Goal: Task Accomplishment & Management: Manage account settings

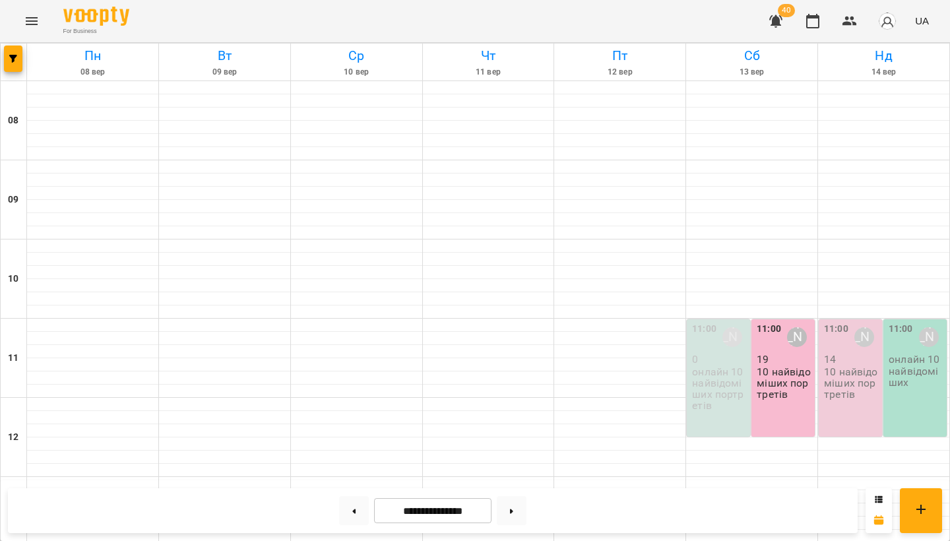
scroll to position [340, 0]
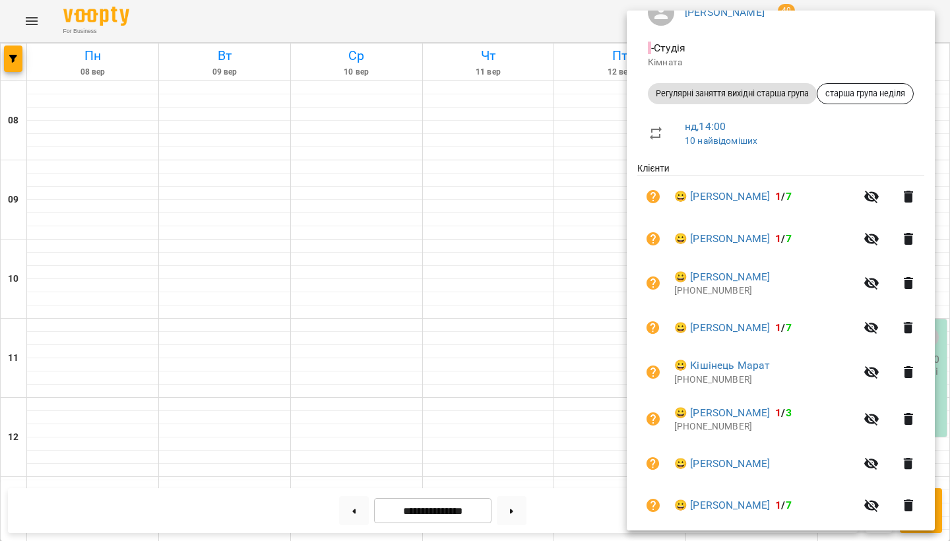
scroll to position [0, 0]
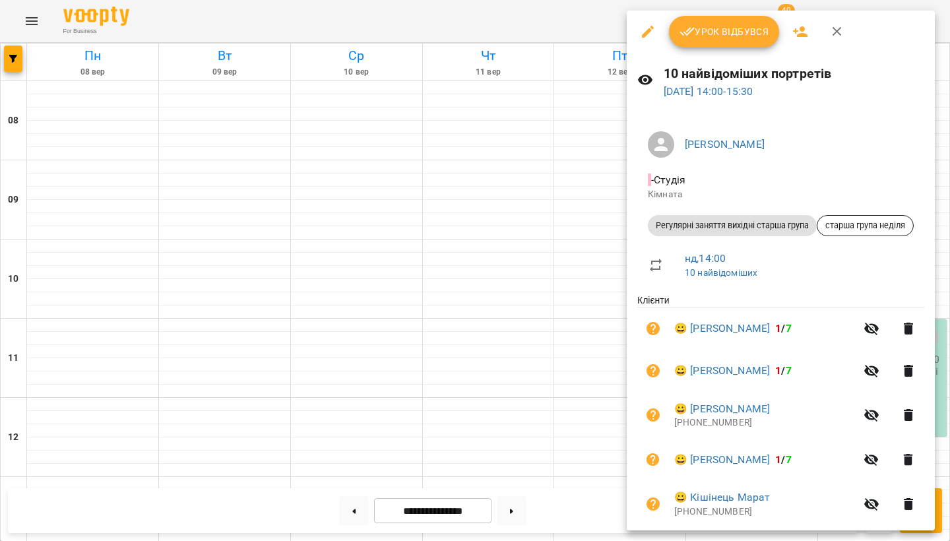
click at [804, 33] on icon "button" at bounding box center [800, 32] width 16 height 16
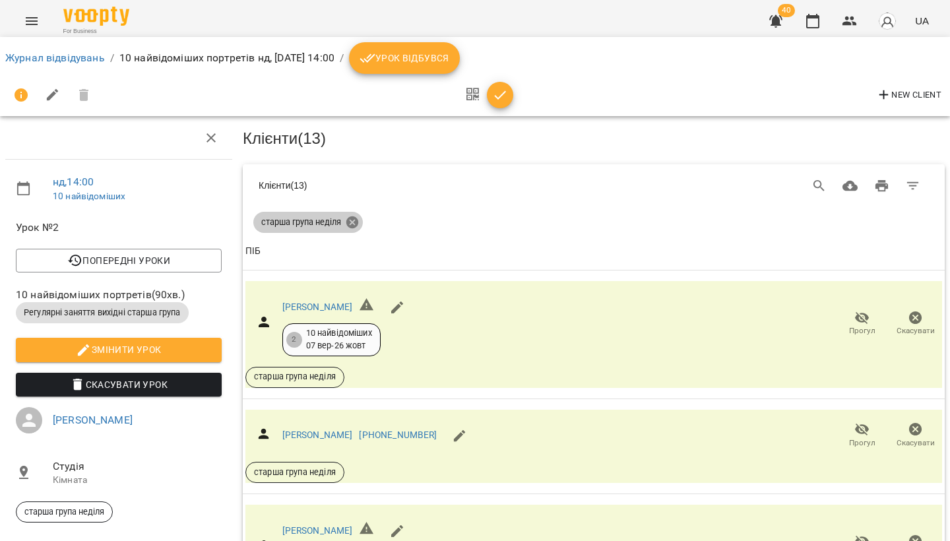
click at [357, 223] on icon at bounding box center [352, 222] width 12 height 12
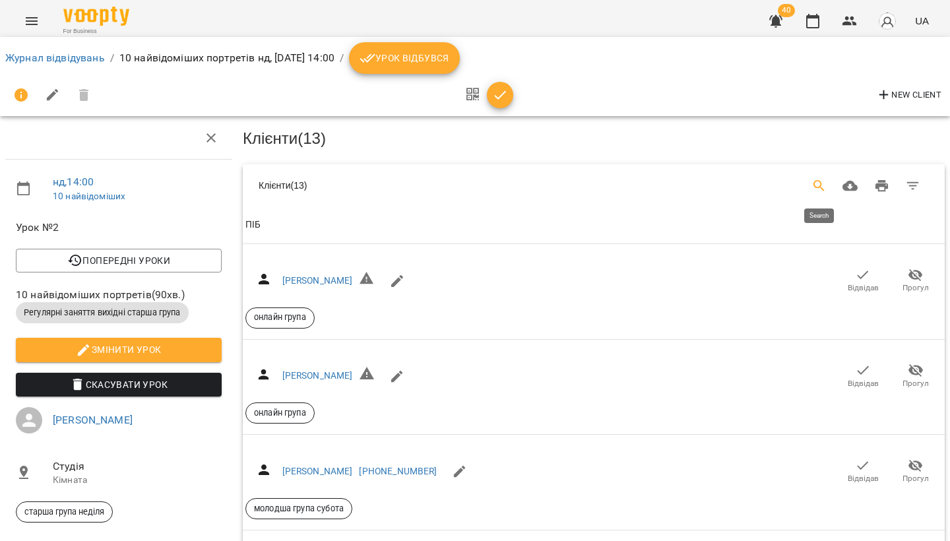
click at [808, 185] on button "Search" at bounding box center [819, 186] width 32 height 32
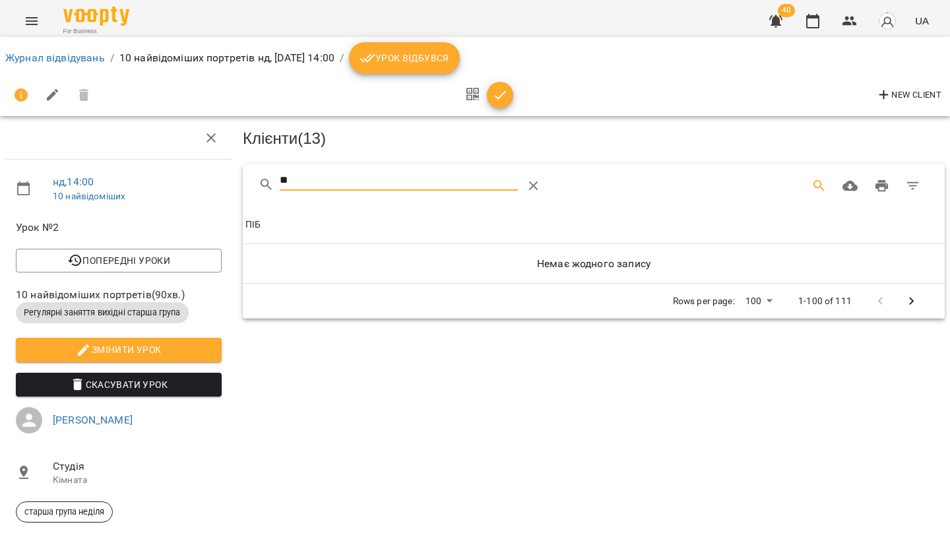
type input "*"
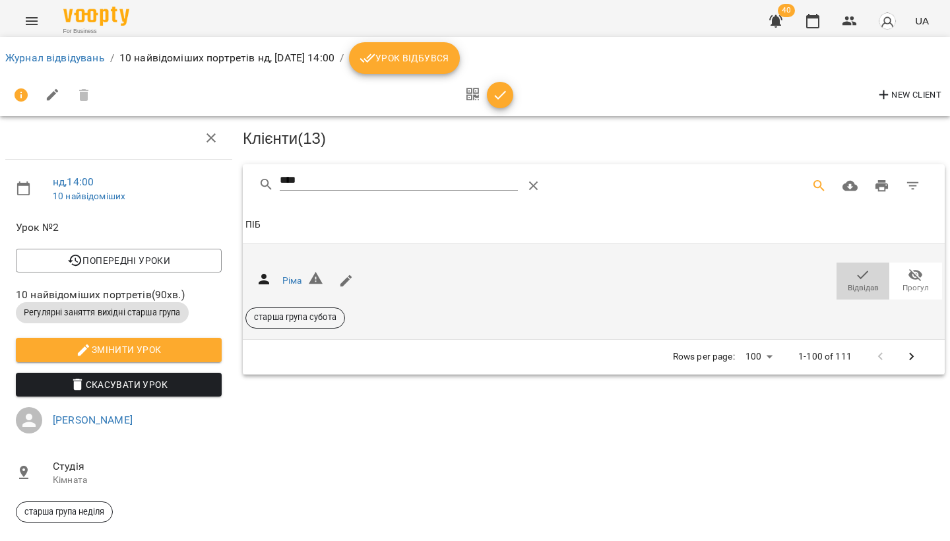
click at [866, 277] on icon "button" at bounding box center [863, 275] width 16 height 16
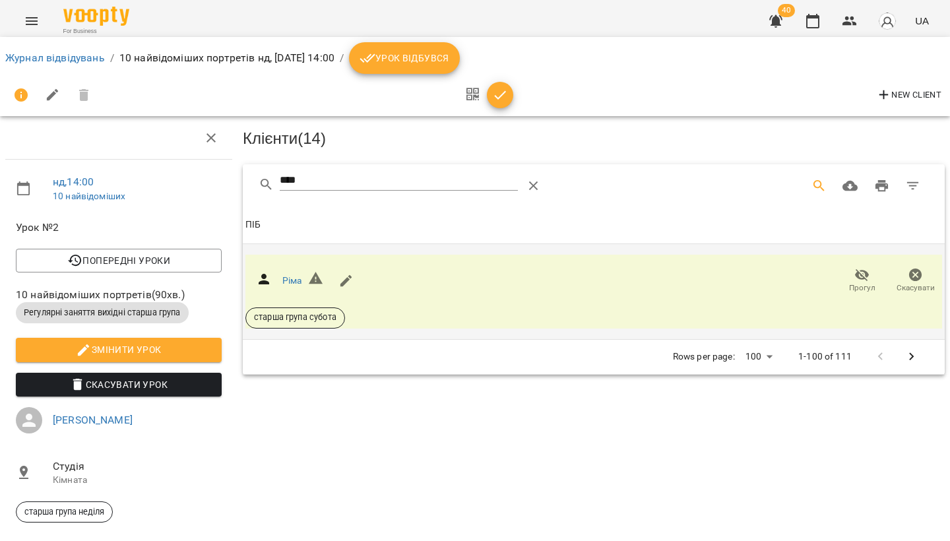
click at [334, 175] on input "****" at bounding box center [399, 180] width 239 height 21
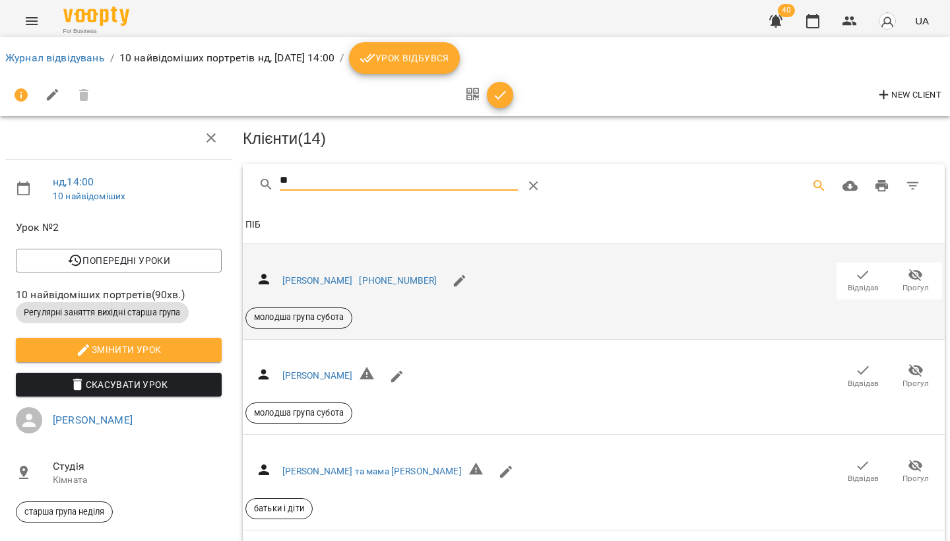
type input "*"
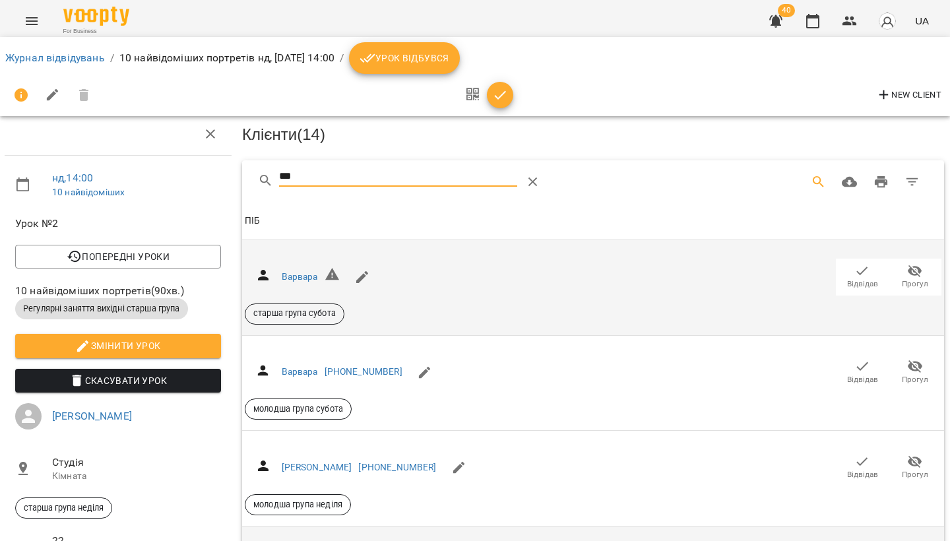
scroll to position [0, 1]
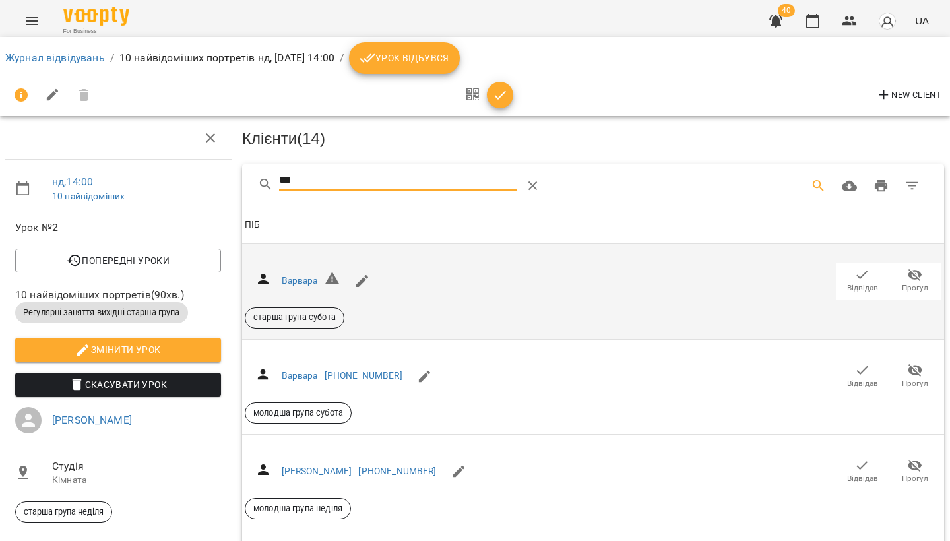
type input "***"
click at [35, 20] on icon "Menu" at bounding box center [32, 21] width 16 height 16
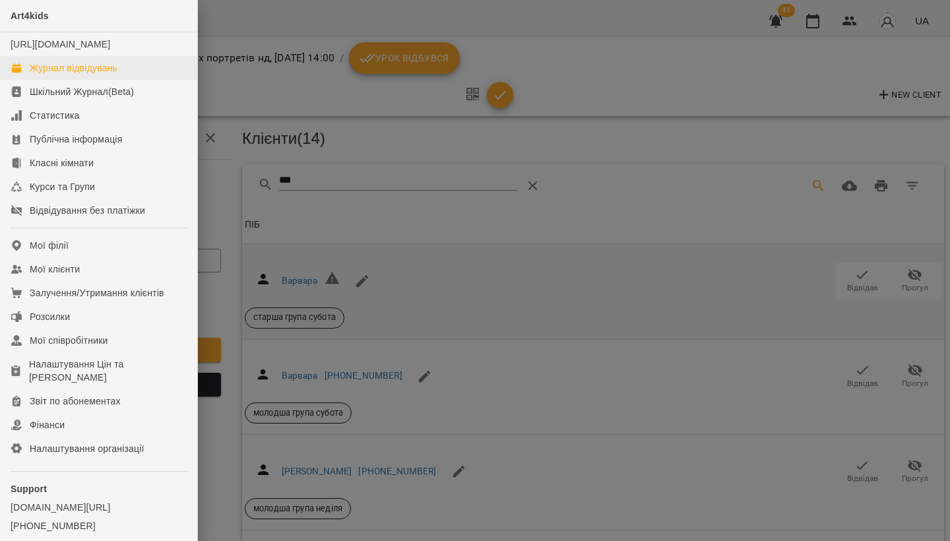
click at [88, 75] on div "Журнал відвідувань" at bounding box center [74, 67] width 88 height 13
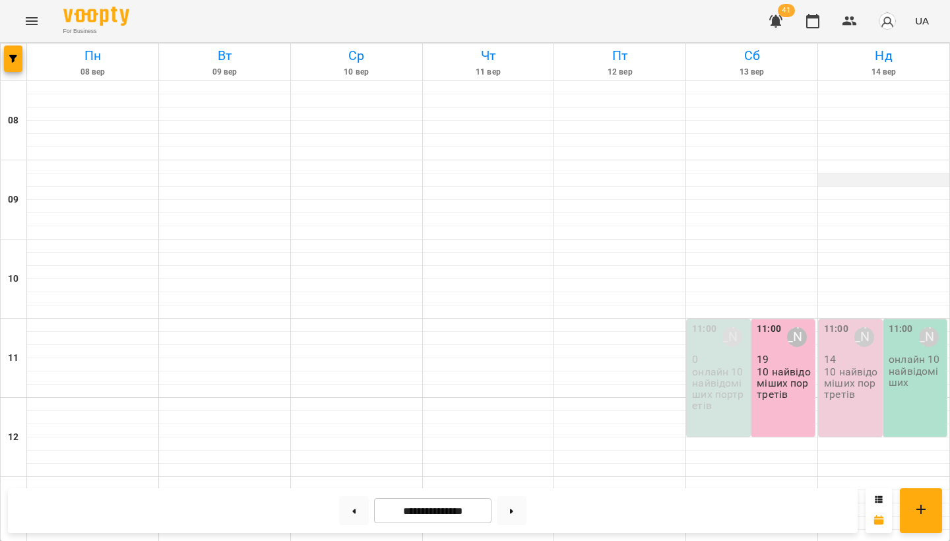
scroll to position [398, 0]
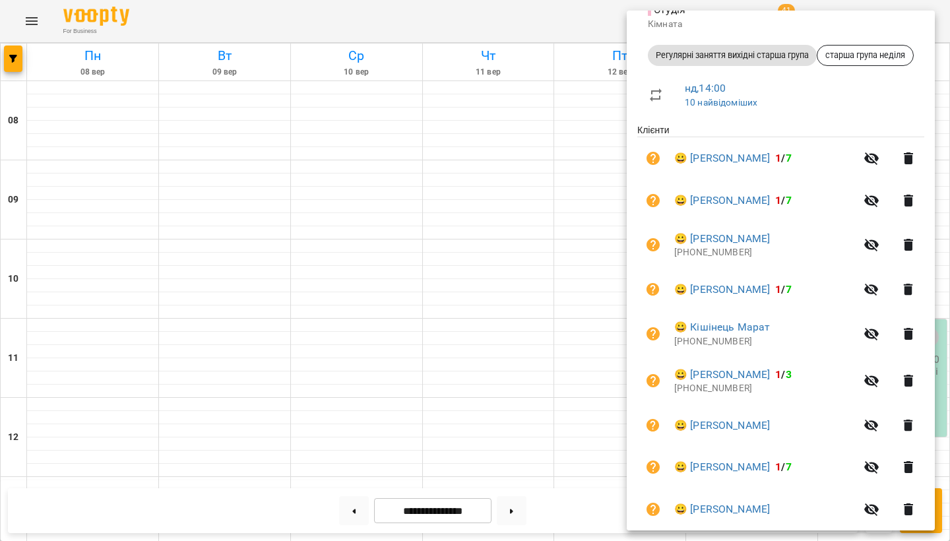
scroll to position [167, 0]
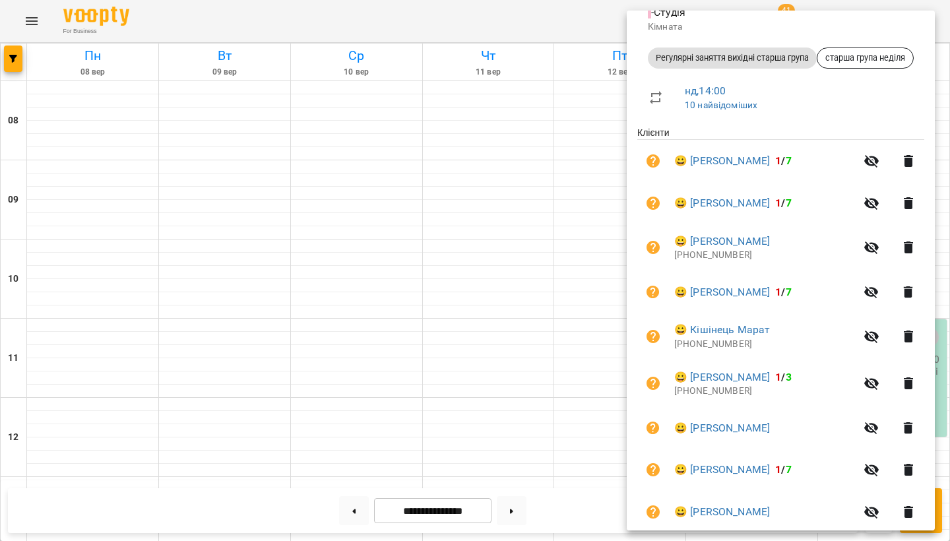
click at [542, 326] on div at bounding box center [475, 270] width 950 height 541
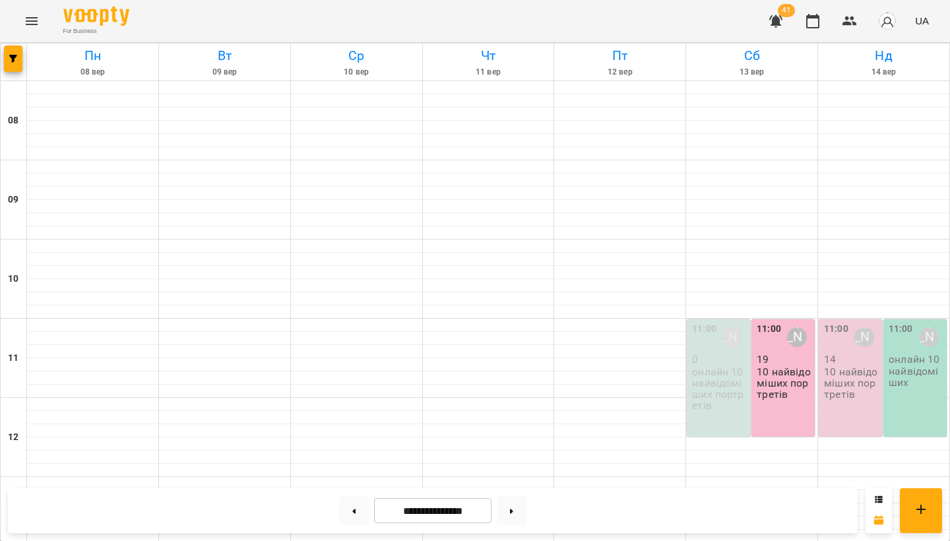
scroll to position [0, 0]
click at [347, 507] on button at bounding box center [354, 510] width 30 height 29
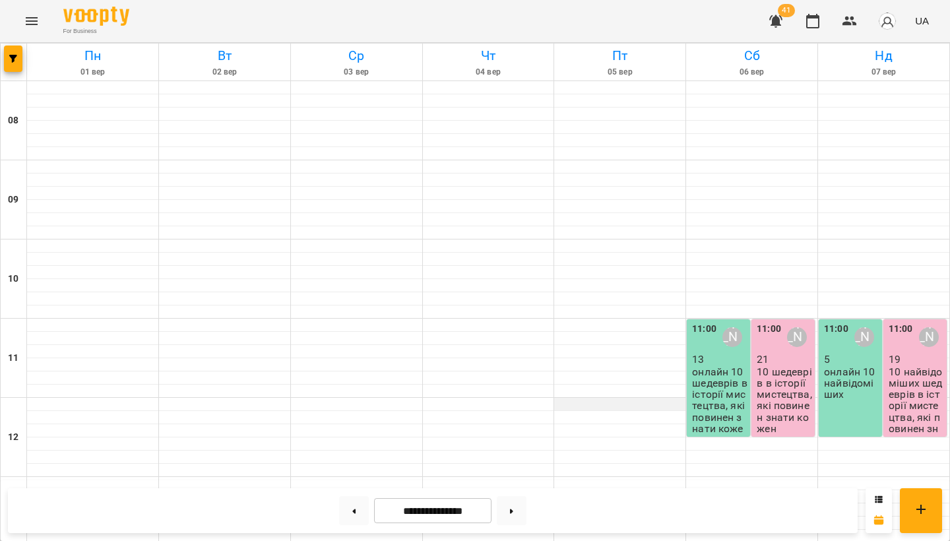
scroll to position [423, 0]
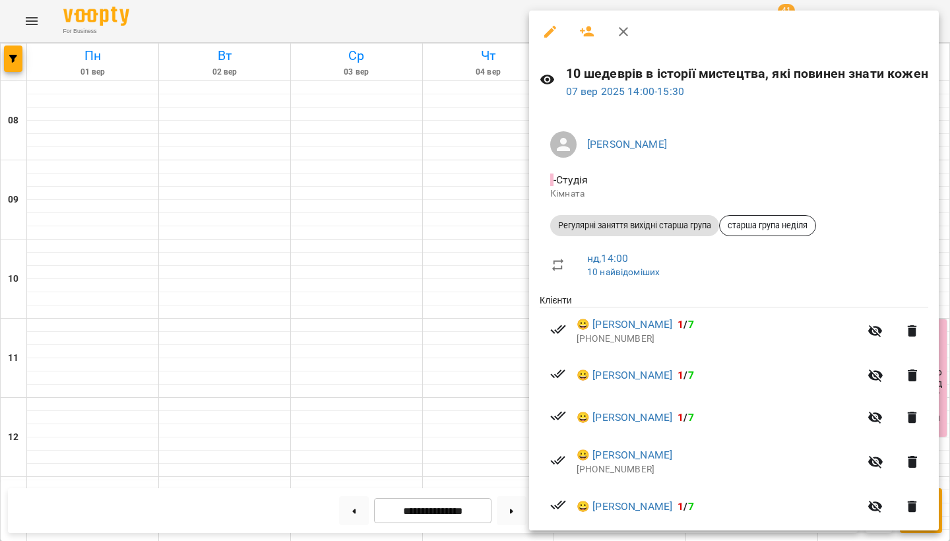
click at [471, 232] on div at bounding box center [475, 270] width 950 height 541
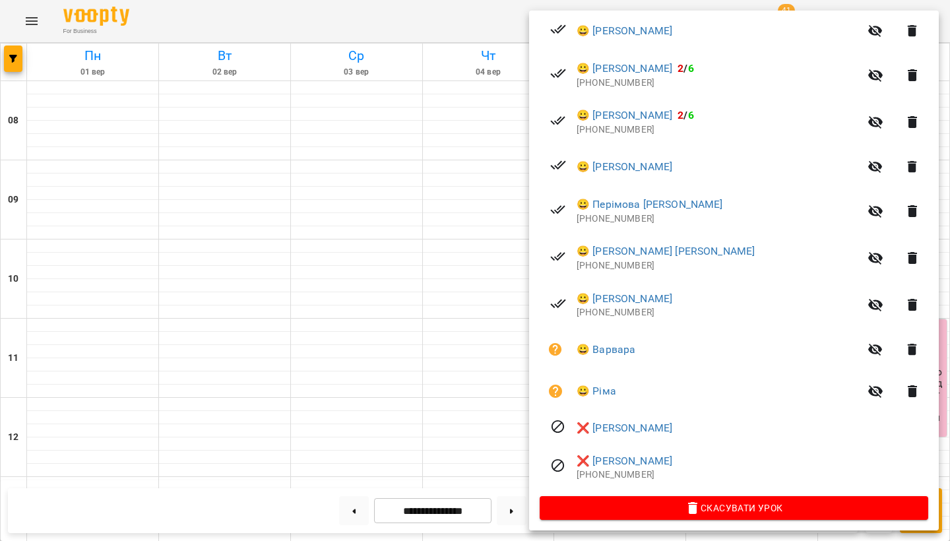
scroll to position [339, 0]
click at [266, 274] on div at bounding box center [475, 270] width 950 height 541
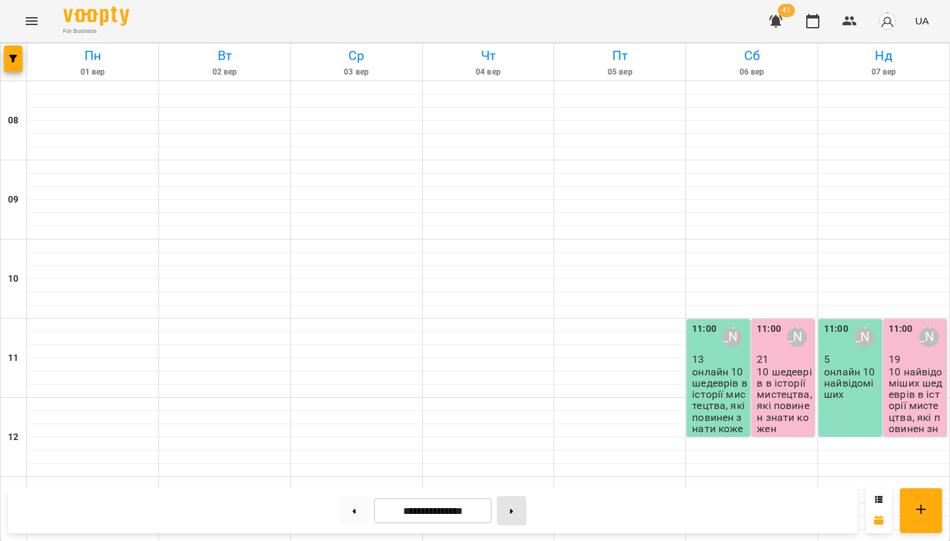
click at [516, 503] on button at bounding box center [512, 510] width 30 height 29
type input "**********"
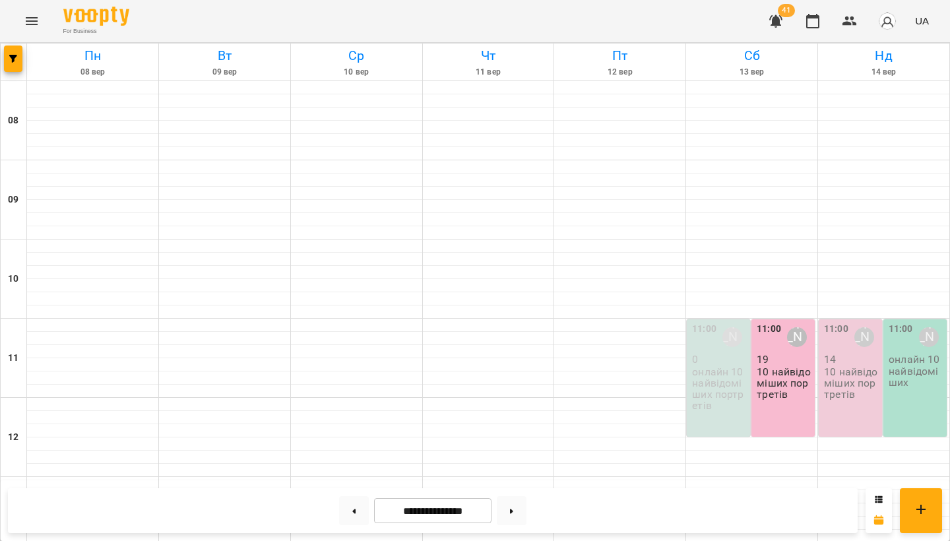
scroll to position [471, 0]
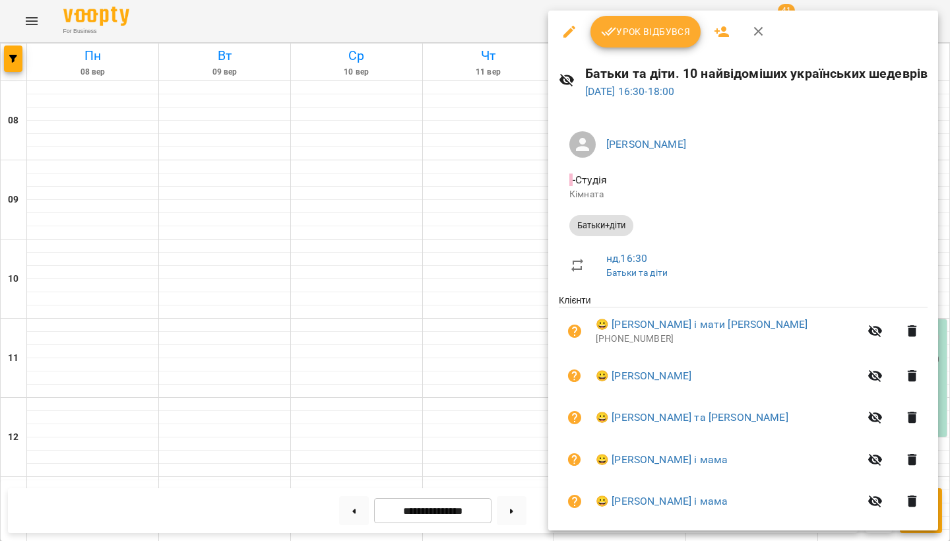
click at [718, 31] on icon "button" at bounding box center [721, 31] width 15 height 11
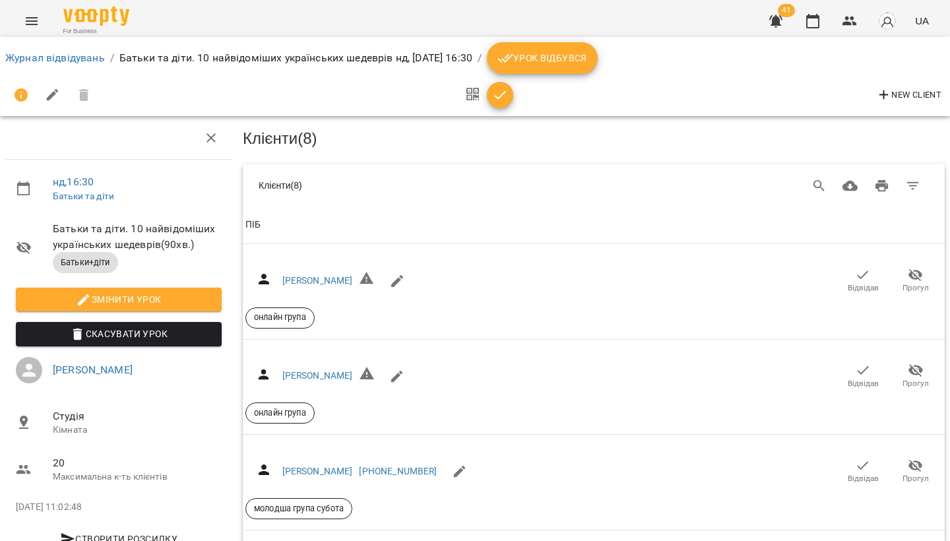
click at [26, 18] on icon "Menu" at bounding box center [32, 21] width 12 height 8
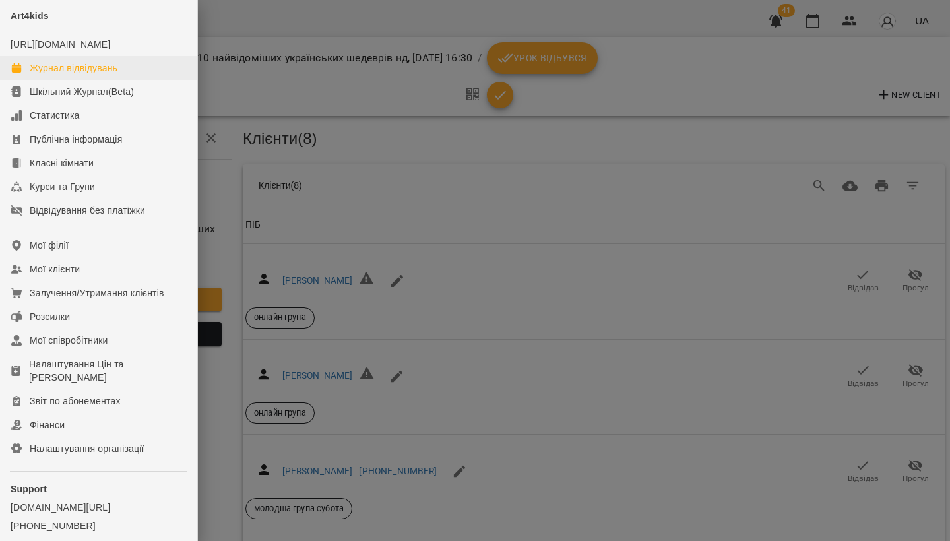
click at [57, 75] on div "Журнал відвідувань" at bounding box center [74, 67] width 88 height 13
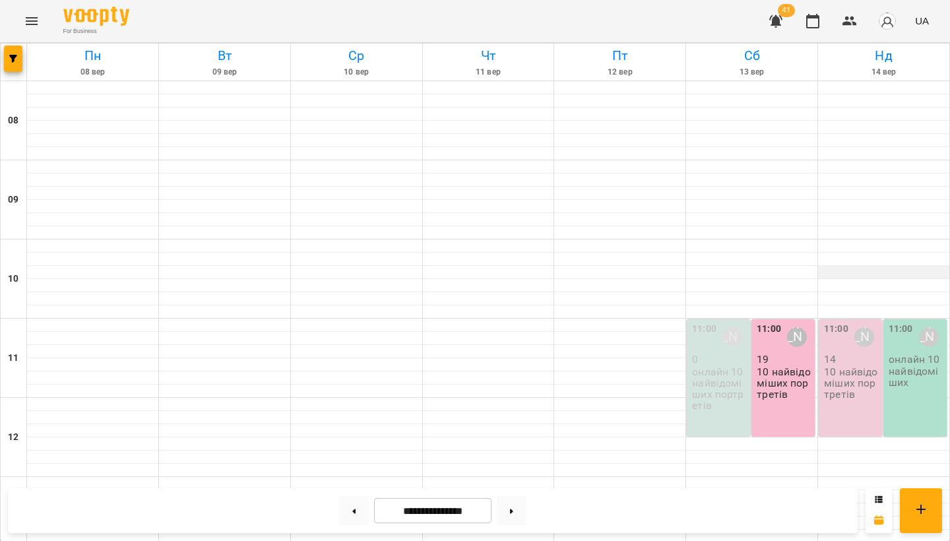
scroll to position [221, 0]
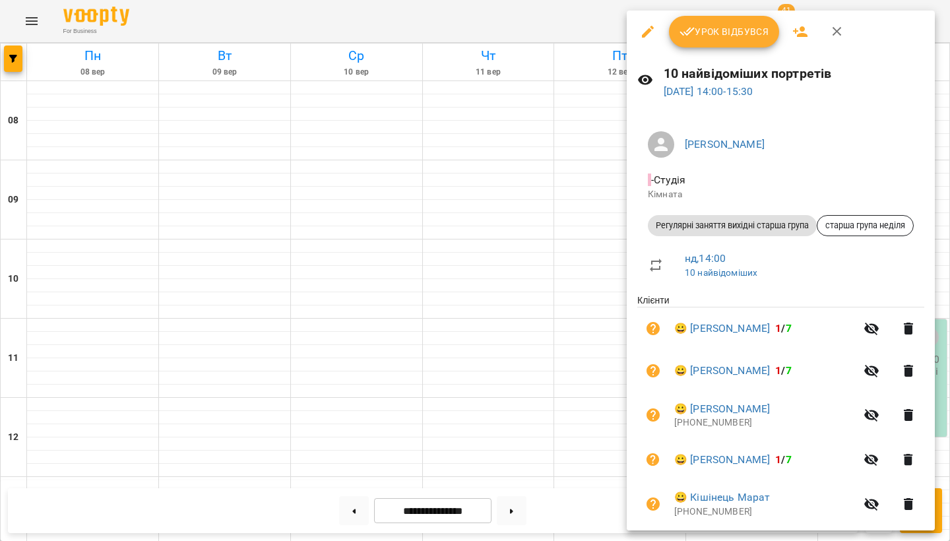
click at [800, 32] on icon "button" at bounding box center [800, 32] width 16 height 16
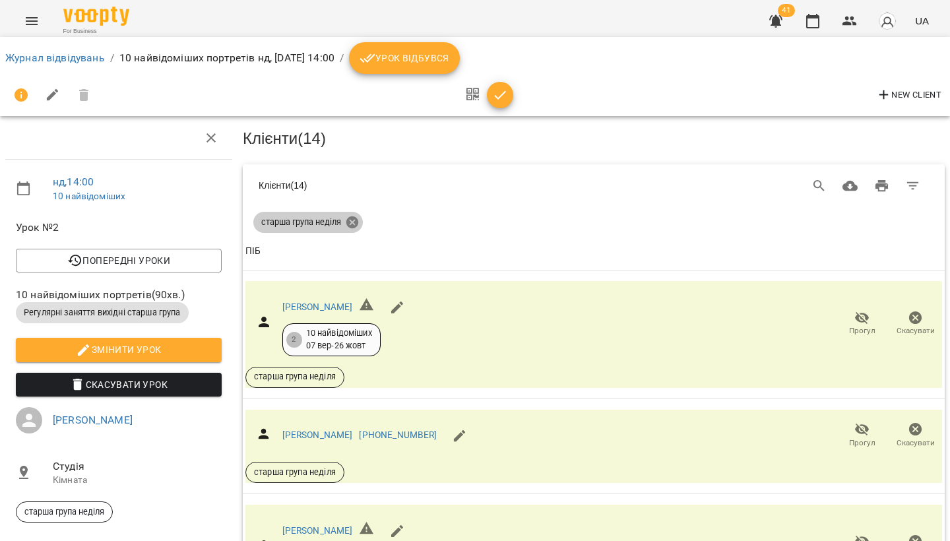
click at [351, 220] on icon at bounding box center [352, 222] width 12 height 12
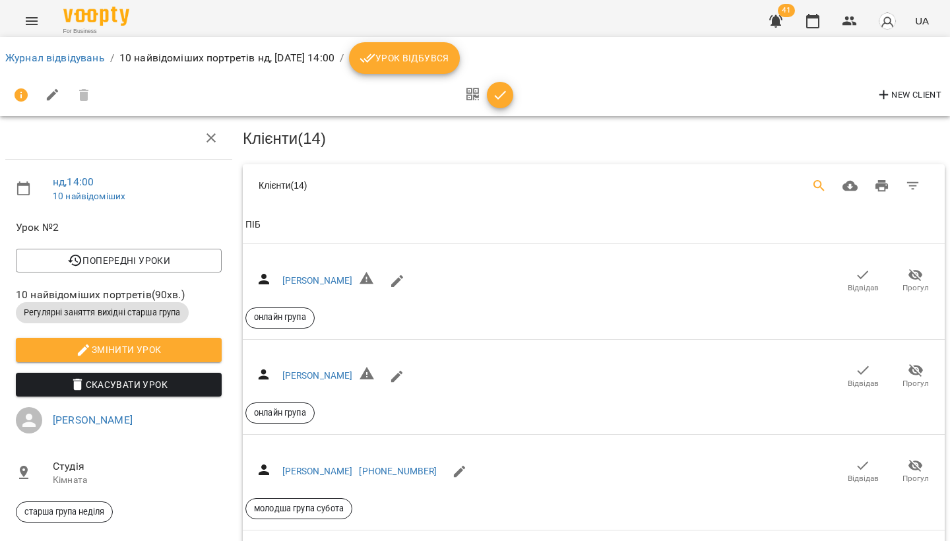
click at [816, 175] on button "Search" at bounding box center [819, 186] width 32 height 32
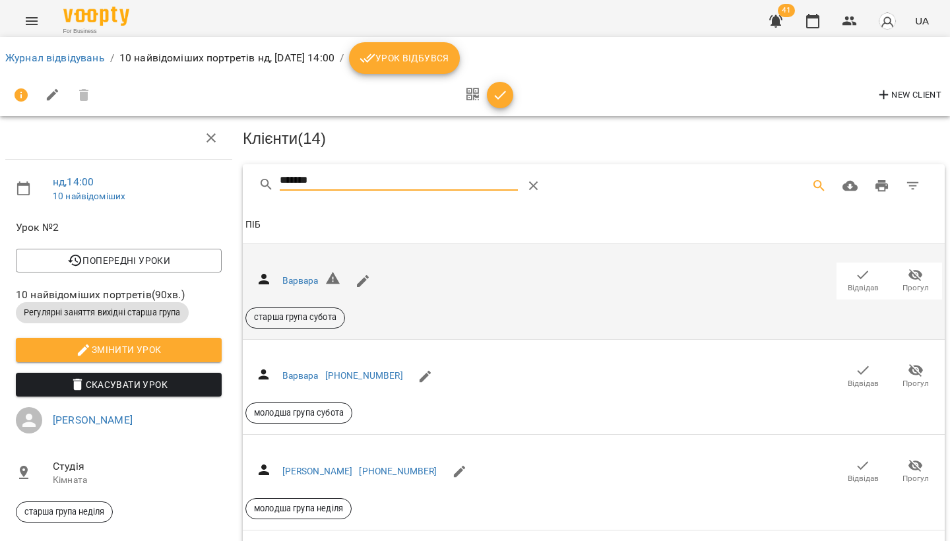
type input "*******"
click at [862, 282] on span "Відвідав" at bounding box center [862, 287] width 31 height 11
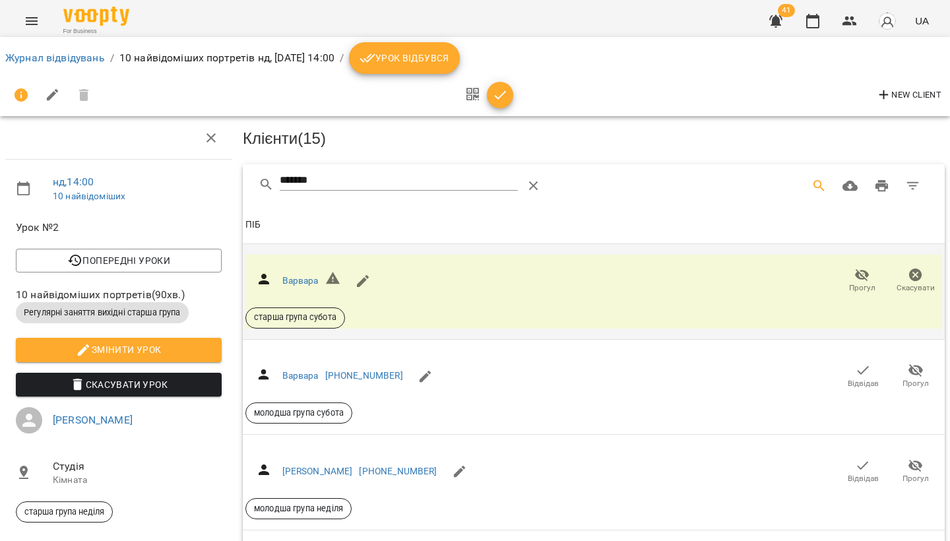
click at [30, 19] on icon "Menu" at bounding box center [32, 21] width 16 height 16
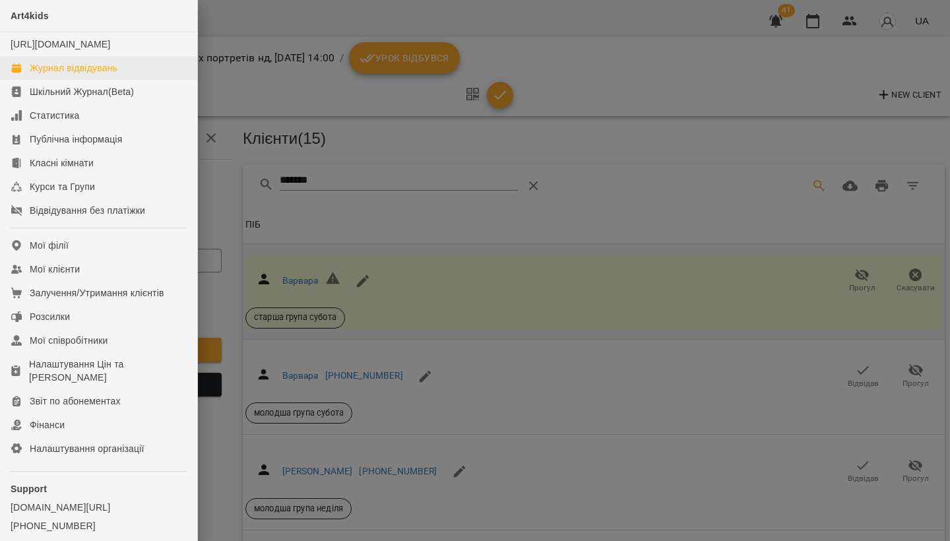
click at [67, 75] on div "Журнал відвідувань" at bounding box center [74, 67] width 88 height 13
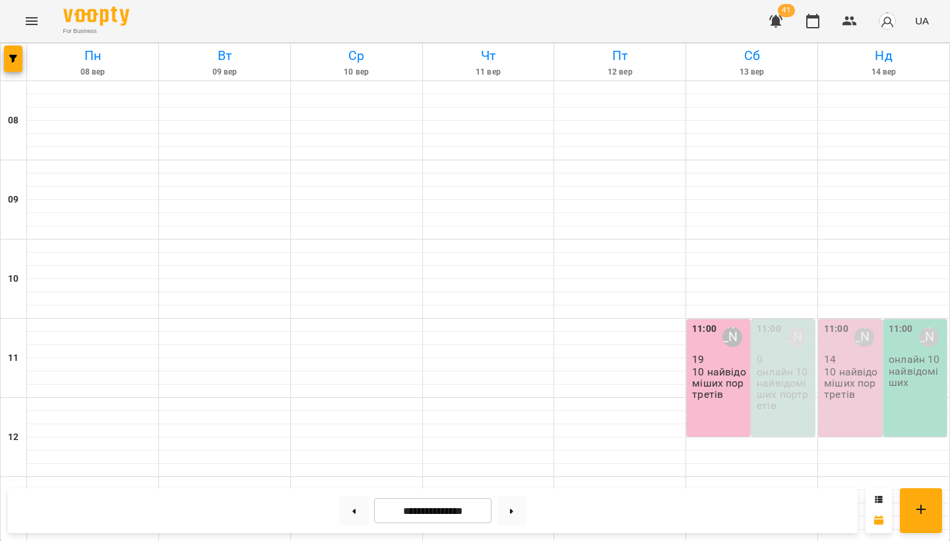
scroll to position [411, 0]
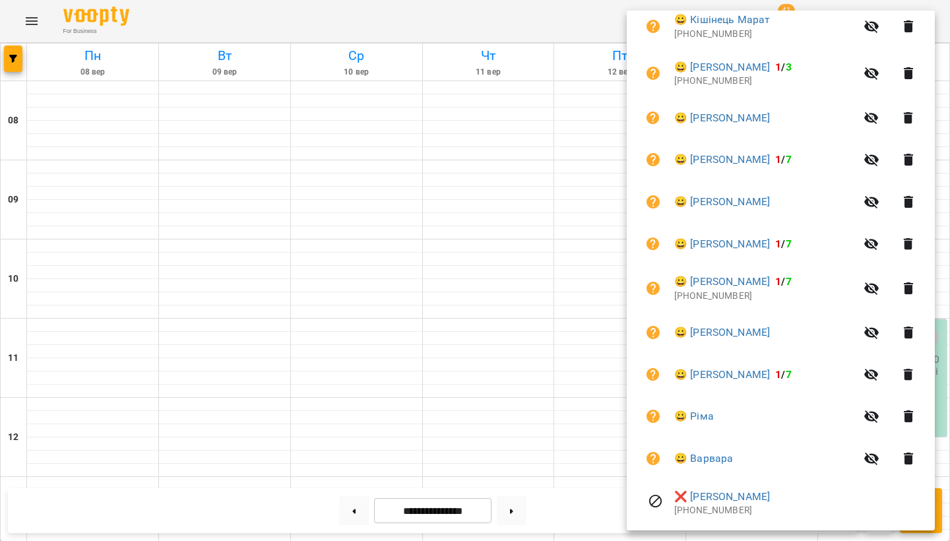
scroll to position [476, 0]
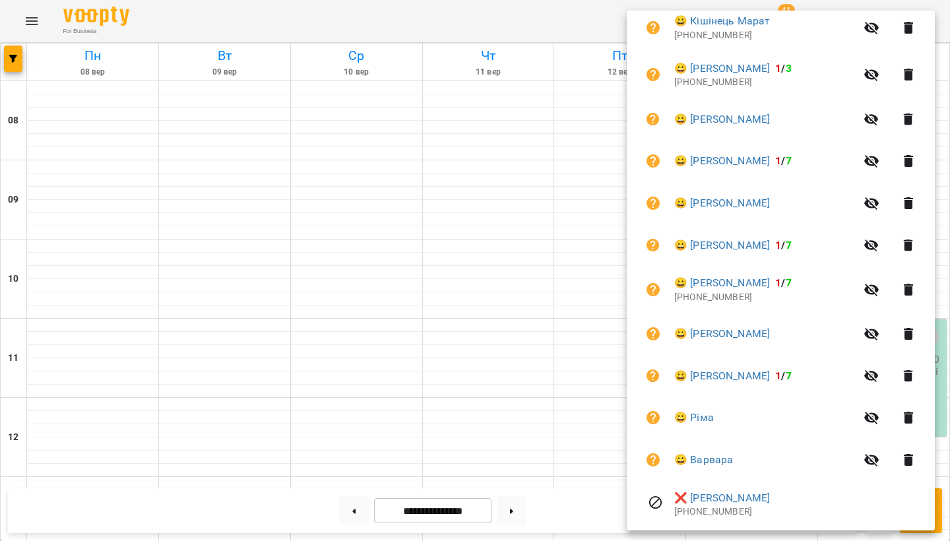
click at [512, 356] on div at bounding box center [475, 270] width 950 height 541
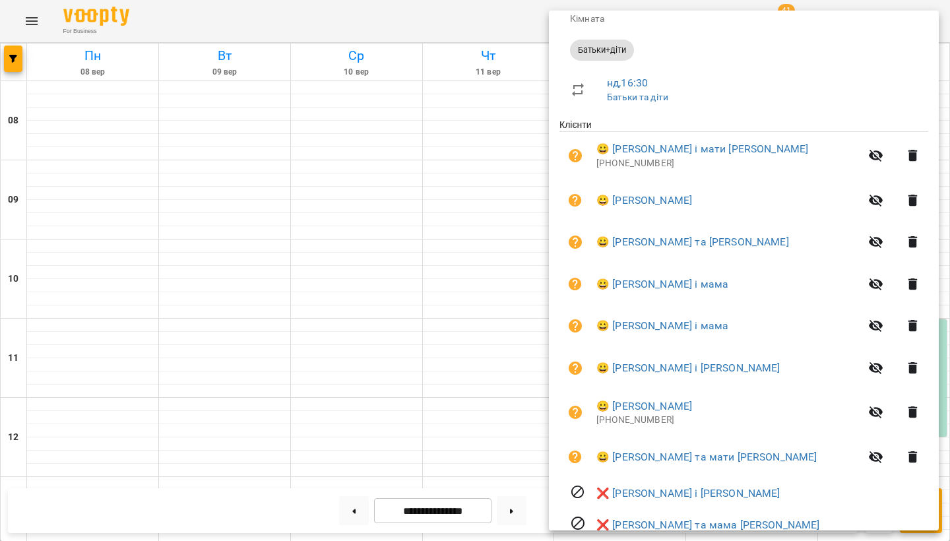
scroll to position [166, 0]
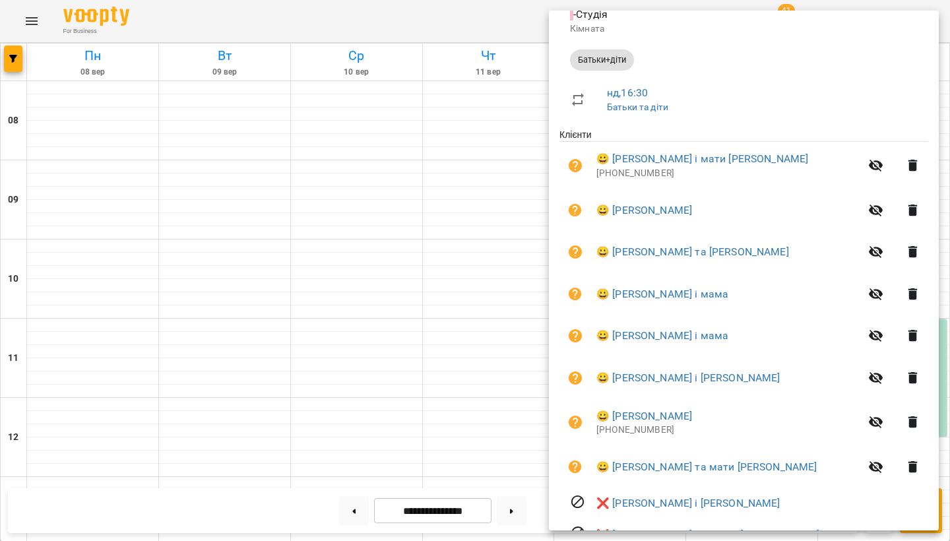
click at [495, 325] on div at bounding box center [475, 270] width 950 height 541
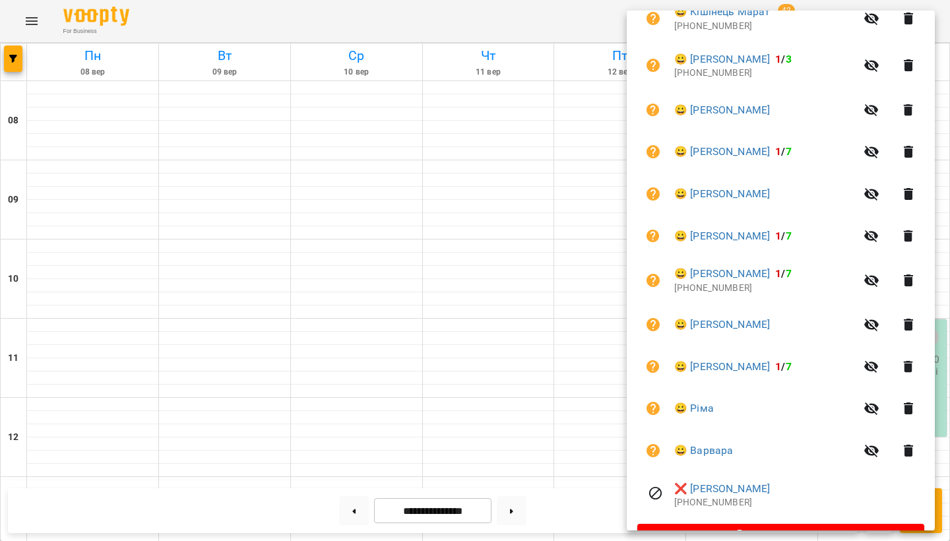
scroll to position [493, 0]
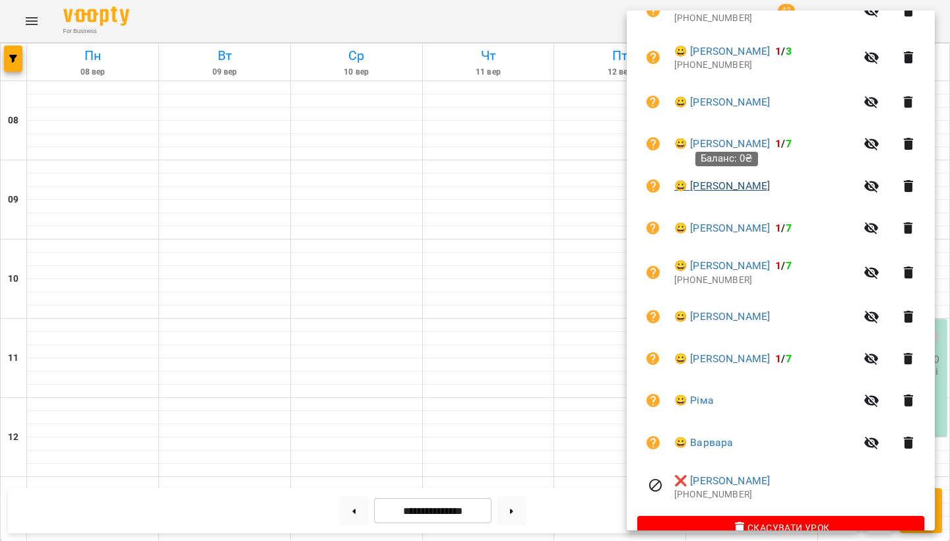
click at [755, 182] on link "😀 [PERSON_NAME]" at bounding box center [722, 186] width 96 height 16
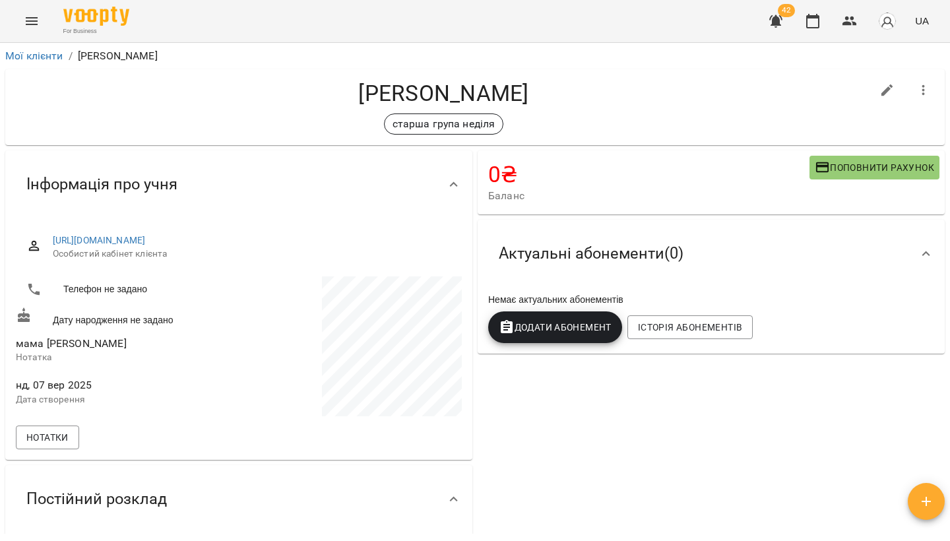
click at [586, 332] on span "Додати Абонемент" at bounding box center [554, 327] width 113 height 16
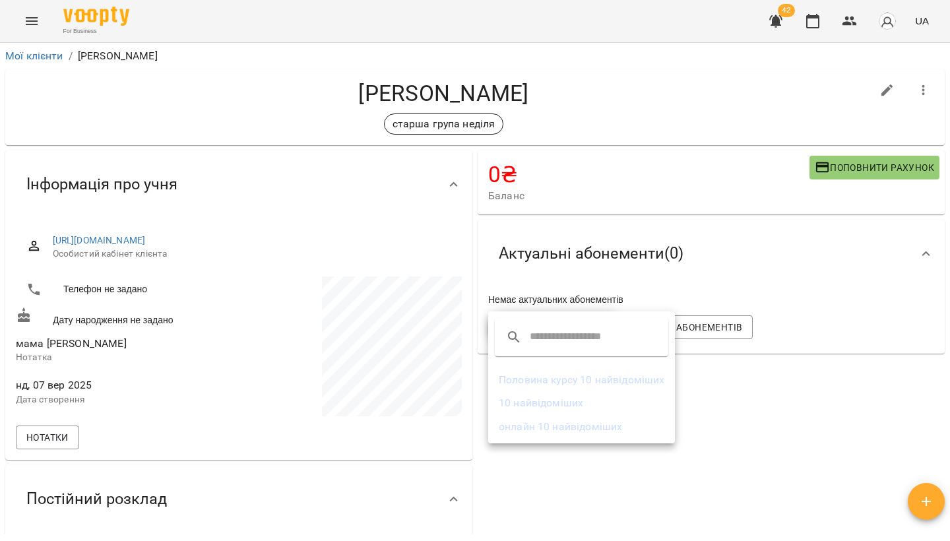
click at [570, 386] on li "Половина курсу 10 найвідоміших" at bounding box center [581, 380] width 187 height 24
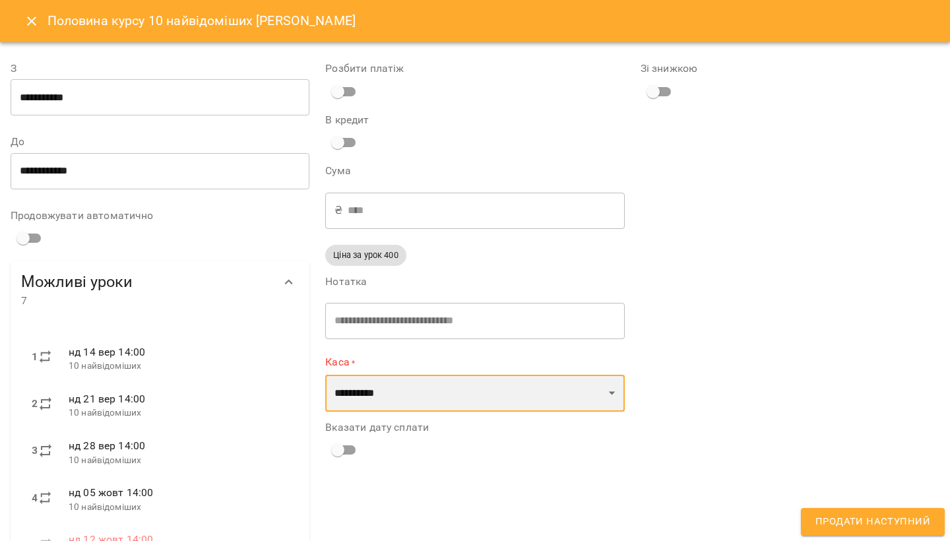
select select "****"
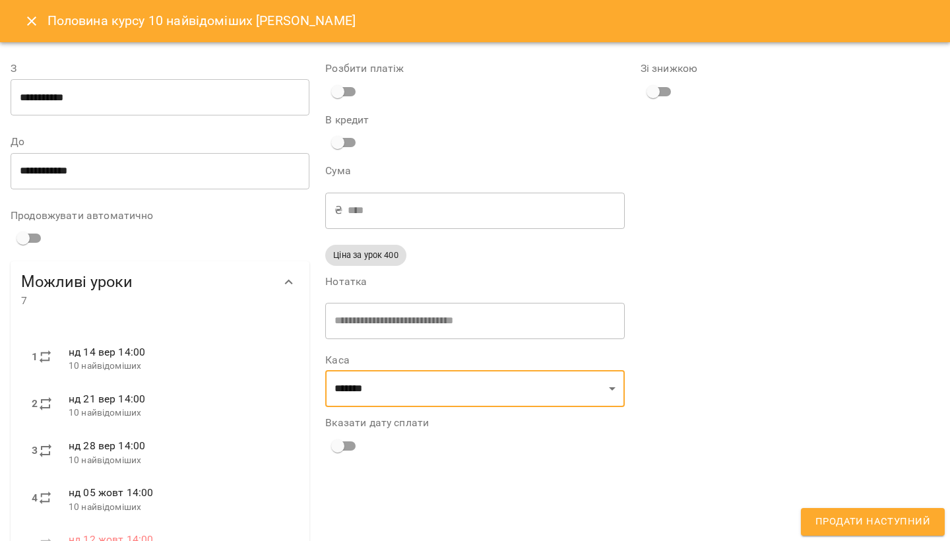
click at [849, 520] on span "Продати наступний" at bounding box center [872, 521] width 115 height 17
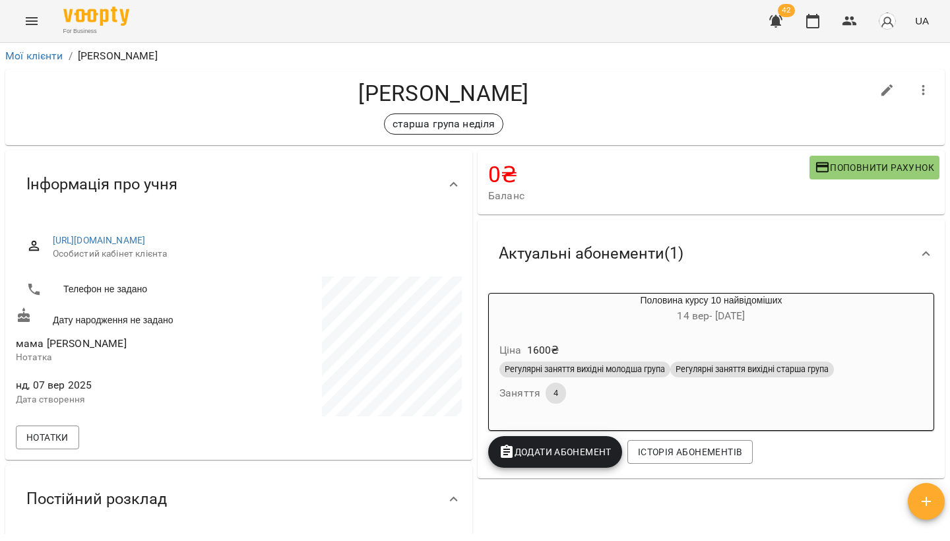
click at [36, 24] on icon "Menu" at bounding box center [32, 21] width 12 height 8
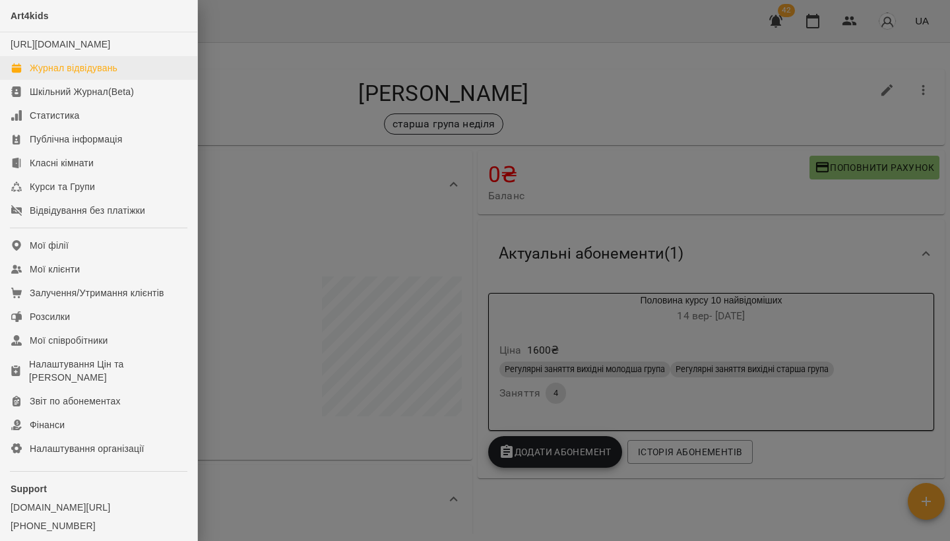
click at [75, 75] on div "Журнал відвідувань" at bounding box center [74, 67] width 88 height 13
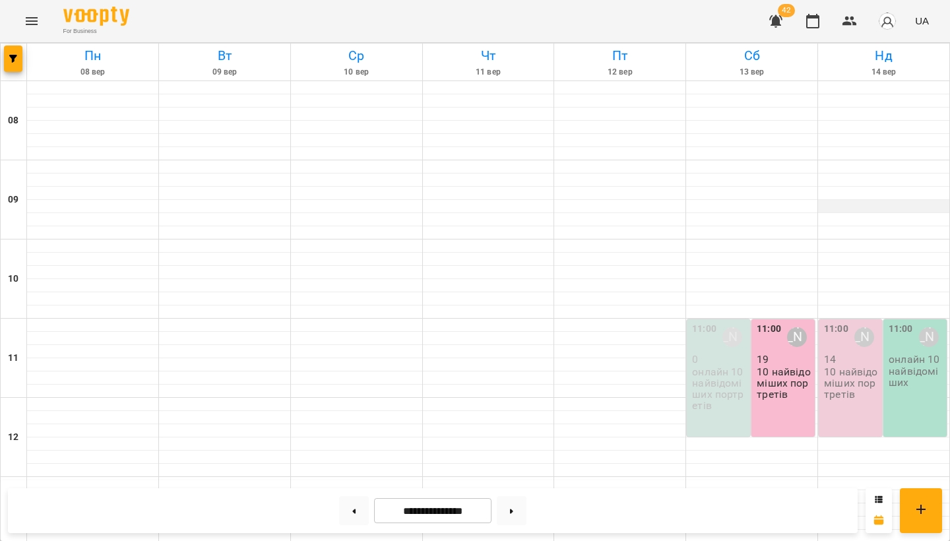
scroll to position [221, 0]
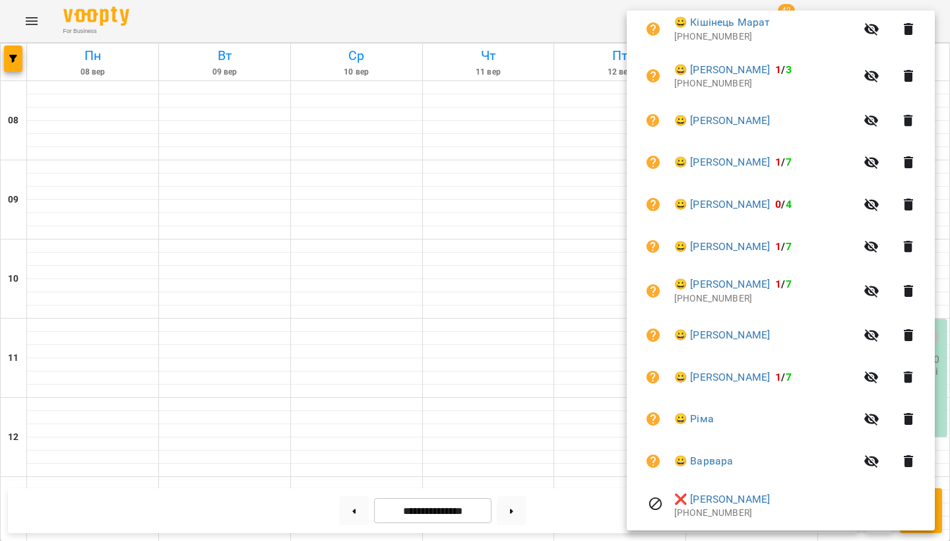
scroll to position [476, 0]
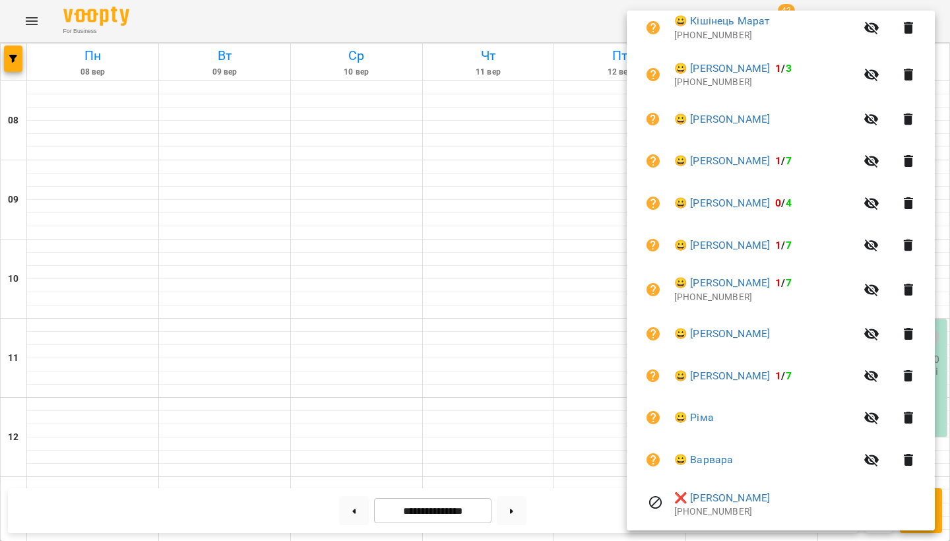
click at [906, 115] on icon "button" at bounding box center [908, 119] width 16 height 16
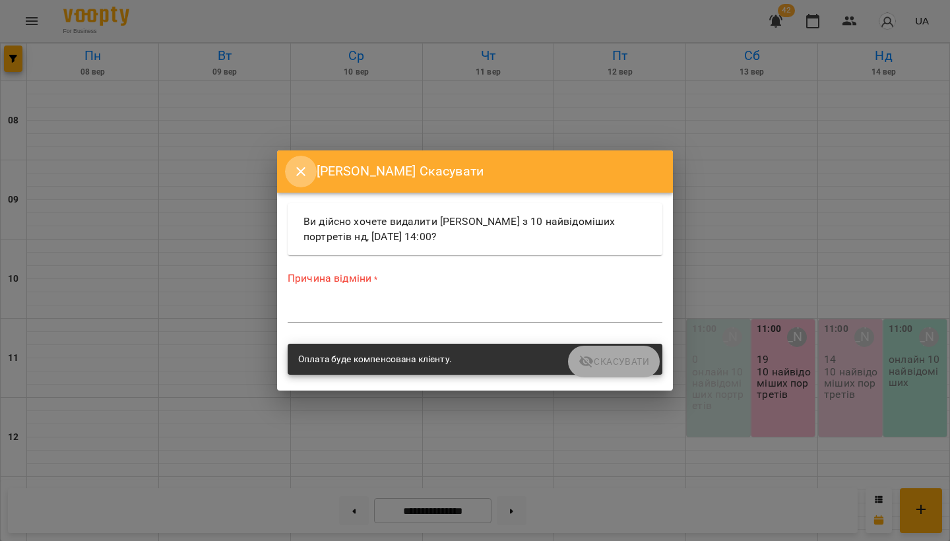
click at [295, 181] on button "Close" at bounding box center [301, 172] width 32 height 32
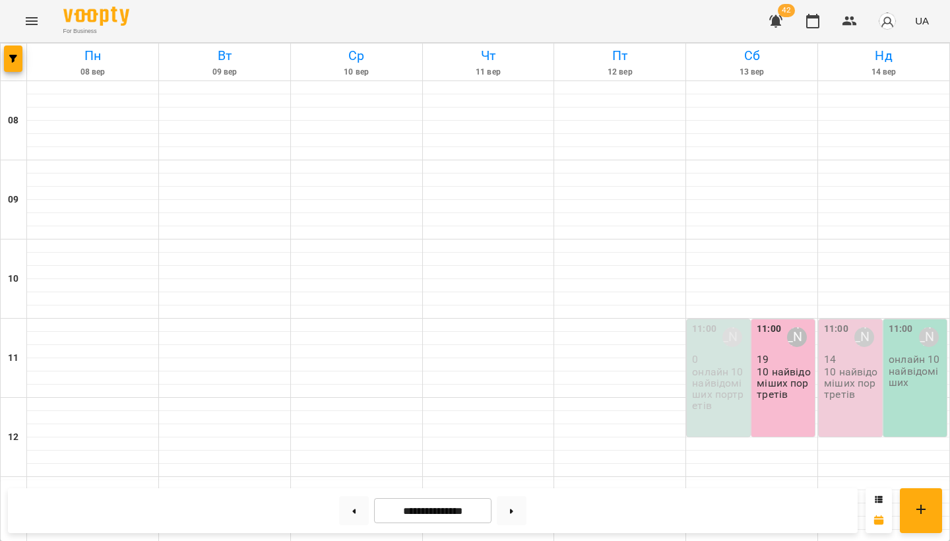
click at [860, 366] on p "10 найвідоміших портретів" at bounding box center [851, 383] width 55 height 34
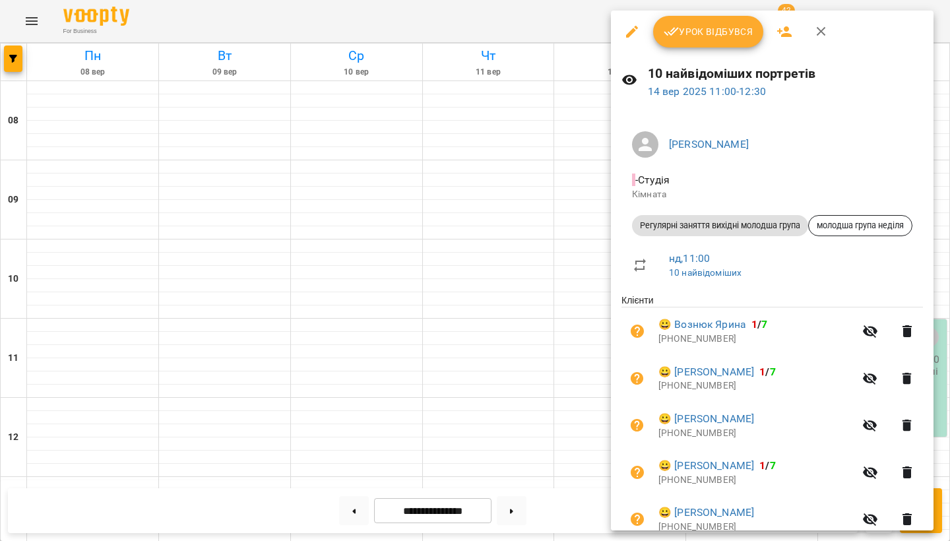
click at [512, 336] on div at bounding box center [475, 270] width 950 height 541
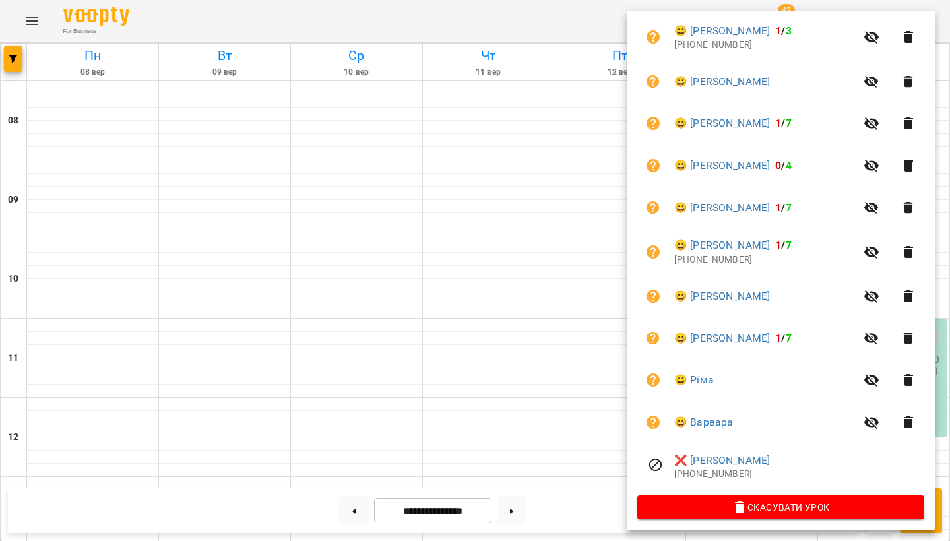
scroll to position [513, 0]
click at [909, 297] on icon "button" at bounding box center [907, 297] width 9 height 12
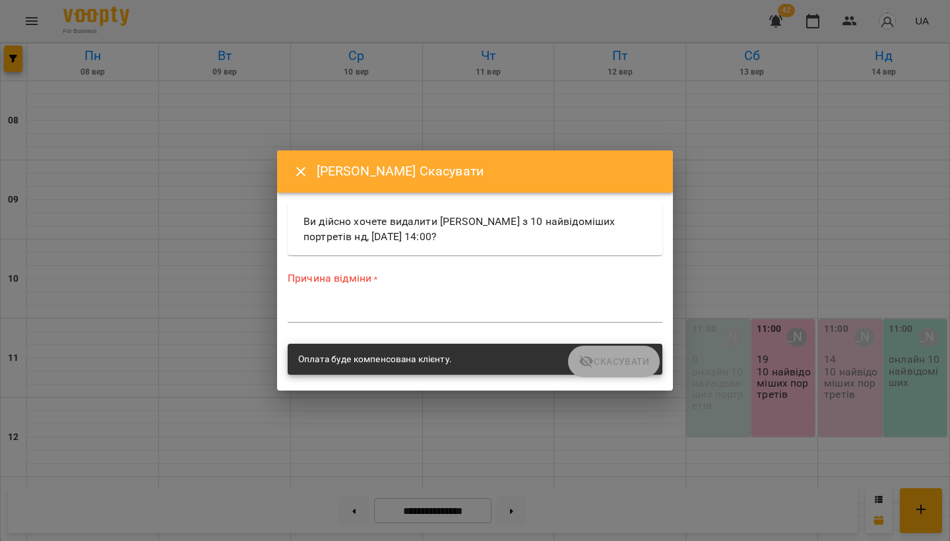
click at [521, 296] on div "Причина відміни * *" at bounding box center [474, 299] width 375 height 57
click at [306, 177] on icon "Close" at bounding box center [301, 172] width 16 height 16
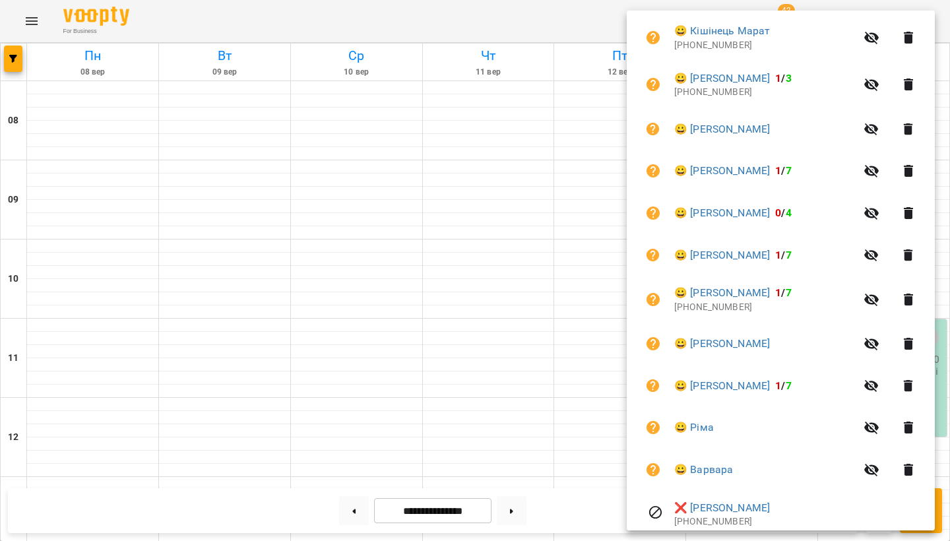
scroll to position [467, 0]
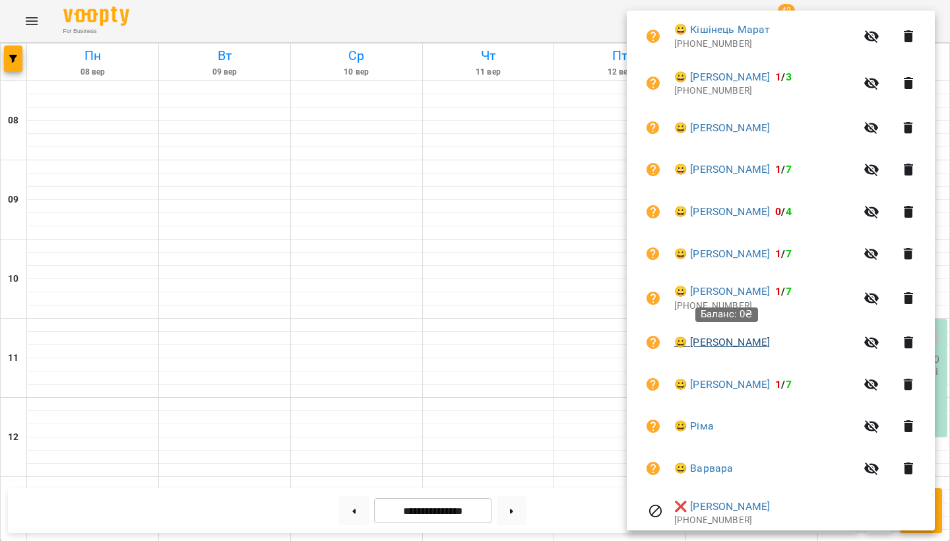
click at [756, 343] on link "😀 [PERSON_NAME]" at bounding box center [722, 342] width 96 height 16
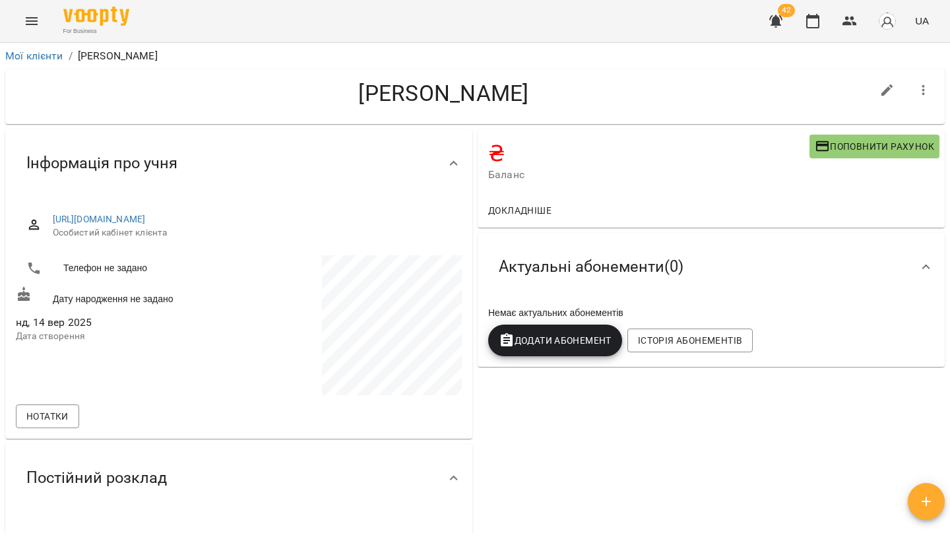
click at [843, 152] on span "Поповнити рахунок" at bounding box center [873, 146] width 119 height 16
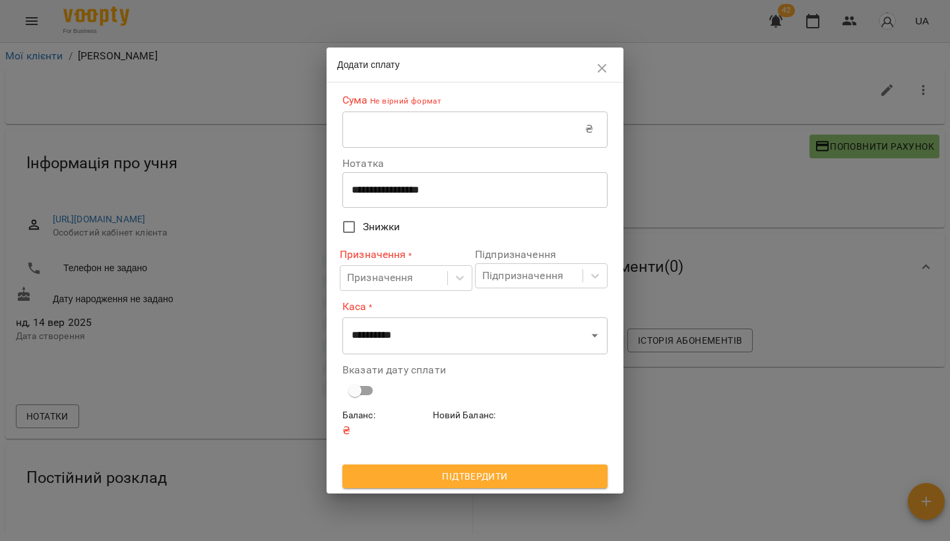
click at [422, 144] on input "text" at bounding box center [463, 129] width 243 height 37
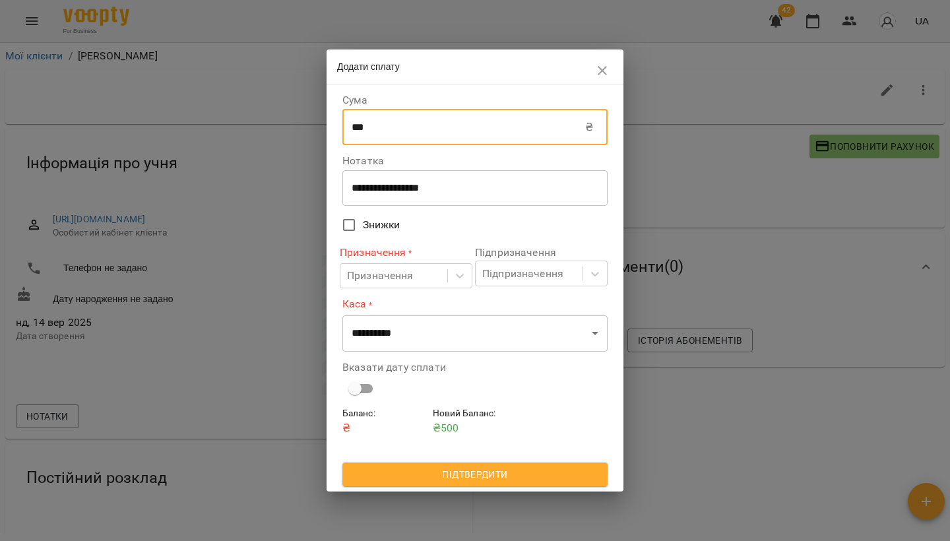
type input "***"
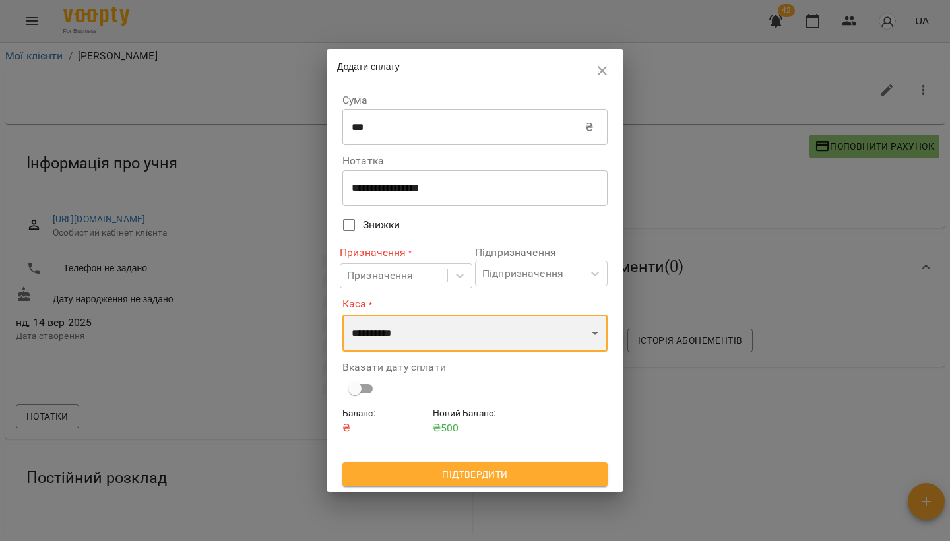
select select "****"
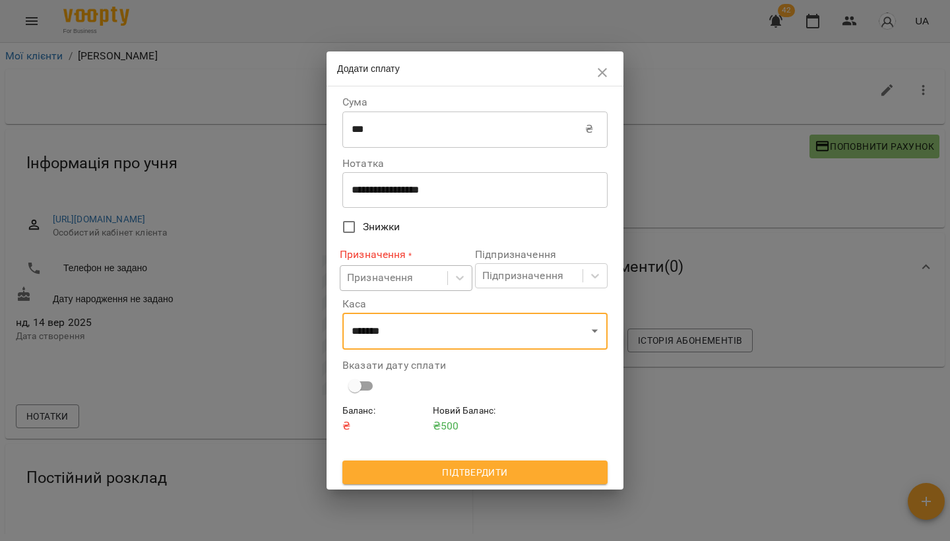
click at [415, 282] on div "Призначення" at bounding box center [393, 278] width 107 height 24
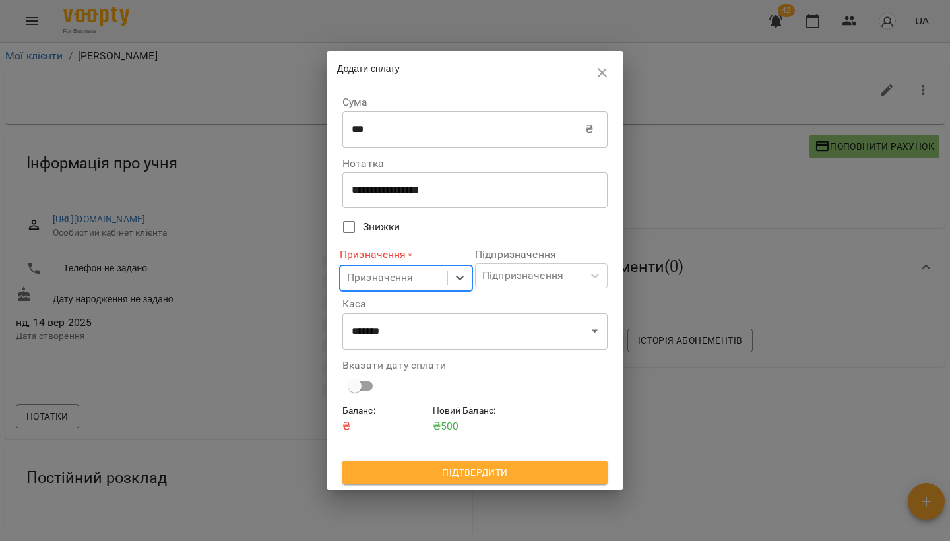
click at [407, 270] on div "Призначення" at bounding box center [393, 278] width 107 height 24
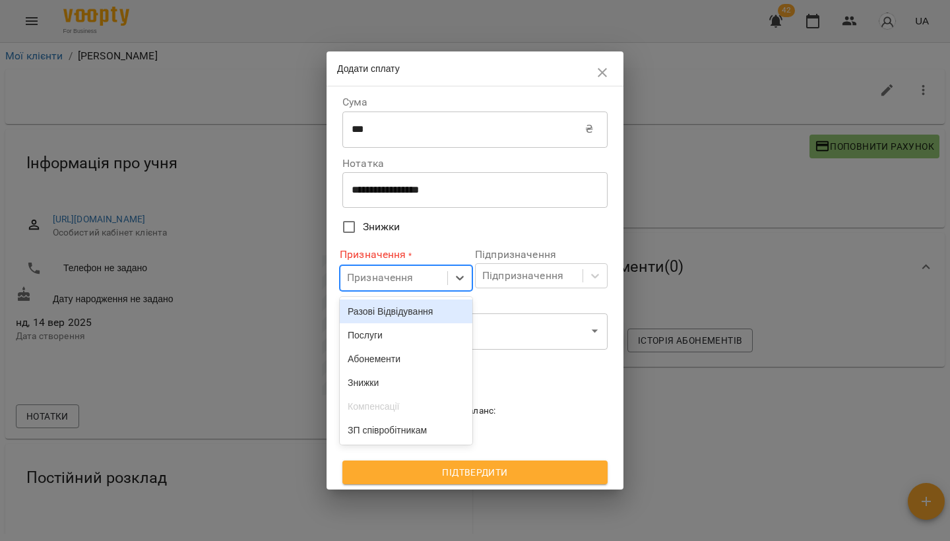
click at [418, 308] on div "Разові Відвідування" at bounding box center [406, 311] width 133 height 24
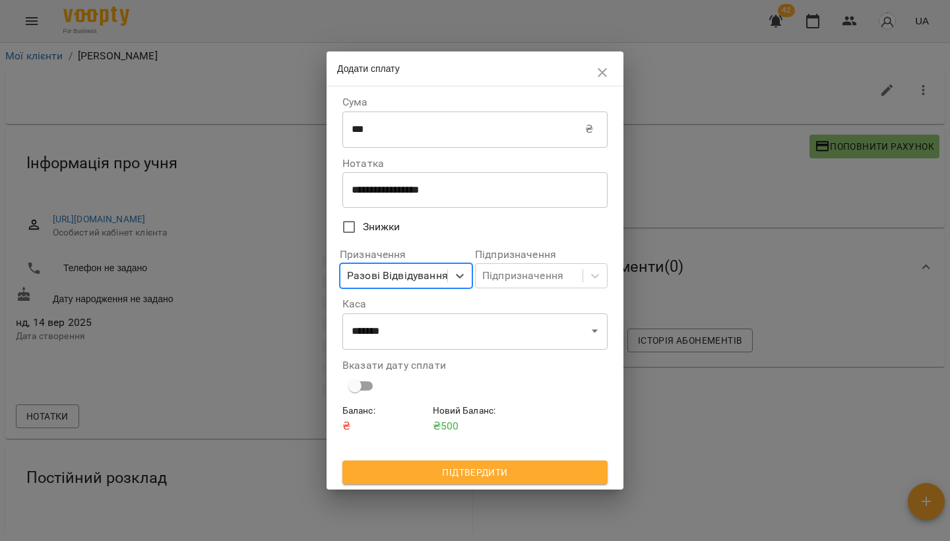
click at [506, 455] on div "Баланс : ₴ Новий Баланс : ₴ 500" at bounding box center [475, 431] width 270 height 61
click at [507, 471] on span "Підтвердити" at bounding box center [475, 472] width 244 height 16
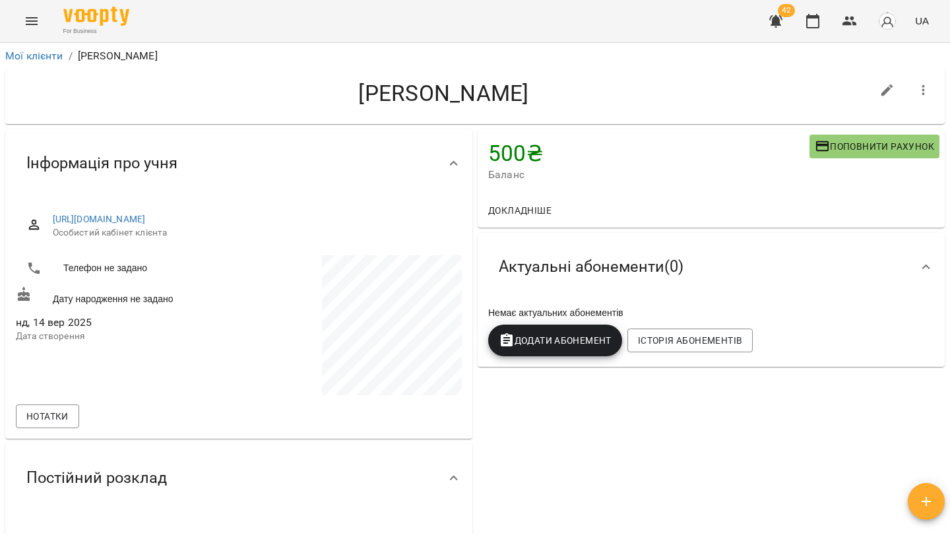
click at [32, 20] on icon "Menu" at bounding box center [32, 21] width 16 height 16
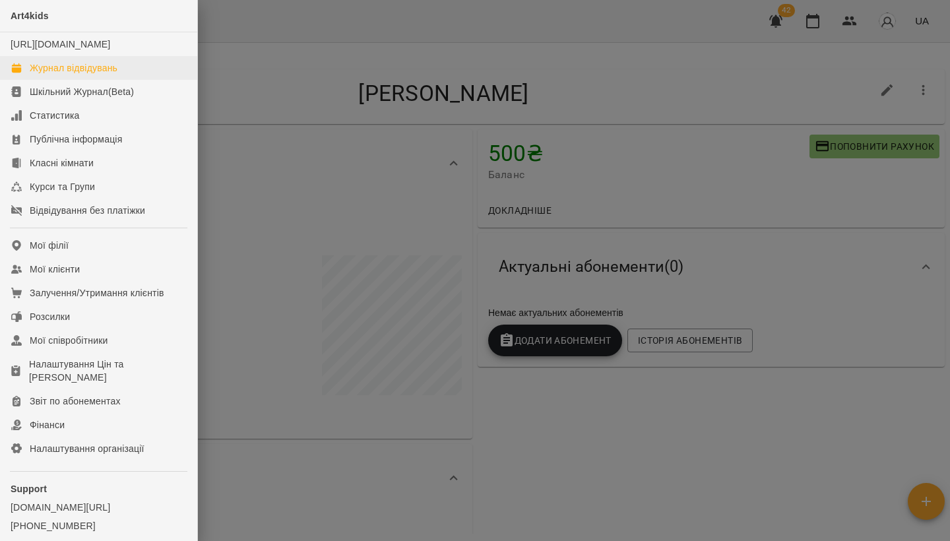
click at [64, 75] on div "Журнал відвідувань" at bounding box center [74, 67] width 88 height 13
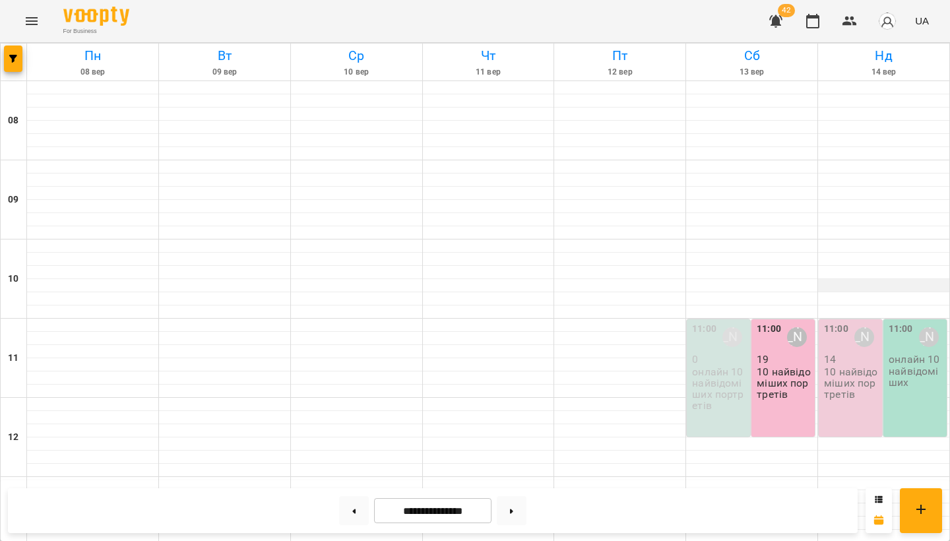
scroll to position [434, 0]
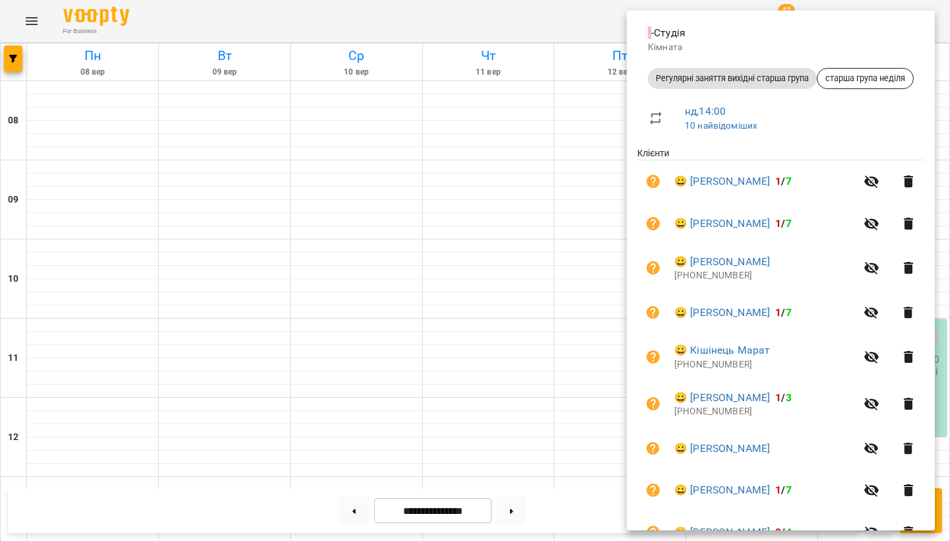
scroll to position [155, 0]
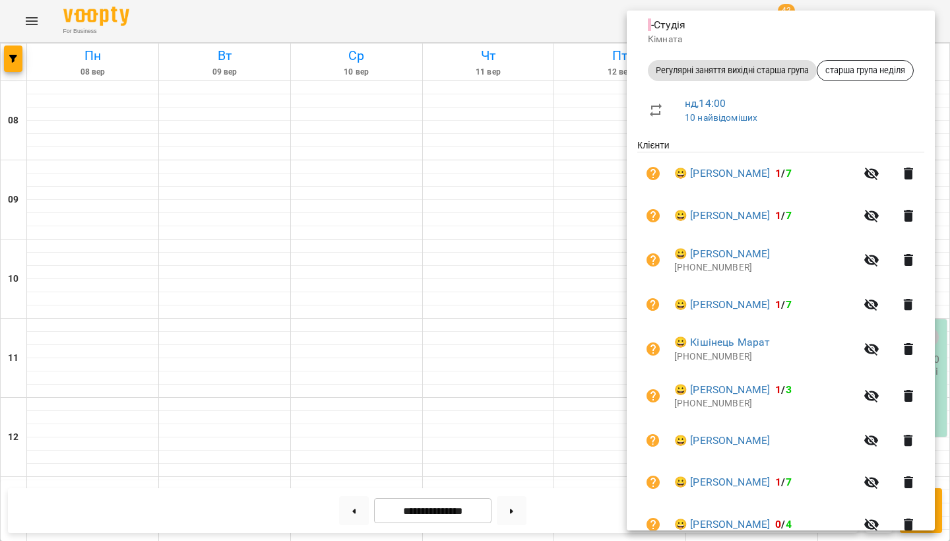
click at [376, 348] on div at bounding box center [475, 270] width 950 height 541
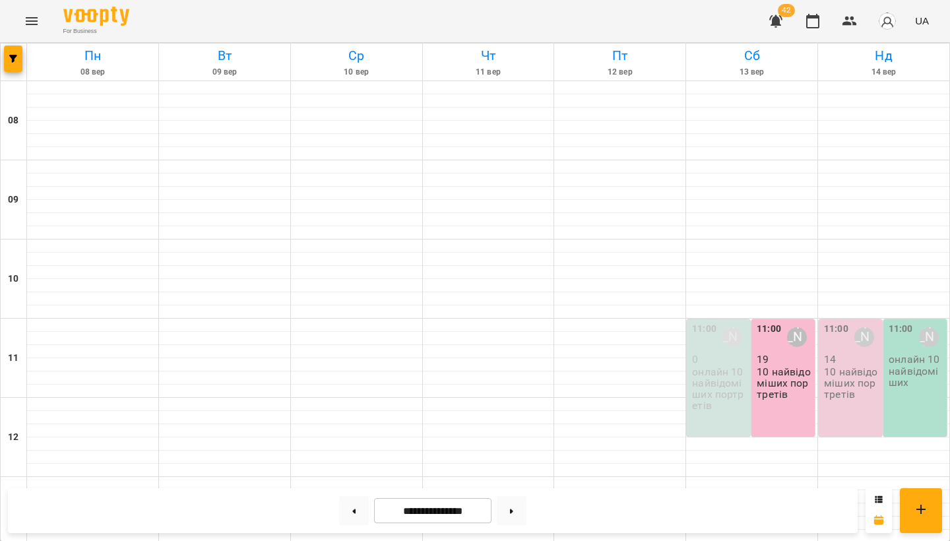
scroll to position [455, 0]
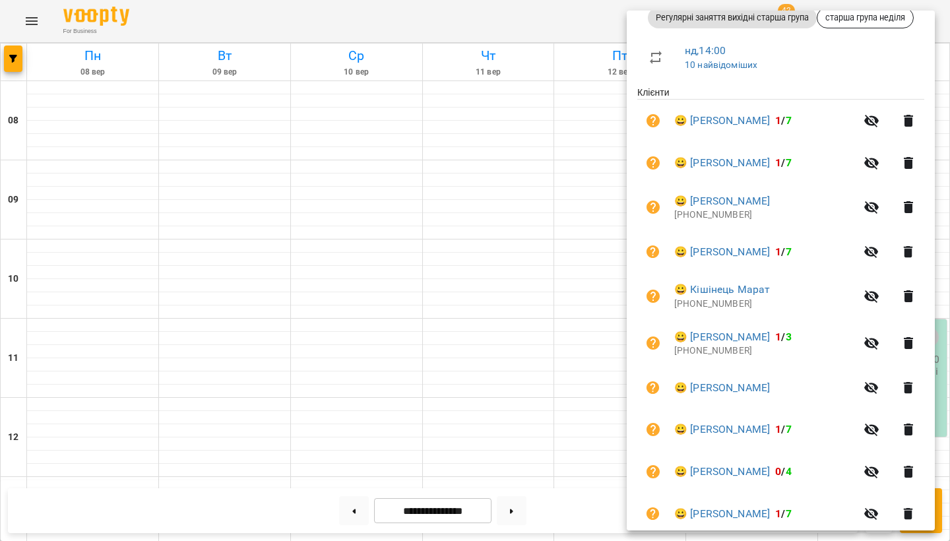
scroll to position [217, 0]
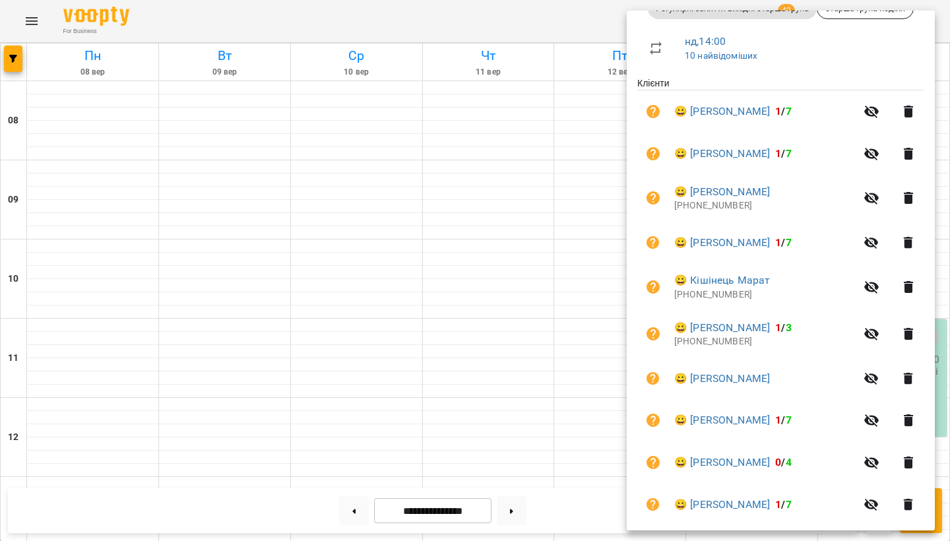
click at [913, 282] on icon "button" at bounding box center [907, 287] width 9 height 12
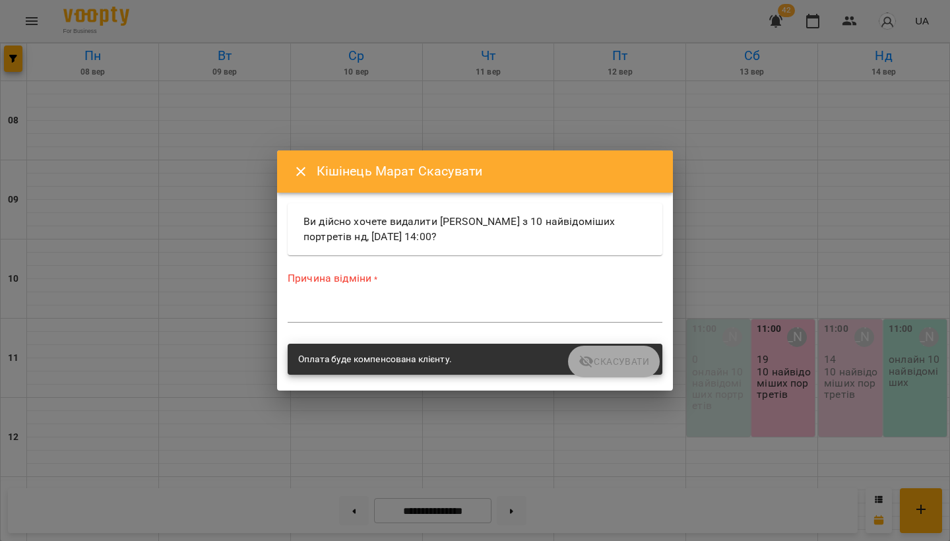
click at [403, 315] on textarea at bounding box center [474, 312] width 375 height 12
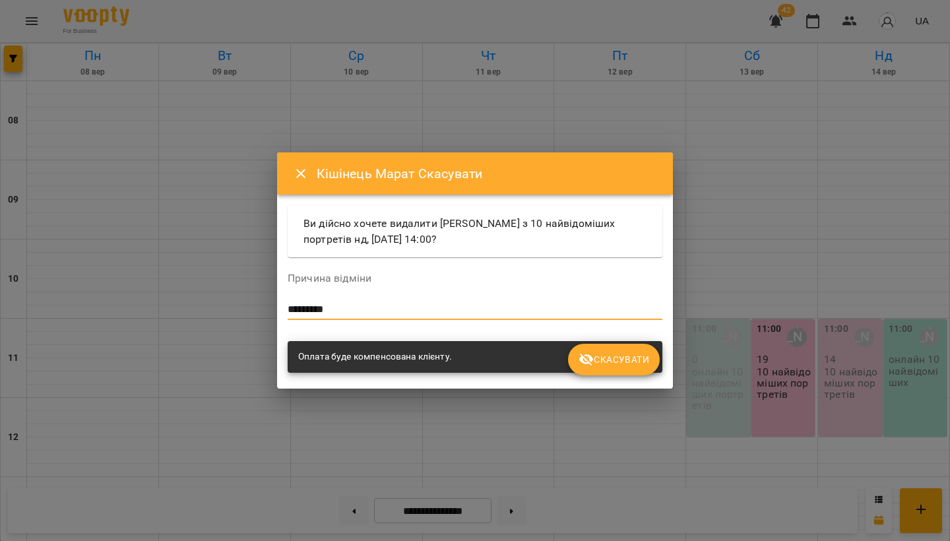
type textarea "*********"
click at [626, 356] on span "Скасувати" at bounding box center [613, 359] width 71 height 16
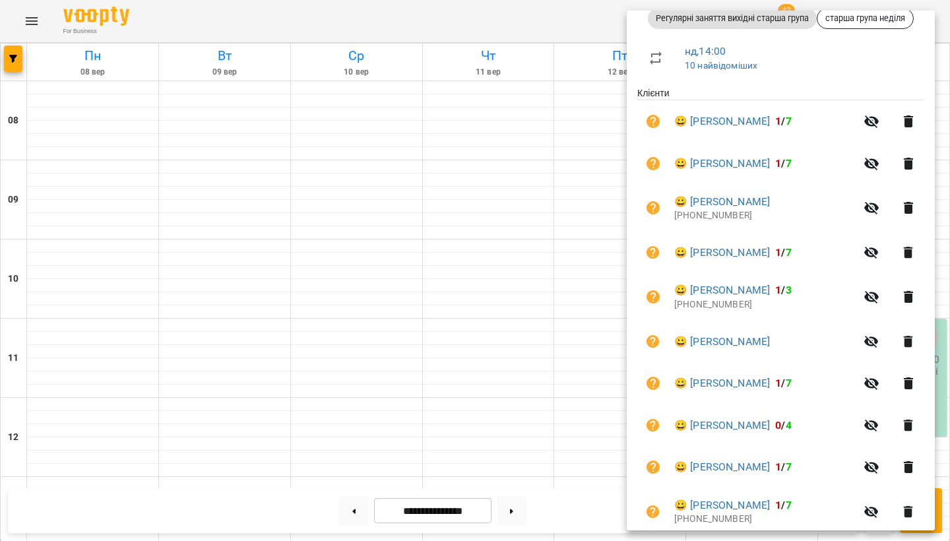
scroll to position [209, 0]
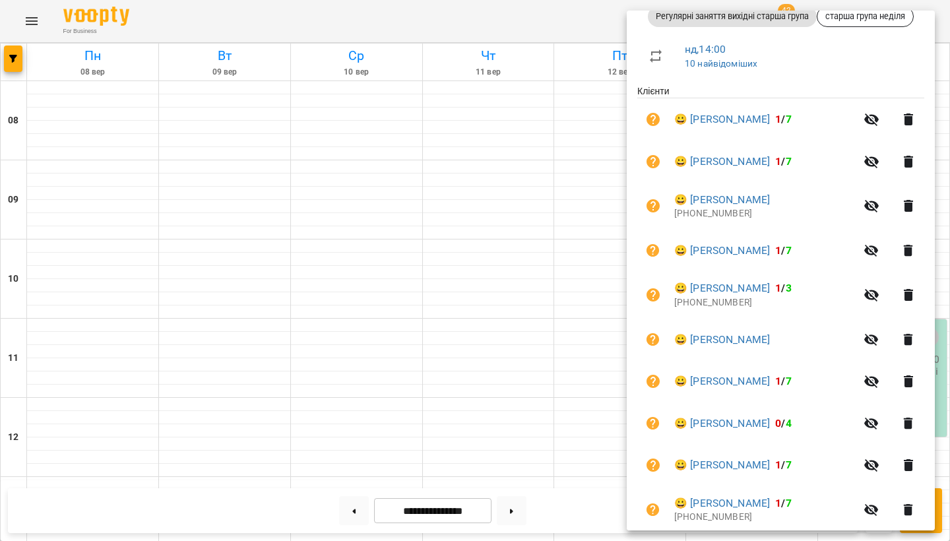
click at [913, 204] on icon "button" at bounding box center [907, 206] width 9 height 12
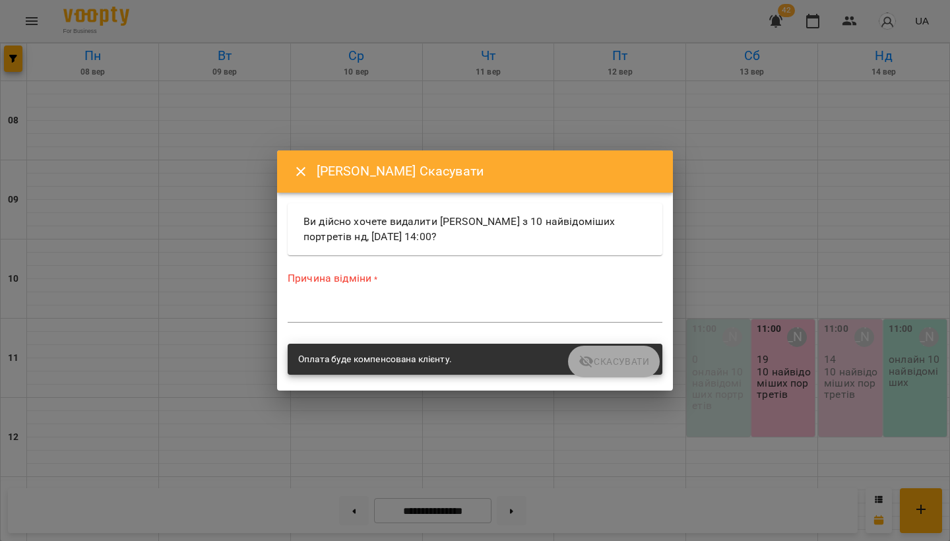
click at [416, 302] on div "*" at bounding box center [474, 312] width 375 height 20
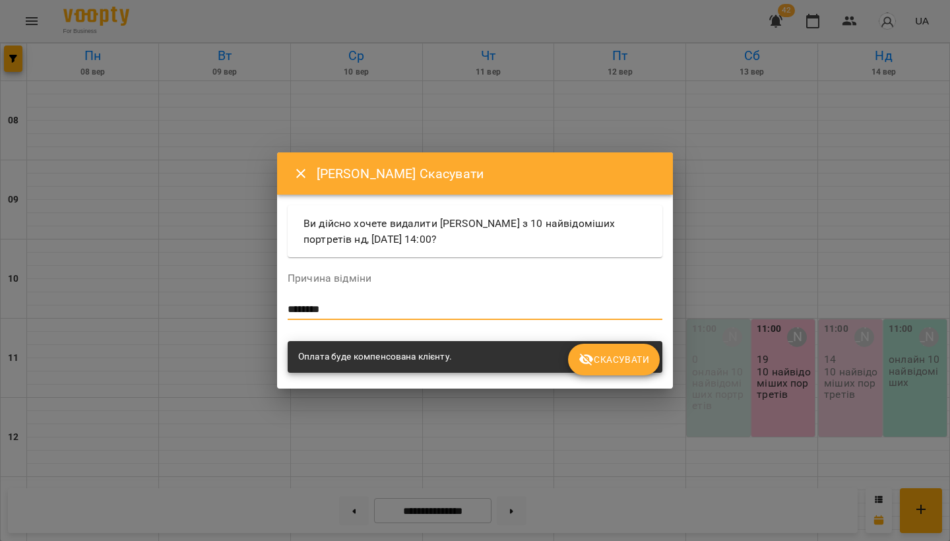
type textarea "********"
click at [632, 361] on span "Скасувати" at bounding box center [613, 359] width 71 height 16
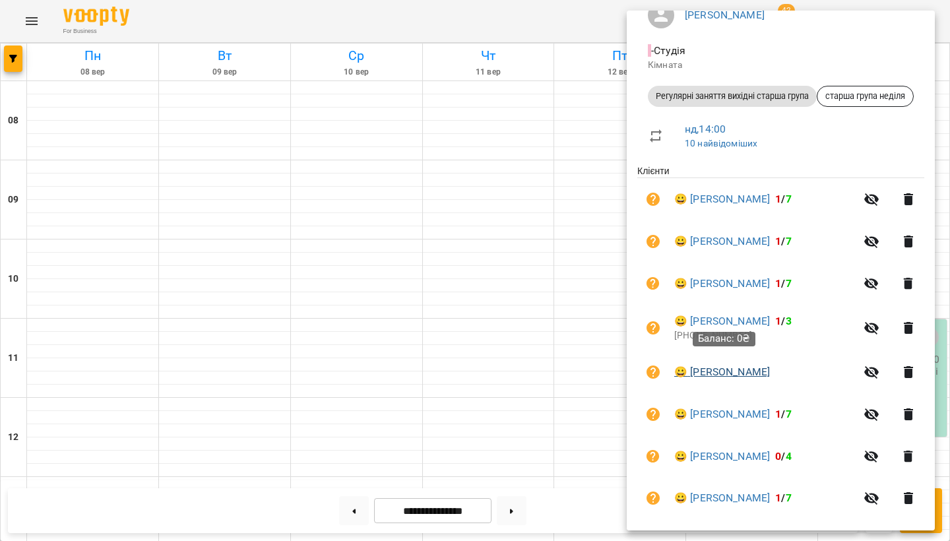
scroll to position [160, 0]
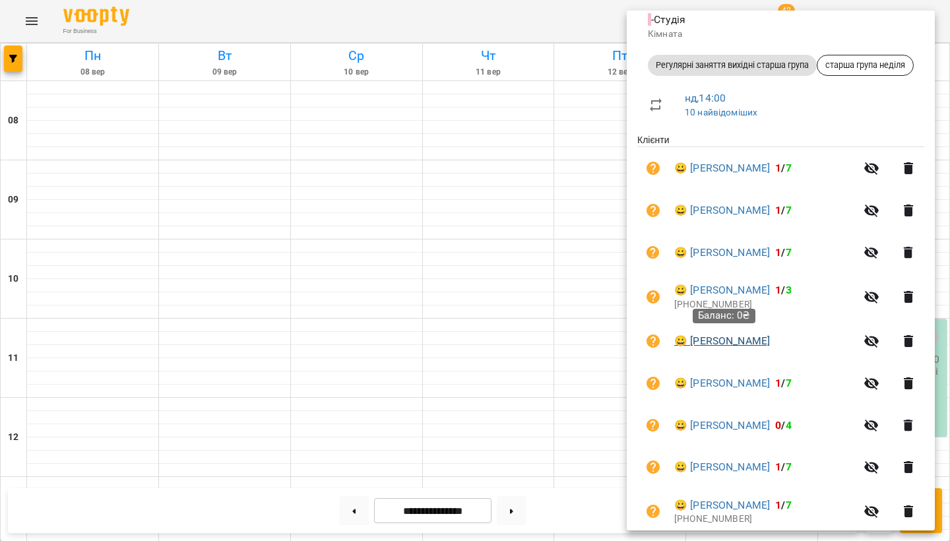
click at [754, 340] on link "😀 [PERSON_NAME]" at bounding box center [722, 341] width 96 height 16
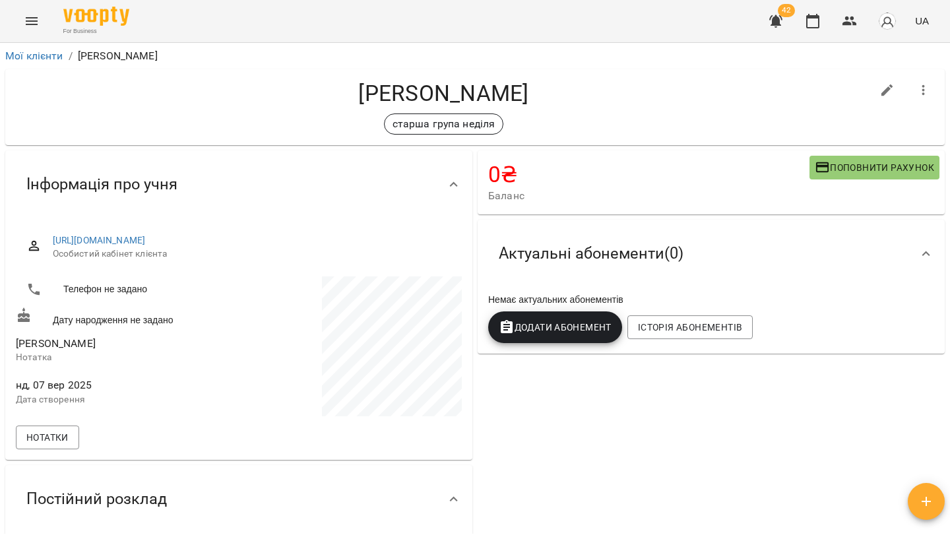
click at [872, 169] on span "Поповнити рахунок" at bounding box center [873, 168] width 119 height 16
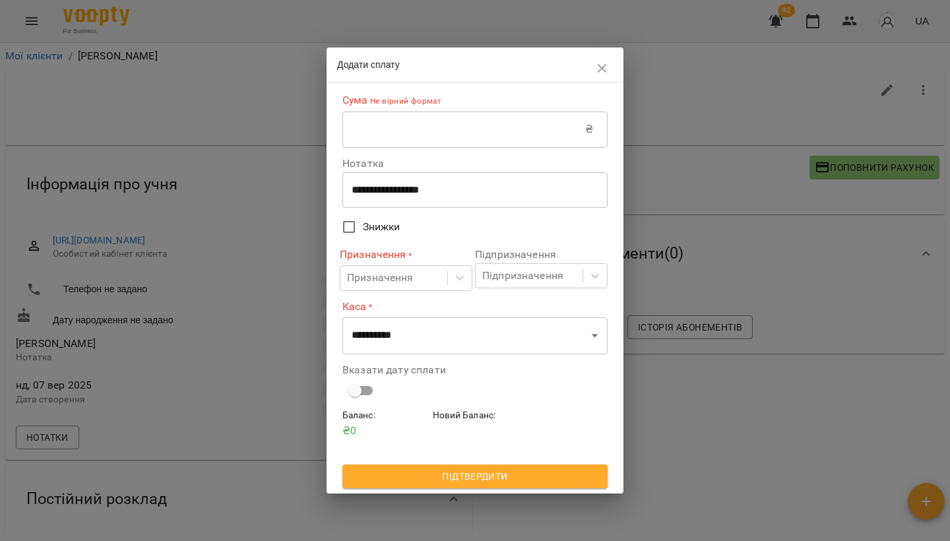
click at [443, 129] on input "text" at bounding box center [463, 129] width 243 height 37
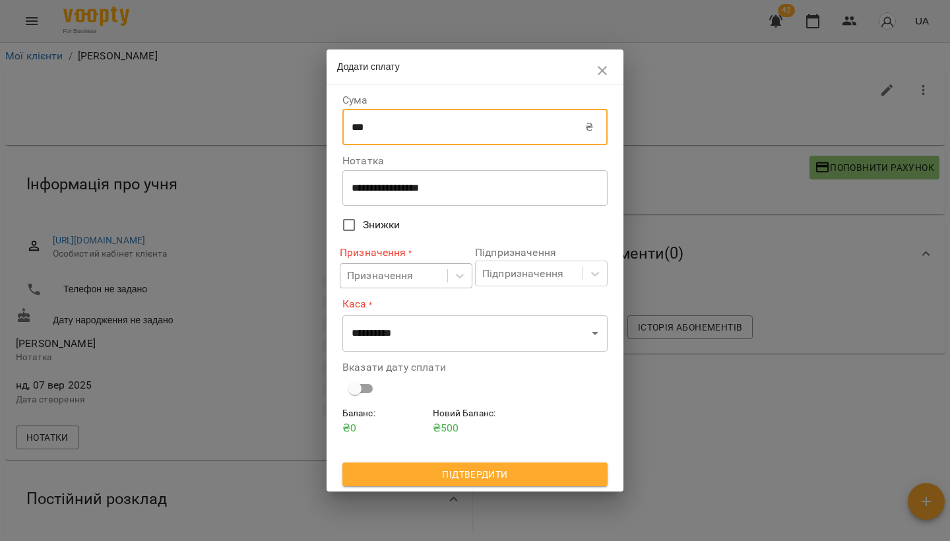
type input "***"
click at [396, 275] on div "Призначення" at bounding box center [380, 276] width 67 height 16
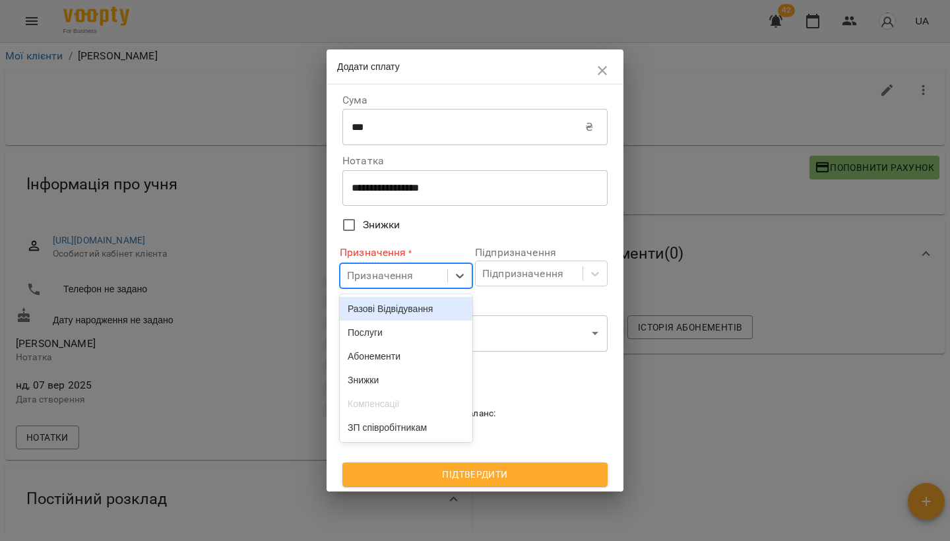
click at [388, 315] on div "Разові Відвідування" at bounding box center [406, 309] width 133 height 24
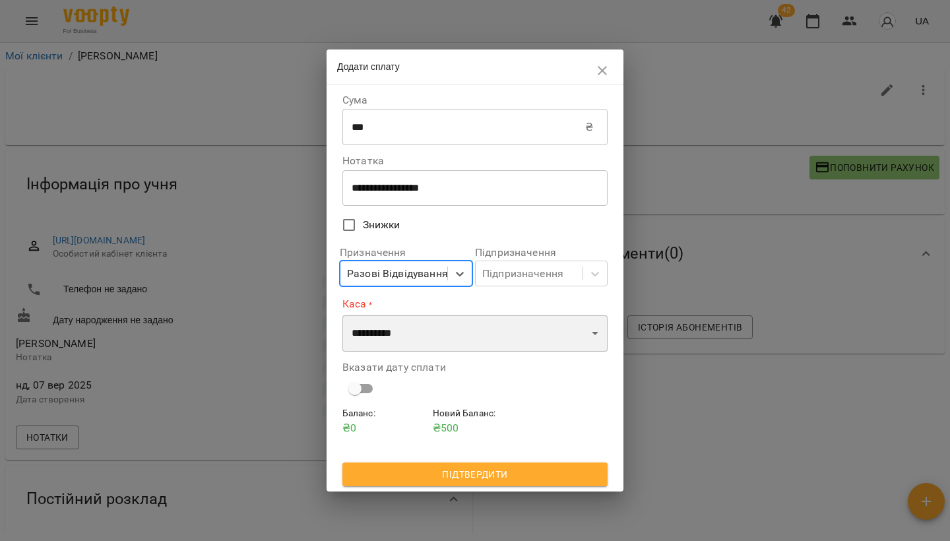
click at [390, 338] on select "**********" at bounding box center [474, 333] width 265 height 37
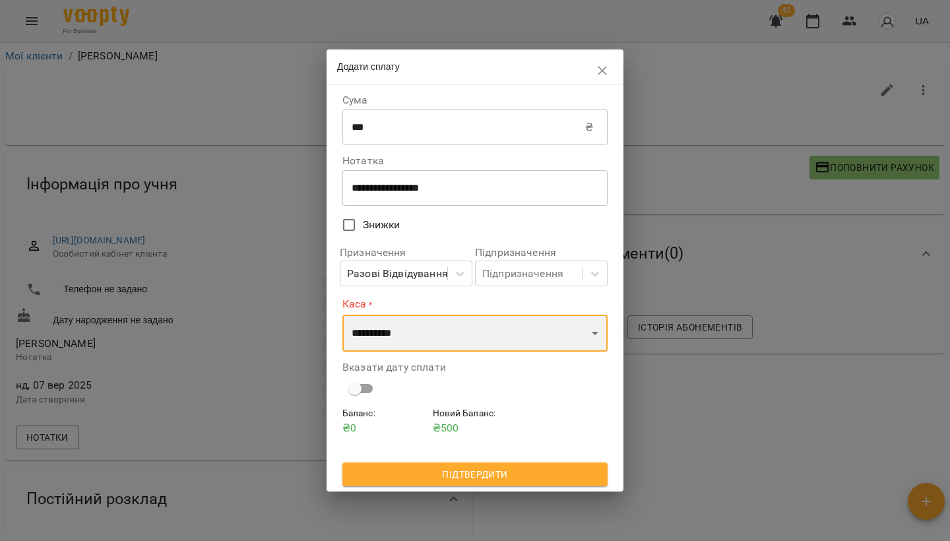
select select "****"
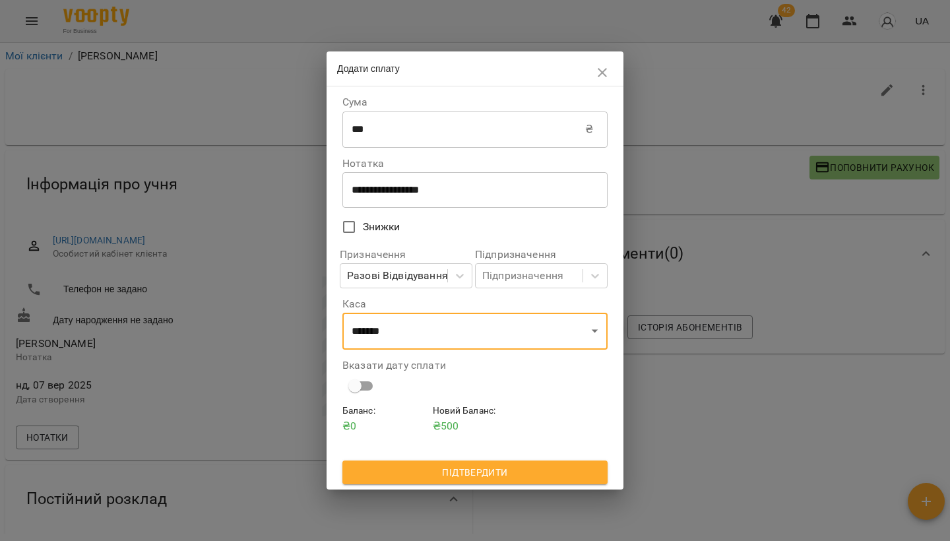
click at [431, 467] on span "Підтвердити" at bounding box center [475, 472] width 244 height 16
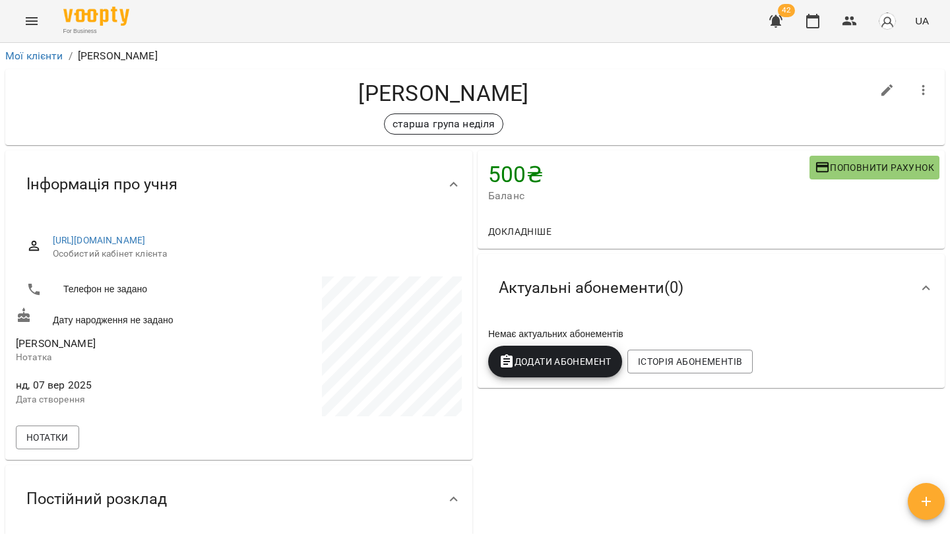
click at [21, 25] on button "Menu" at bounding box center [32, 21] width 32 height 32
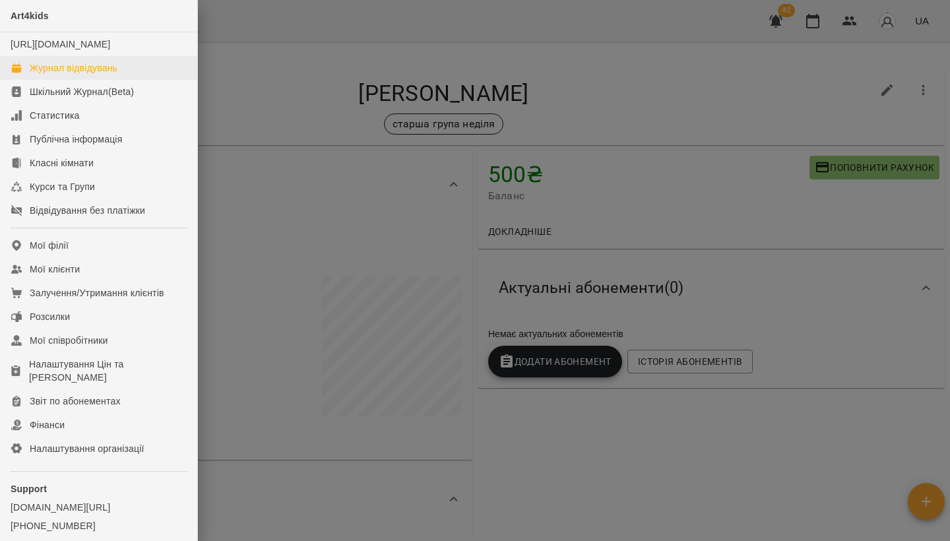
click at [55, 75] on div "Журнал відвідувань" at bounding box center [74, 67] width 88 height 13
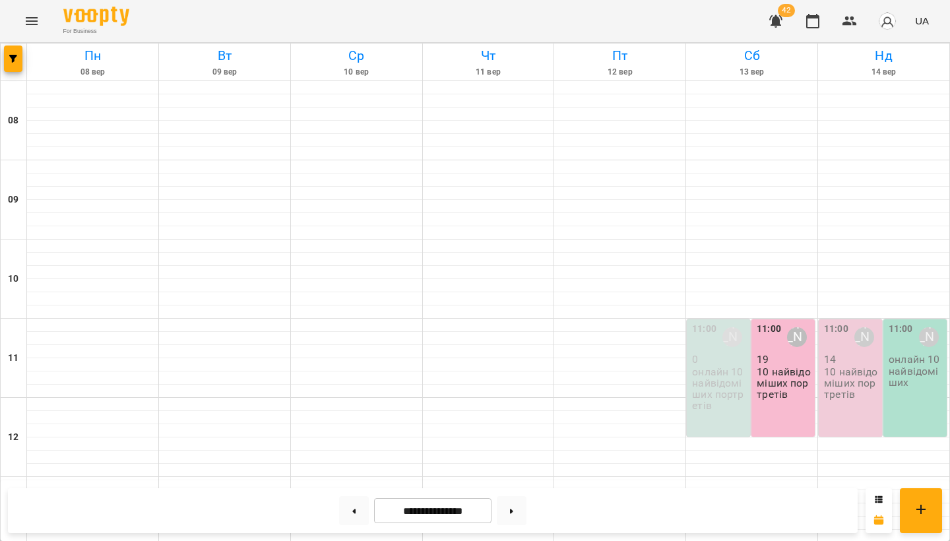
scroll to position [286, 0]
click at [839, 319] on div "11:00 [PERSON_NAME] 14 10 найвідоміших портретів" at bounding box center [849, 377] width 63 height 117
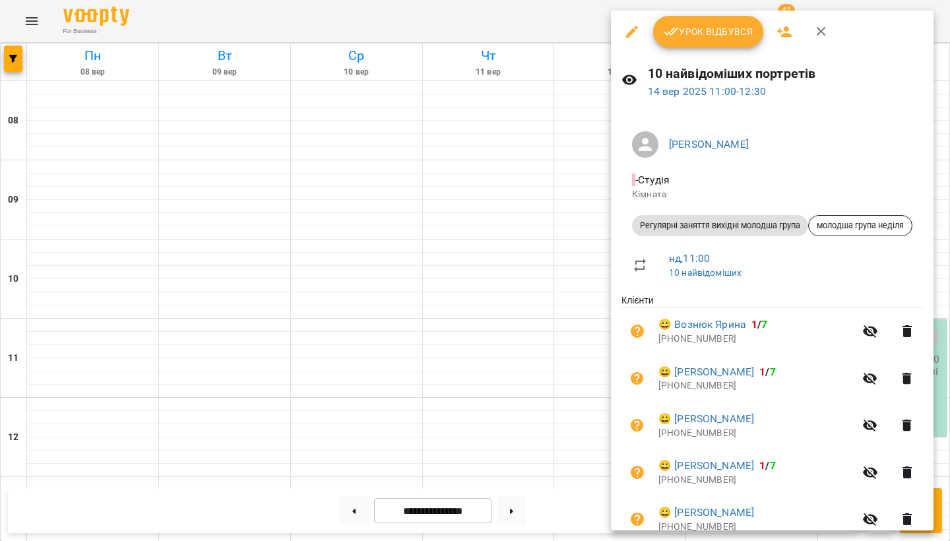
click at [683, 34] on span "Урок відбувся" at bounding box center [708, 32] width 90 height 16
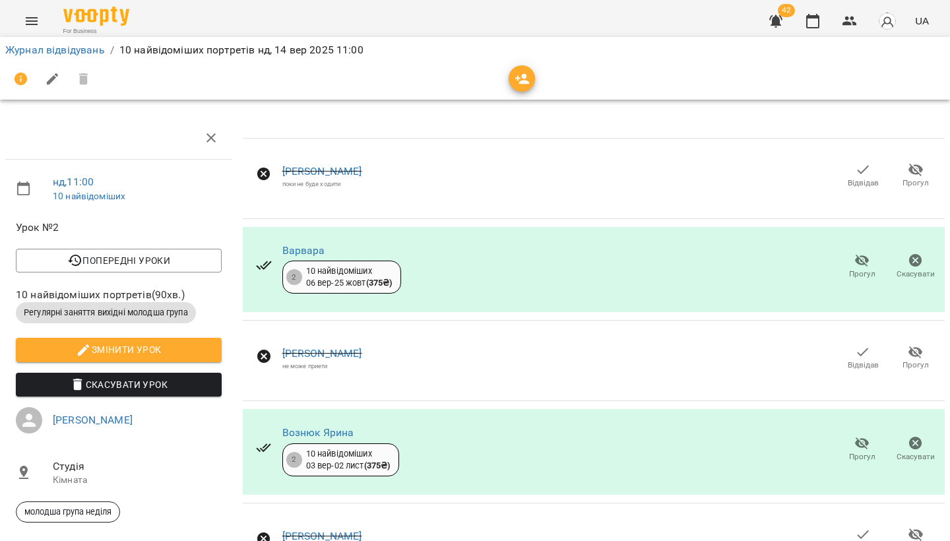
click at [29, 20] on icon "Menu" at bounding box center [32, 21] width 16 height 16
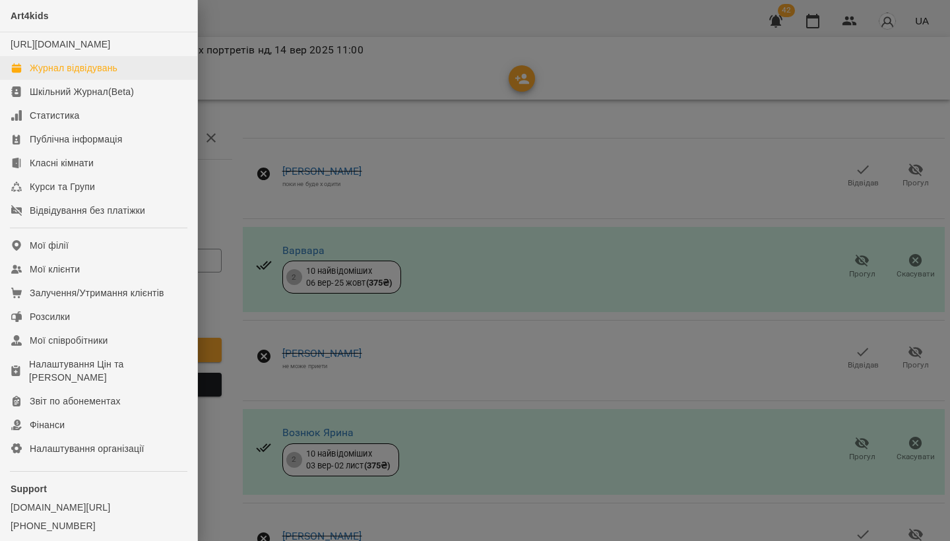
click at [40, 75] on div "Журнал відвідувань" at bounding box center [74, 67] width 88 height 13
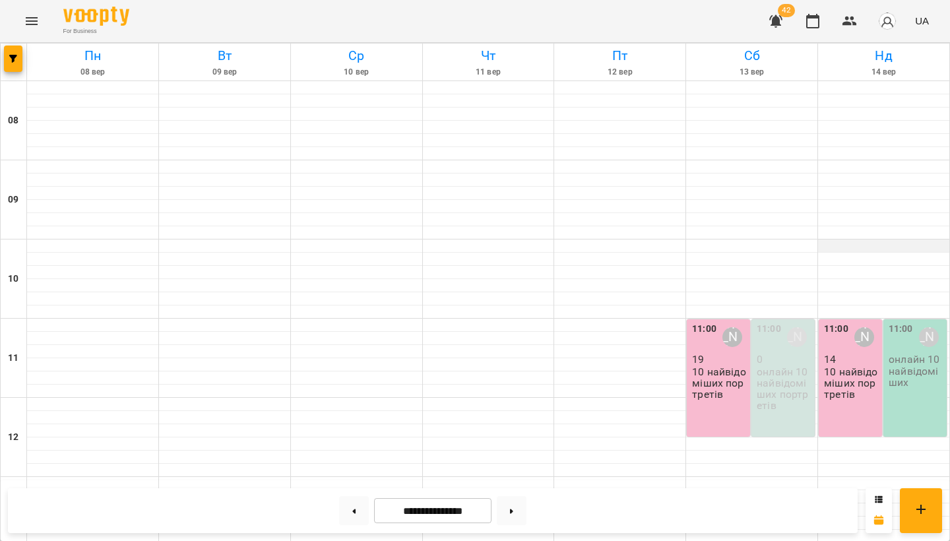
scroll to position [372, 0]
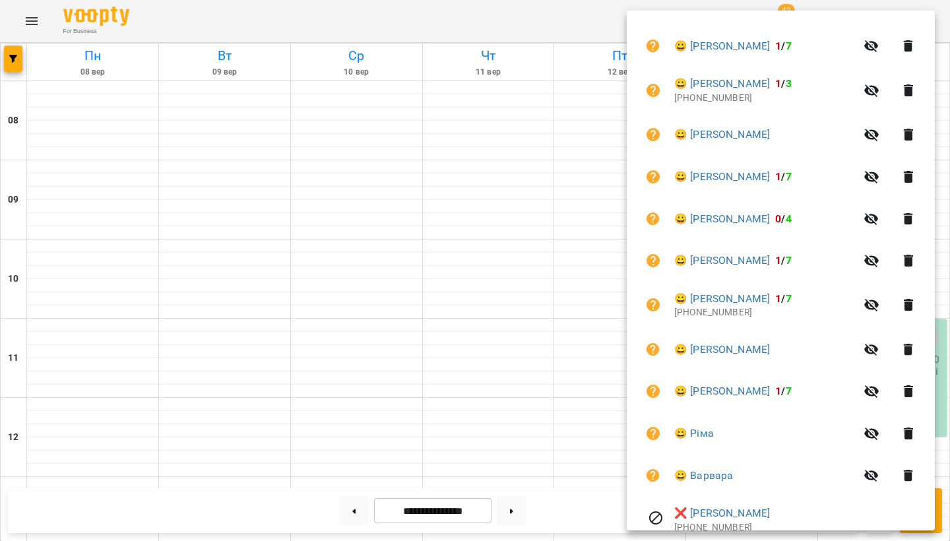
scroll to position [377, 0]
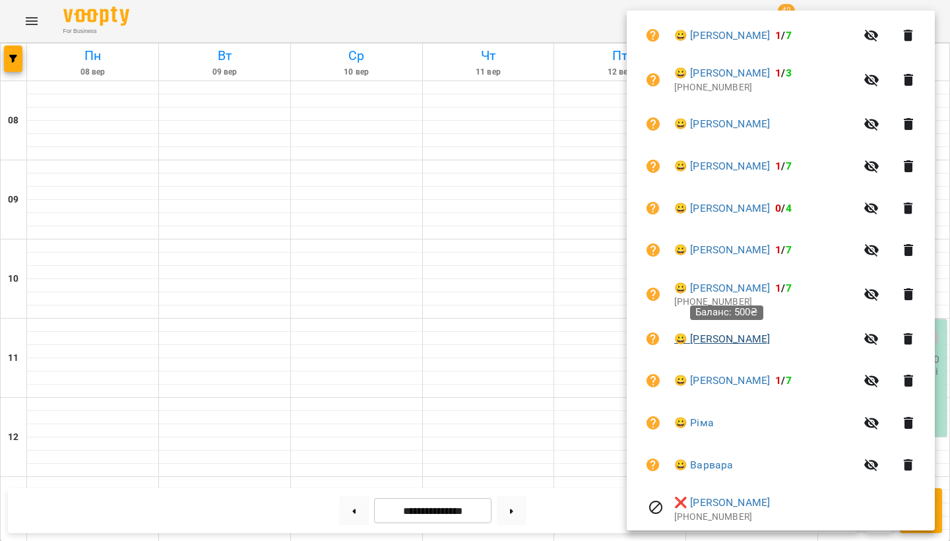
click at [758, 340] on link "😀 [PERSON_NAME]" at bounding box center [722, 339] width 96 height 16
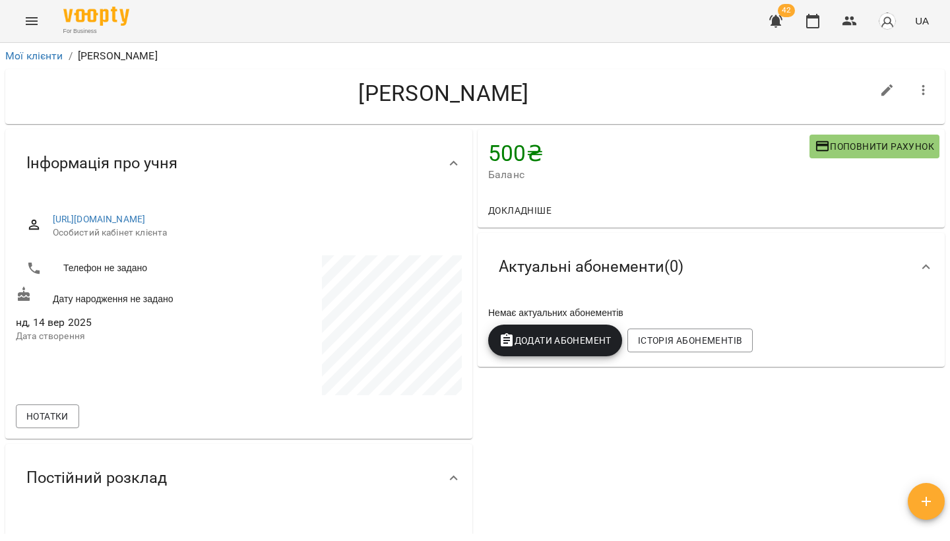
click at [42, 19] on button "Menu" at bounding box center [32, 21] width 32 height 32
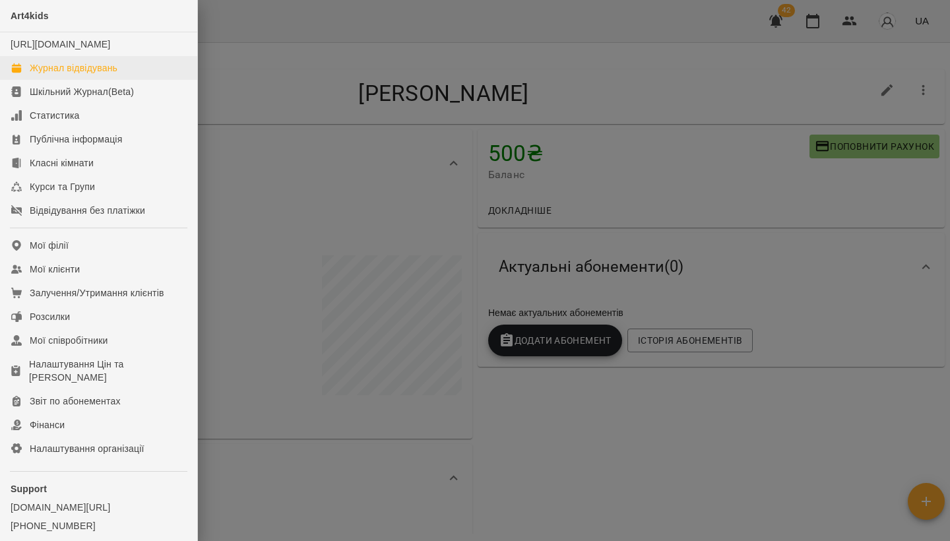
click at [49, 75] on div "Журнал відвідувань" at bounding box center [74, 67] width 88 height 13
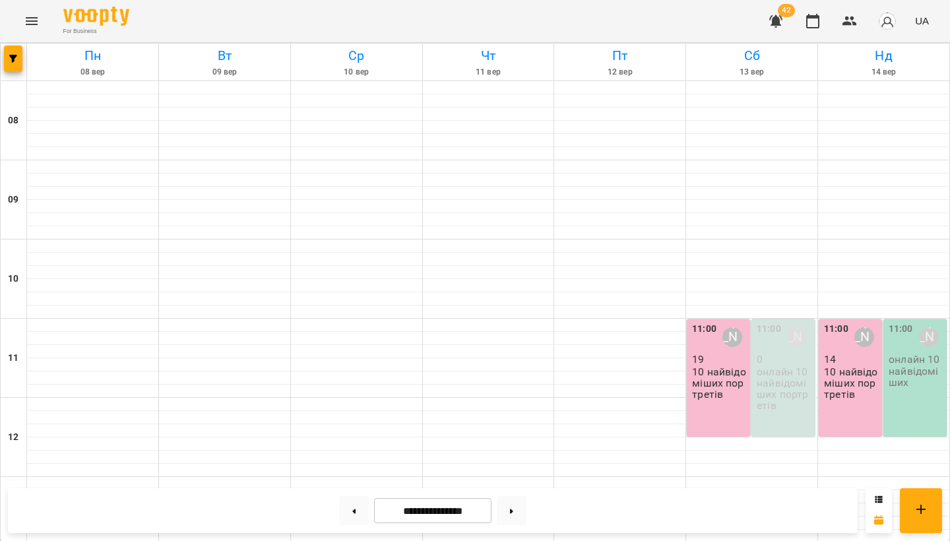
scroll to position [369, 0]
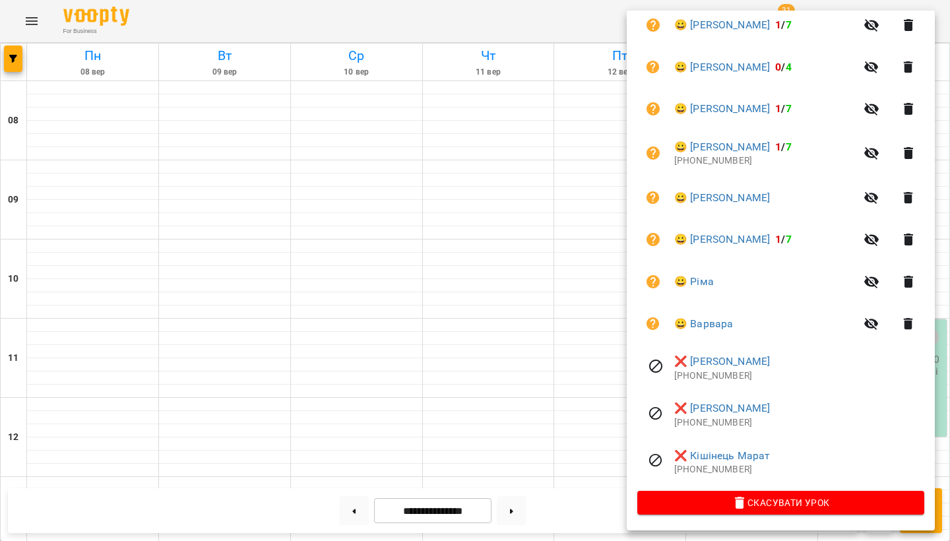
scroll to position [513, 0]
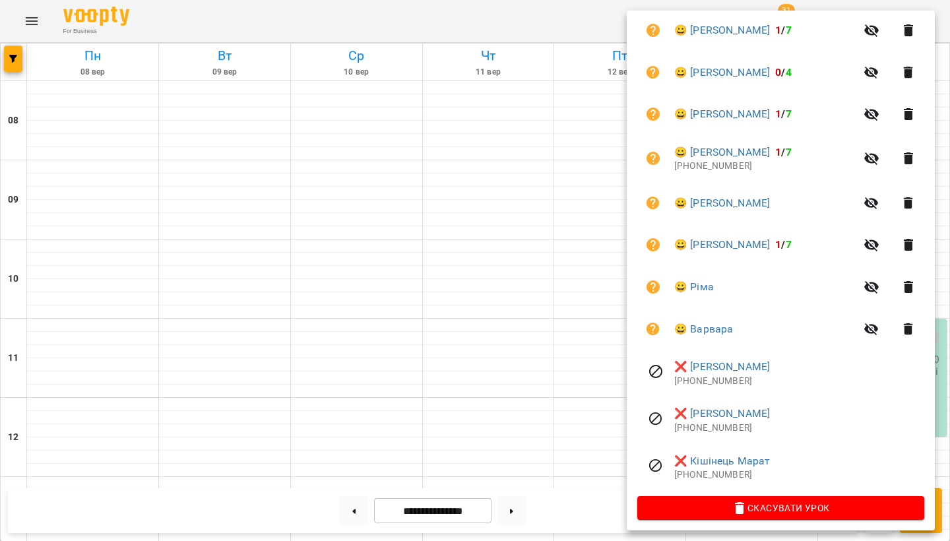
click at [526, 238] on div at bounding box center [475, 270] width 950 height 541
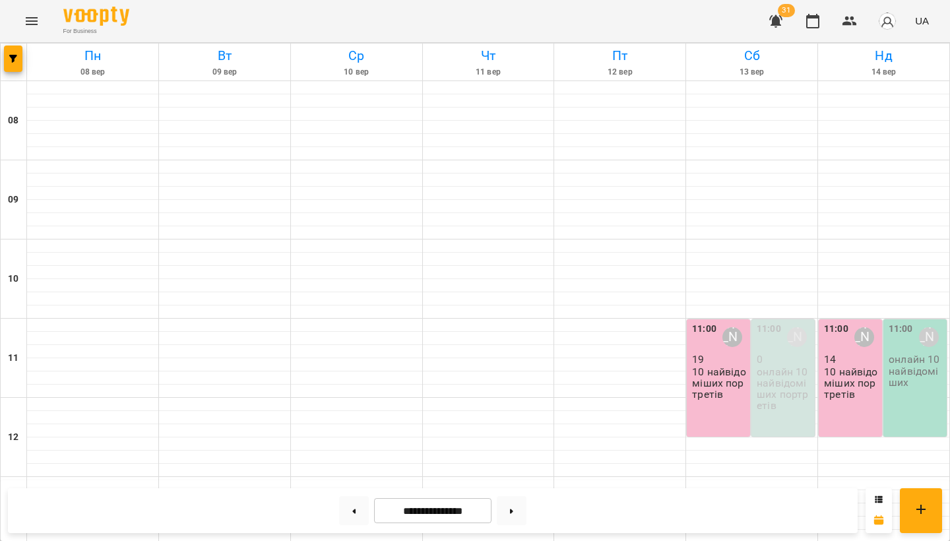
click at [46, 23] on button "Menu" at bounding box center [32, 21] width 32 height 32
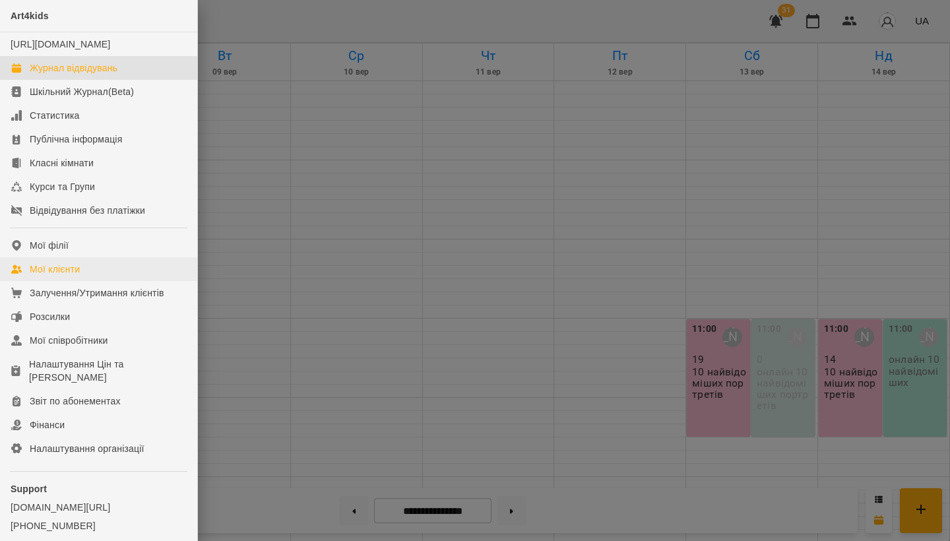
click at [105, 281] on link "Мої клієнти" at bounding box center [98, 269] width 197 height 24
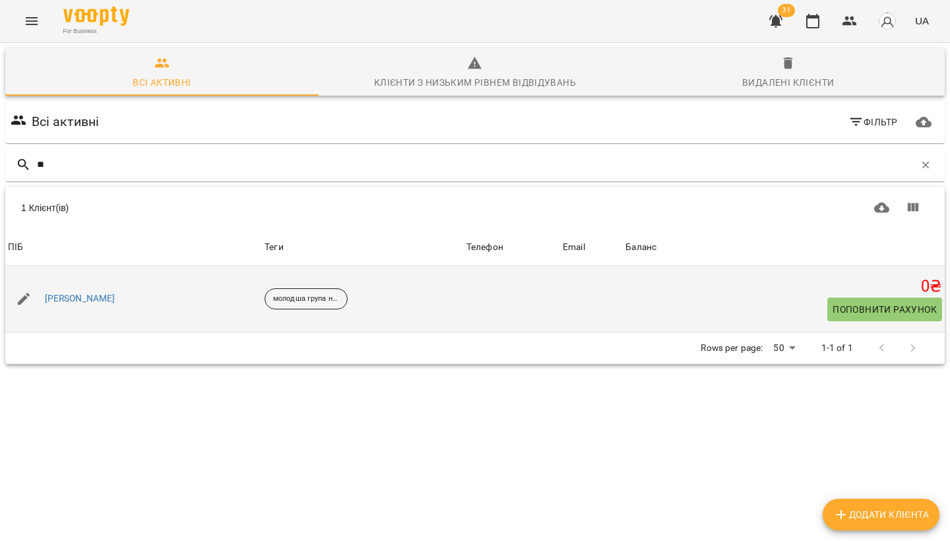
type input "*"
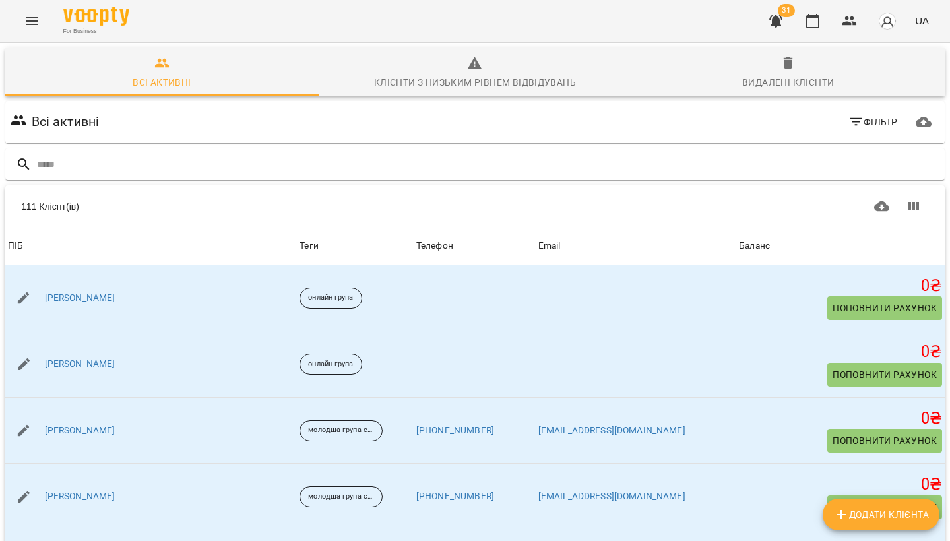
click at [30, 16] on icon "Menu" at bounding box center [32, 21] width 16 height 16
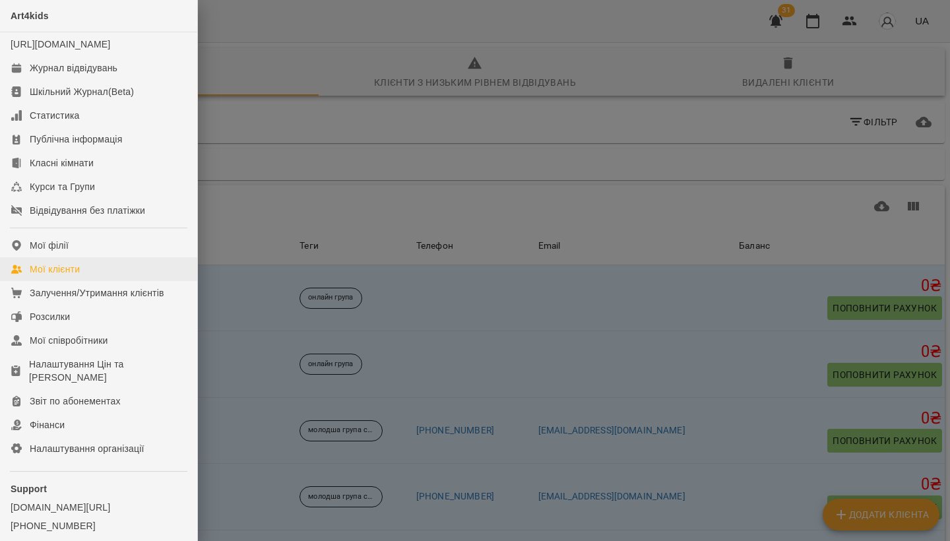
click at [75, 276] on div "Мої клієнти" at bounding box center [55, 268] width 50 height 13
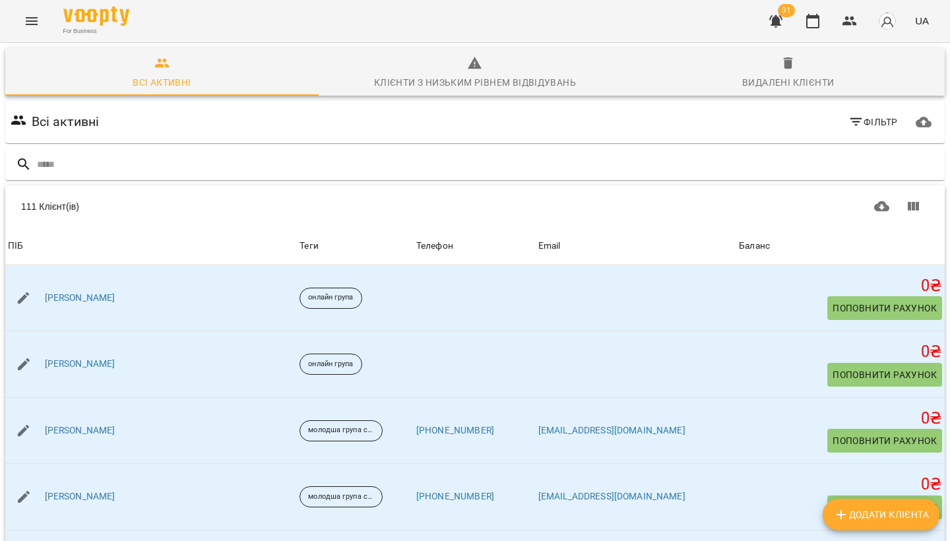
click at [866, 516] on span "Додати клієнта" at bounding box center [881, 514] width 96 height 16
select select "**"
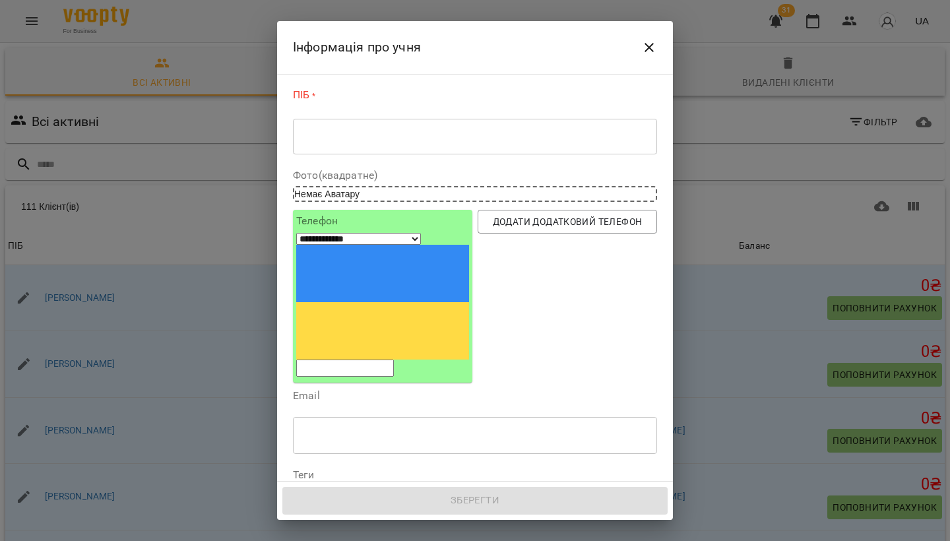
click at [328, 132] on textarea at bounding box center [475, 137] width 346 height 12
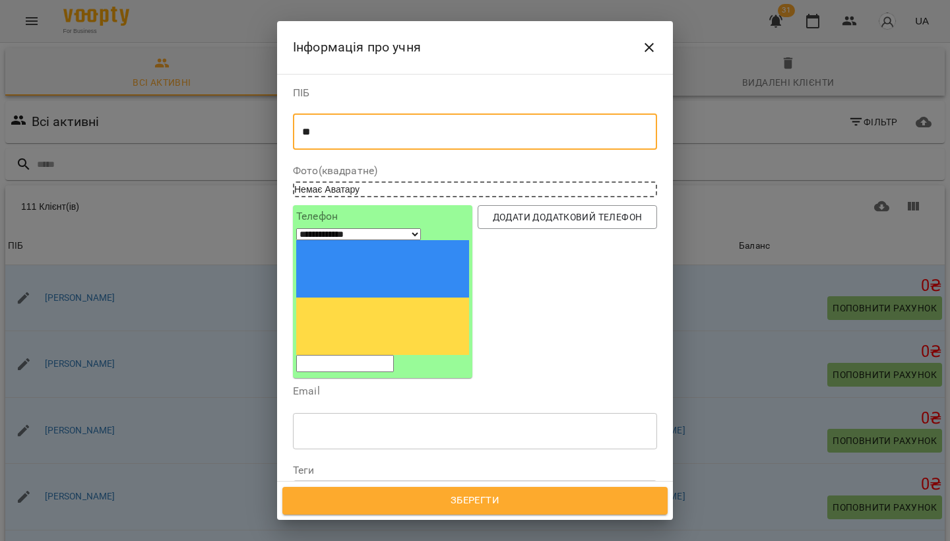
type textarea "*"
type textarea "**********"
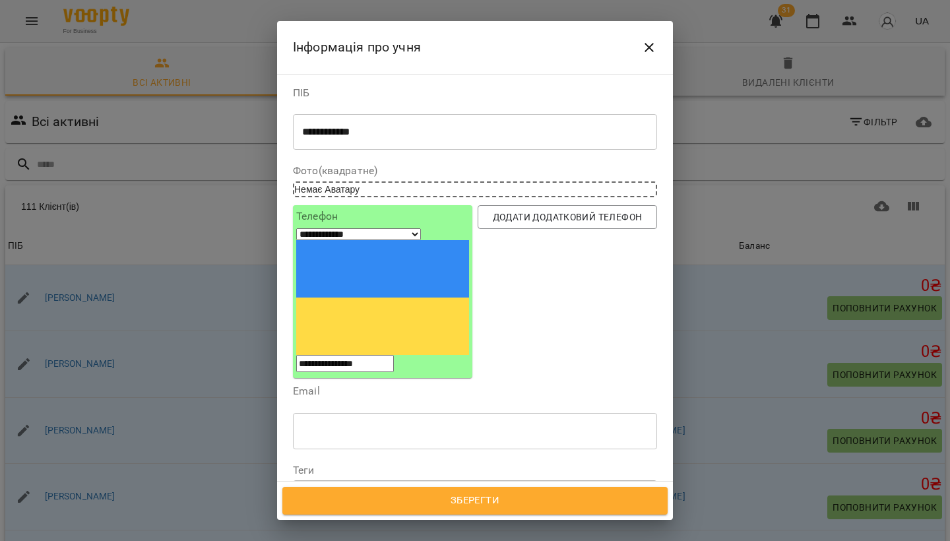
type input "**********"
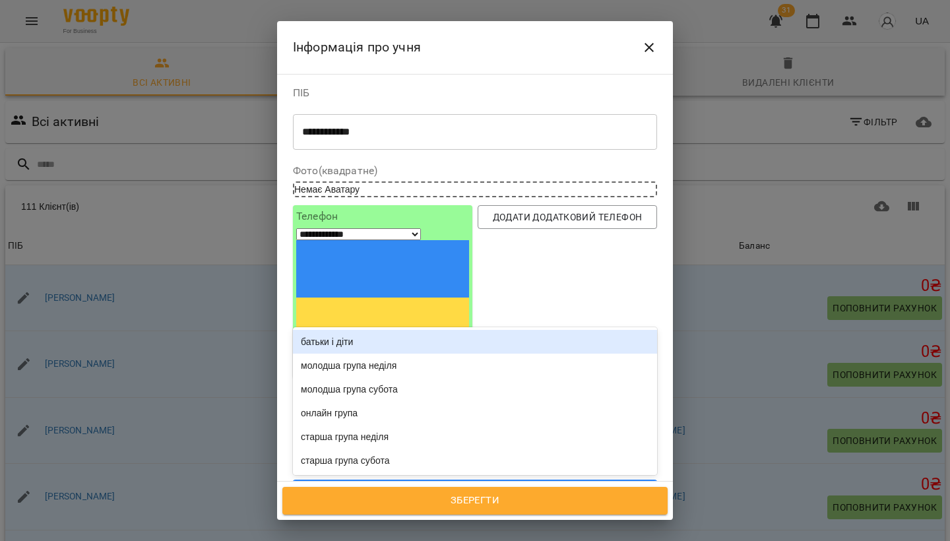
click at [359, 486] on div "Надрукуйте або оберіть..." at bounding box center [355, 492] width 110 height 13
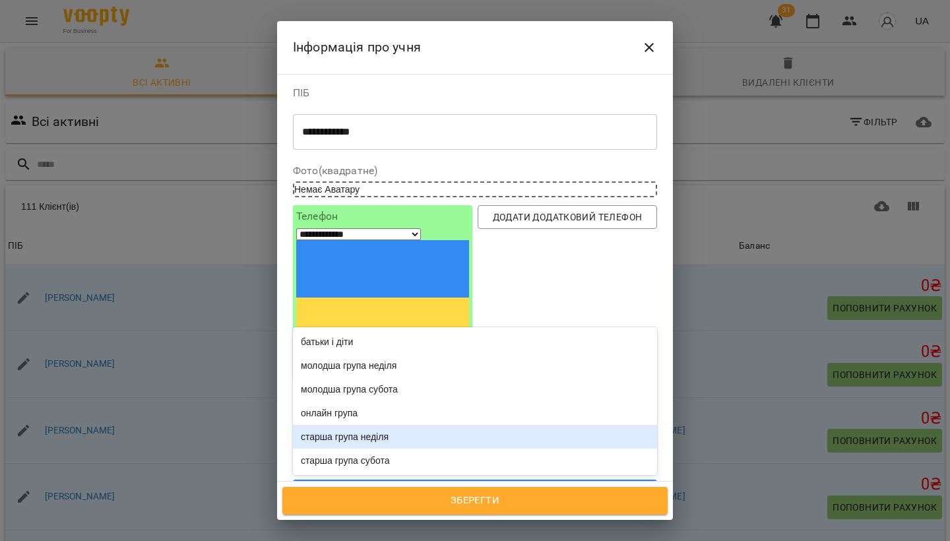
click at [403, 425] on div "старша група неділя" at bounding box center [475, 437] width 364 height 24
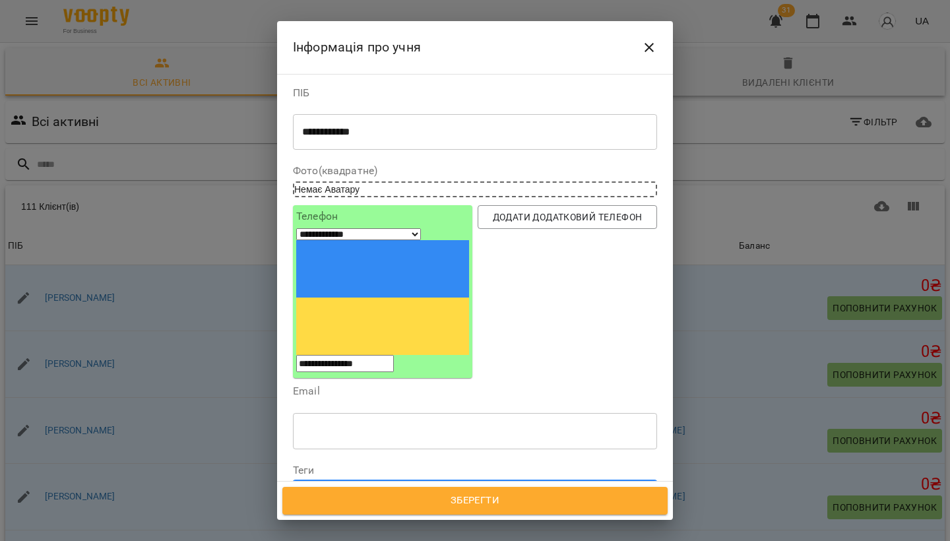
click at [405, 517] on span "Дата народження" at bounding box center [474, 525] width 343 height 16
click at [311, 513] on input "**********" at bounding box center [349, 531] width 113 height 37
type input "**********"
click at [553, 510] on div "**********" at bounding box center [474, 531] width 369 height 42
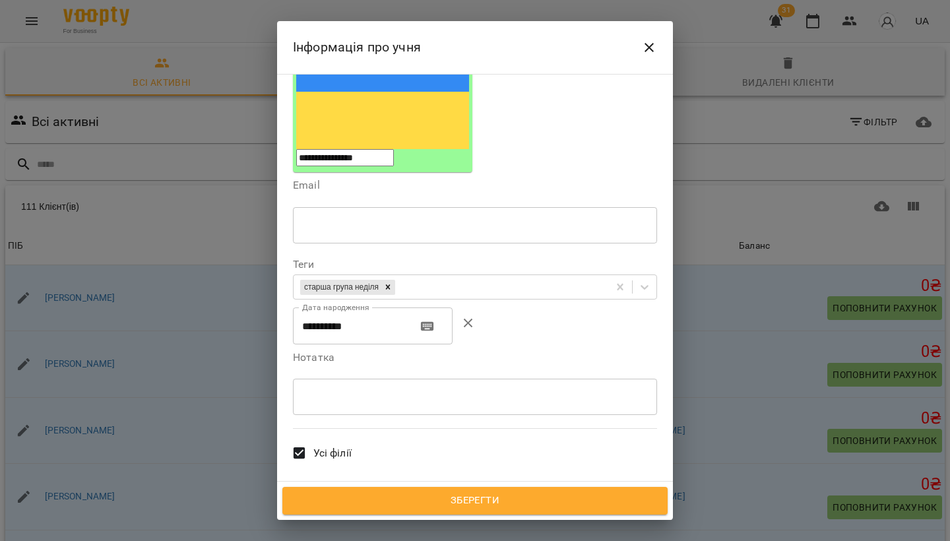
scroll to position [219, 0]
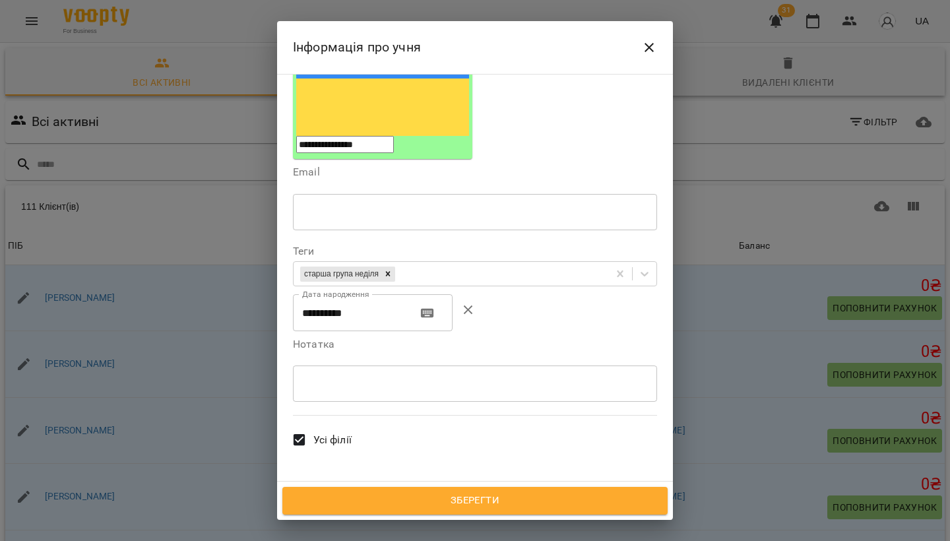
click at [371, 365] on div "* ​" at bounding box center [475, 383] width 364 height 36
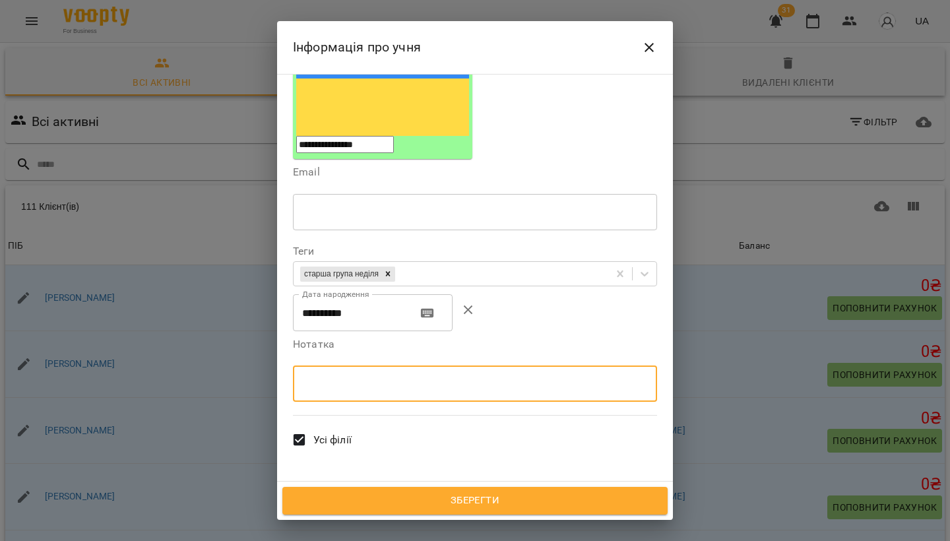
click at [371, 365] on div "* ​" at bounding box center [475, 383] width 364 height 36
type textarea "*"
type textarea "**********"
click at [466, 506] on span "Зберегти" at bounding box center [475, 500] width 356 height 17
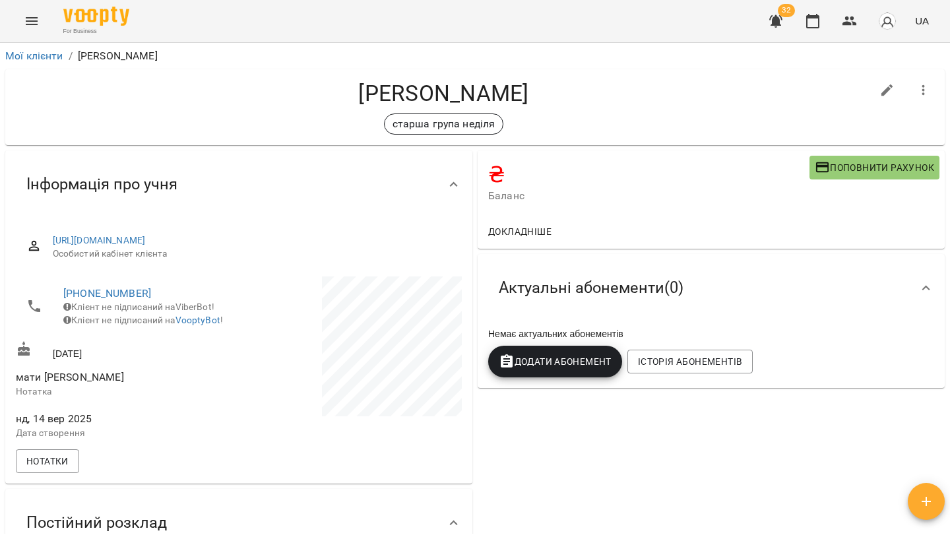
click at [534, 360] on span "Додати Абонемент" at bounding box center [554, 361] width 113 height 16
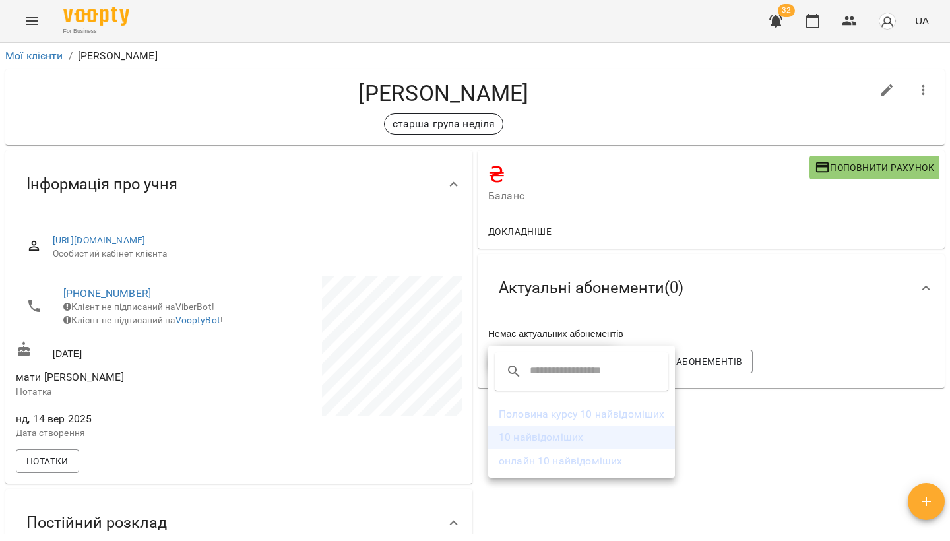
click at [533, 442] on li "10 найвідоміших" at bounding box center [581, 437] width 187 height 24
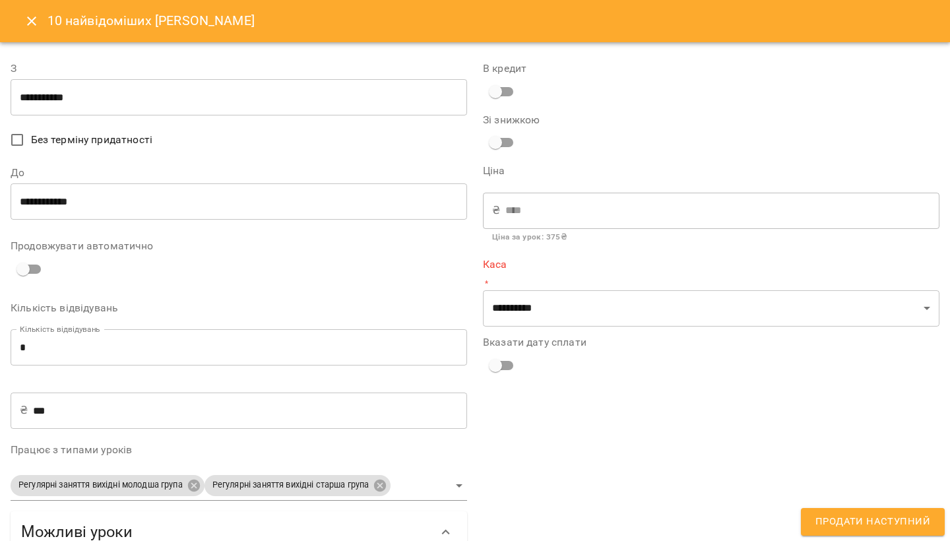
click at [68, 107] on input "**********" at bounding box center [239, 97] width 456 height 37
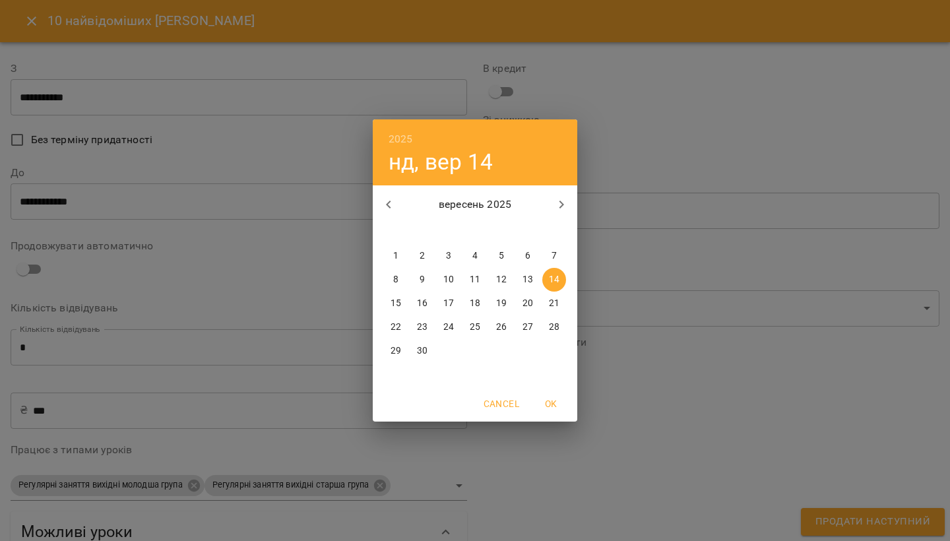
click at [548, 407] on span "OK" at bounding box center [551, 404] width 32 height 16
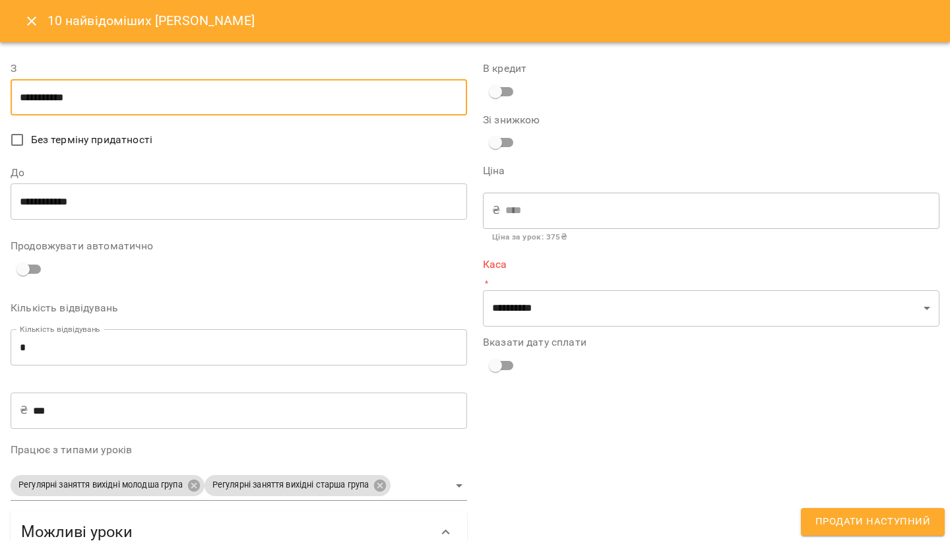
click at [903, 527] on span "Продати наступний" at bounding box center [872, 521] width 115 height 17
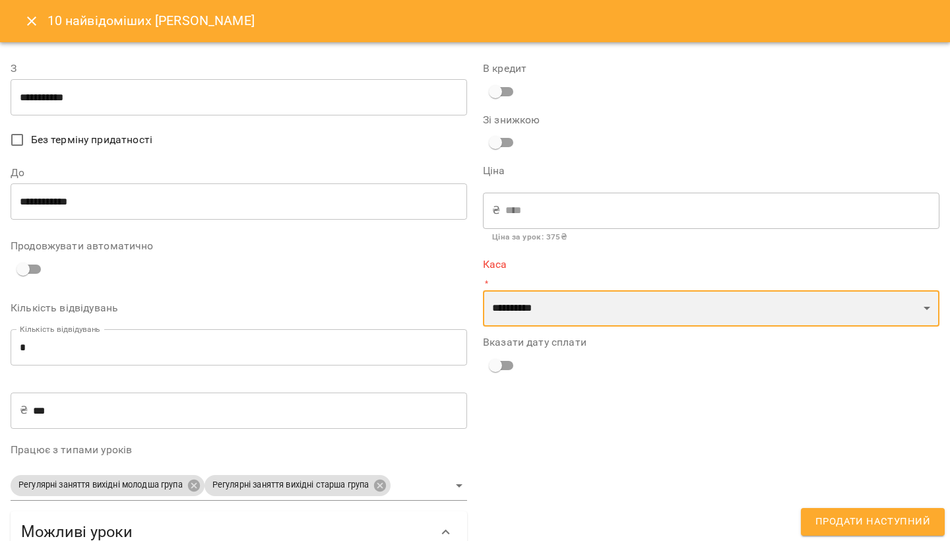
select select "****"
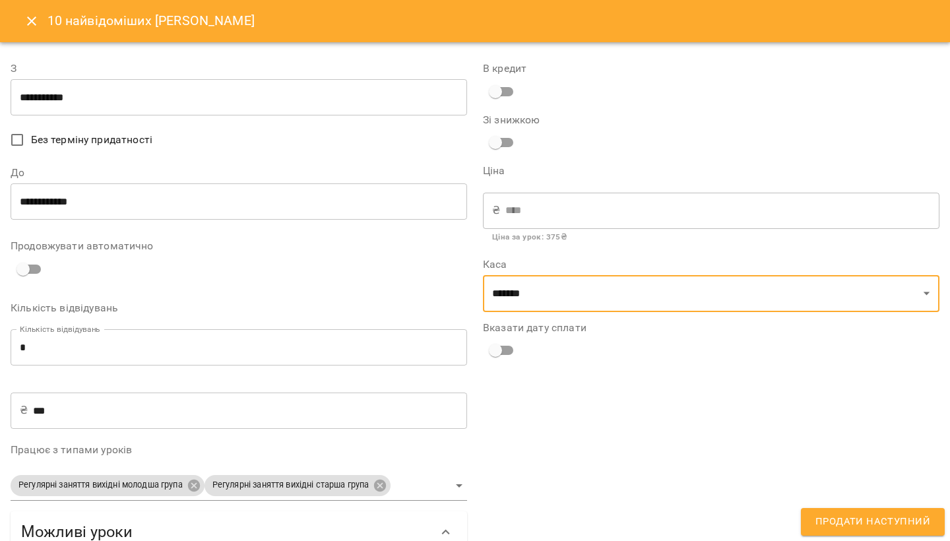
click at [876, 532] on button "Продати наступний" at bounding box center [872, 522] width 144 height 28
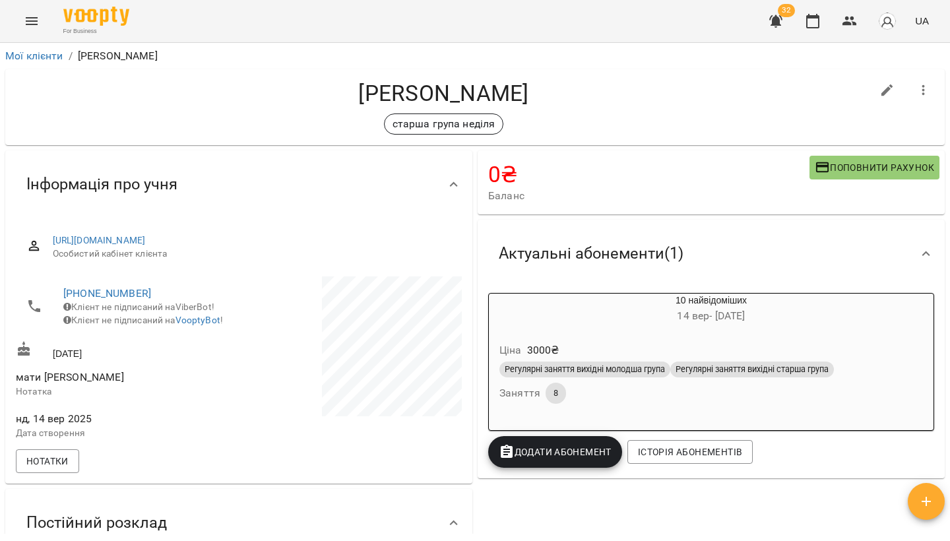
click at [32, 19] on icon "Menu" at bounding box center [32, 21] width 16 height 16
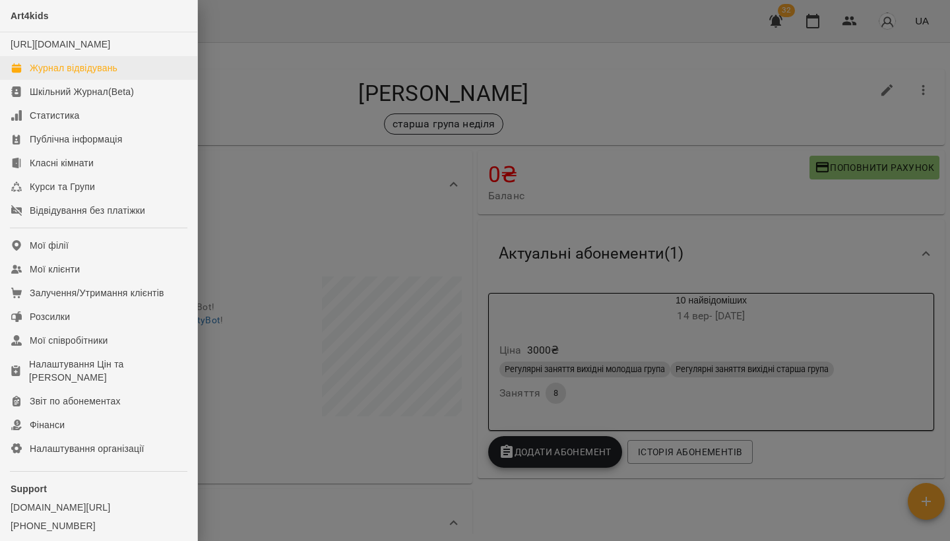
click at [75, 75] on div "Журнал відвідувань" at bounding box center [74, 67] width 88 height 13
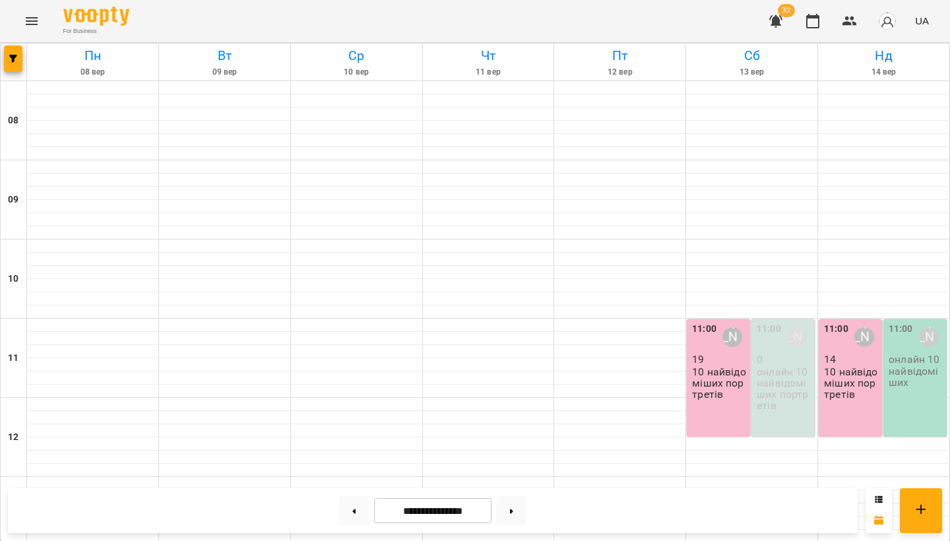
scroll to position [312, 0]
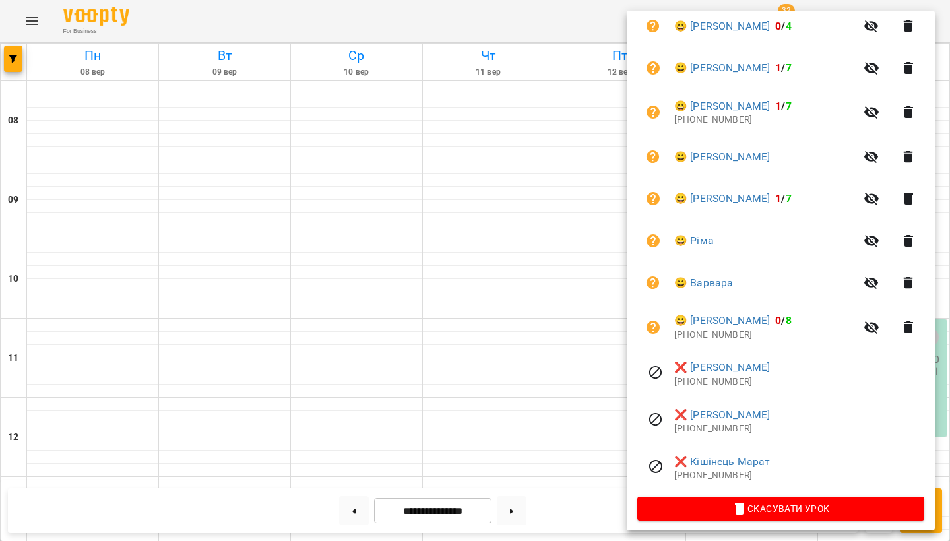
scroll to position [530, 0]
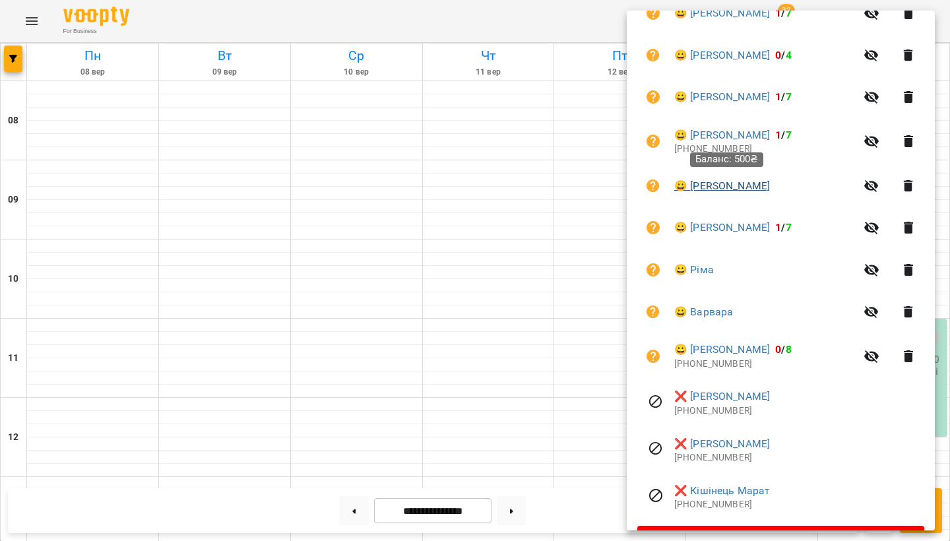
click at [754, 187] on link "😀 [PERSON_NAME]" at bounding box center [722, 186] width 96 height 16
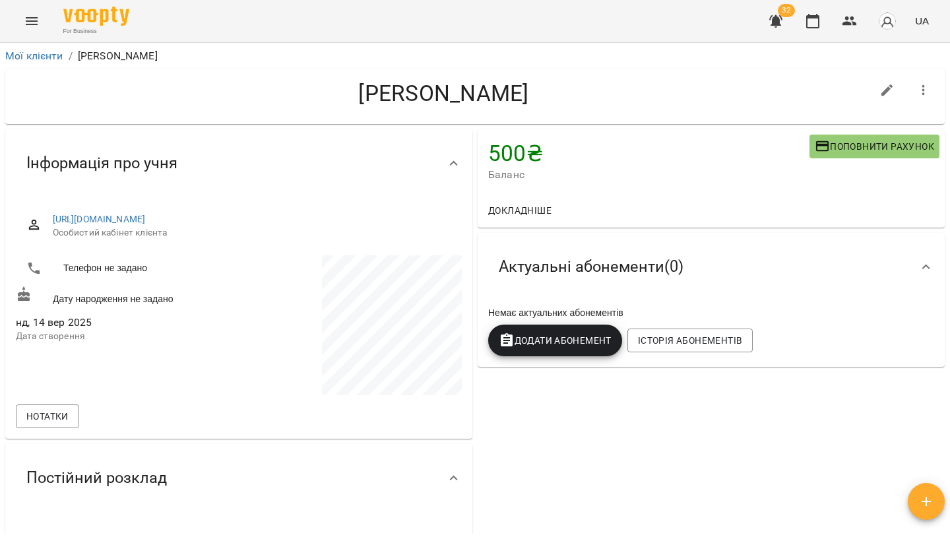
click at [562, 335] on span "Додати Абонемент" at bounding box center [554, 340] width 113 height 16
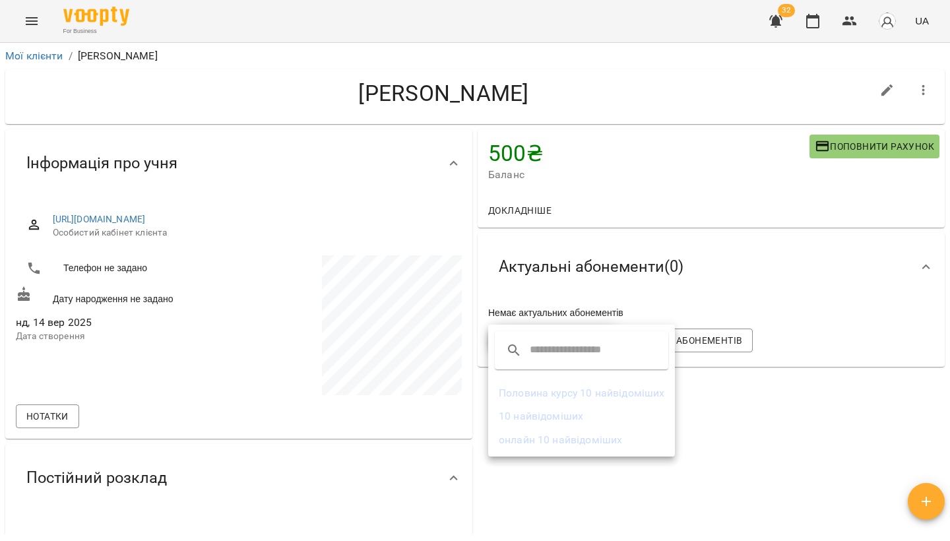
click at [574, 400] on li "Половина курсу 10 найвідоміших" at bounding box center [581, 393] width 187 height 24
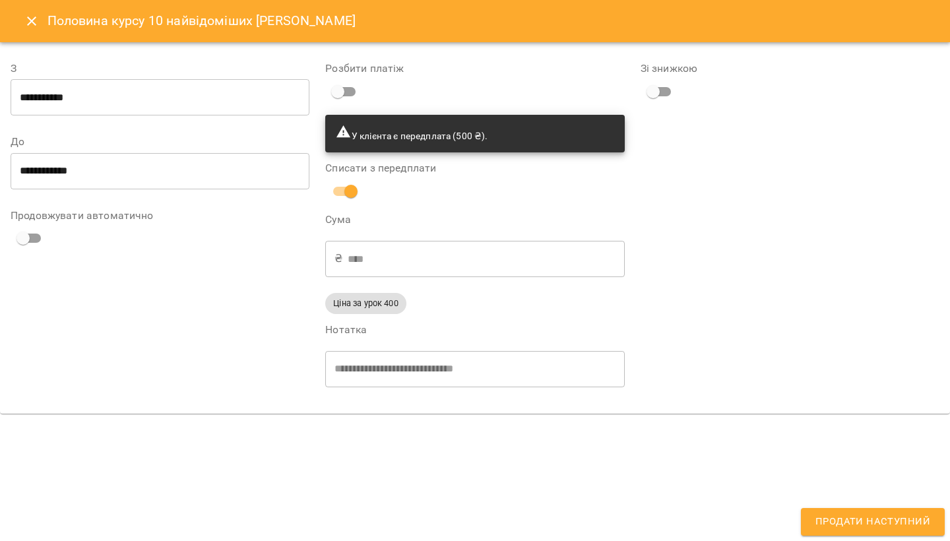
click at [840, 515] on span "Продати наступний" at bounding box center [872, 521] width 115 height 17
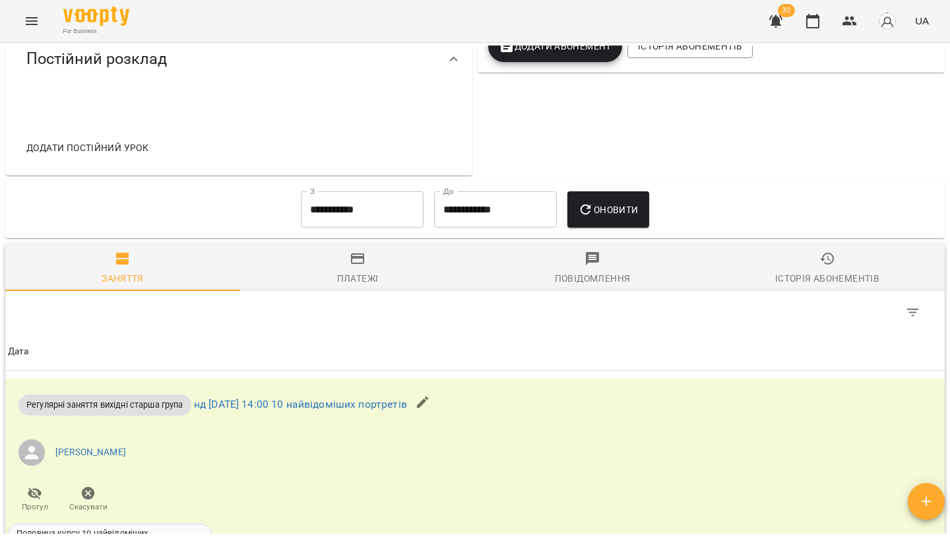
scroll to position [428, 0]
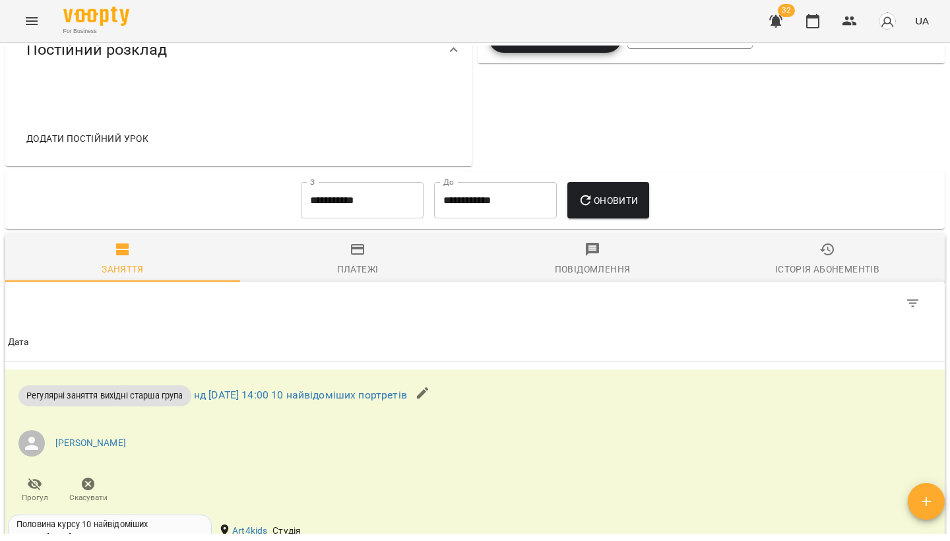
click at [369, 248] on span "Платежі" at bounding box center [357, 259] width 219 height 36
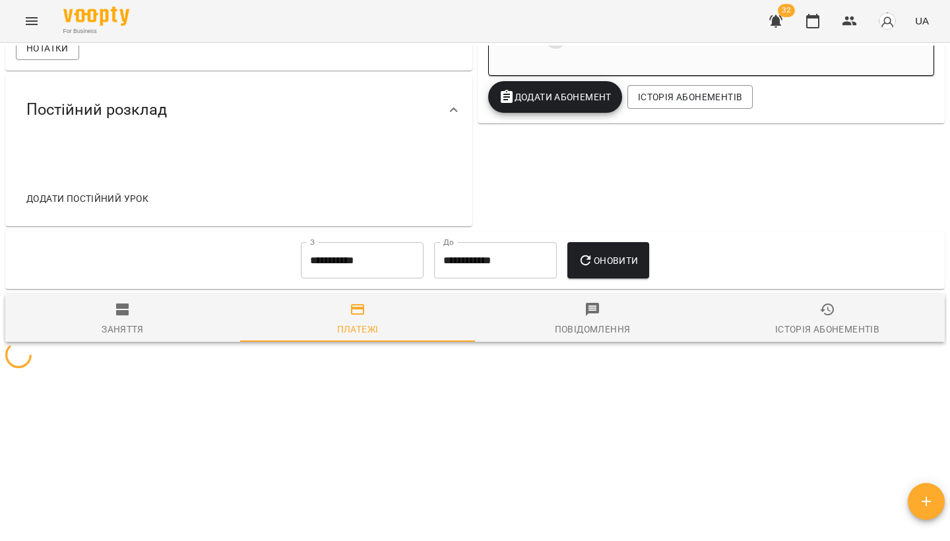
scroll to position [365, 0]
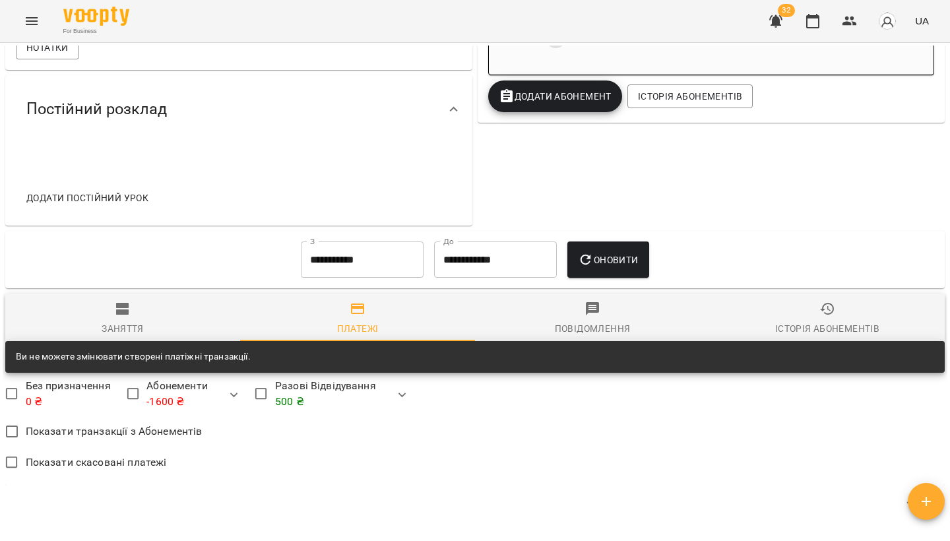
click at [305, 340] on span at bounding box center [357, 340] width 235 height 1
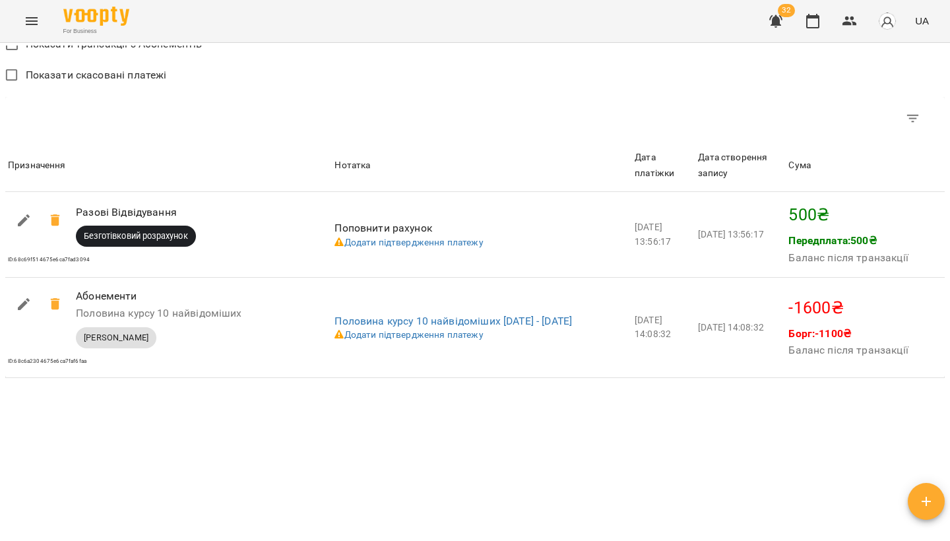
scroll to position [755, 0]
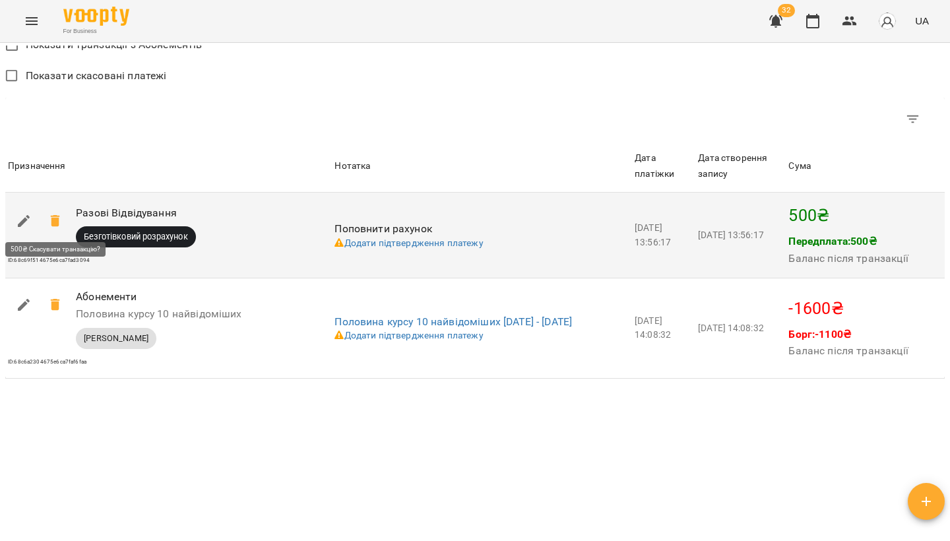
click at [49, 220] on icon at bounding box center [55, 221] width 16 height 16
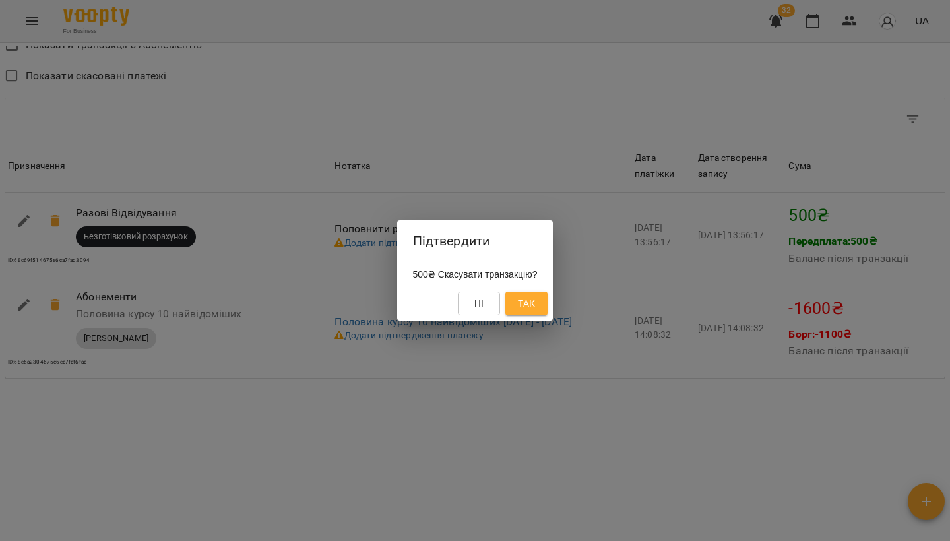
click at [532, 305] on span "Так" at bounding box center [526, 303] width 17 height 16
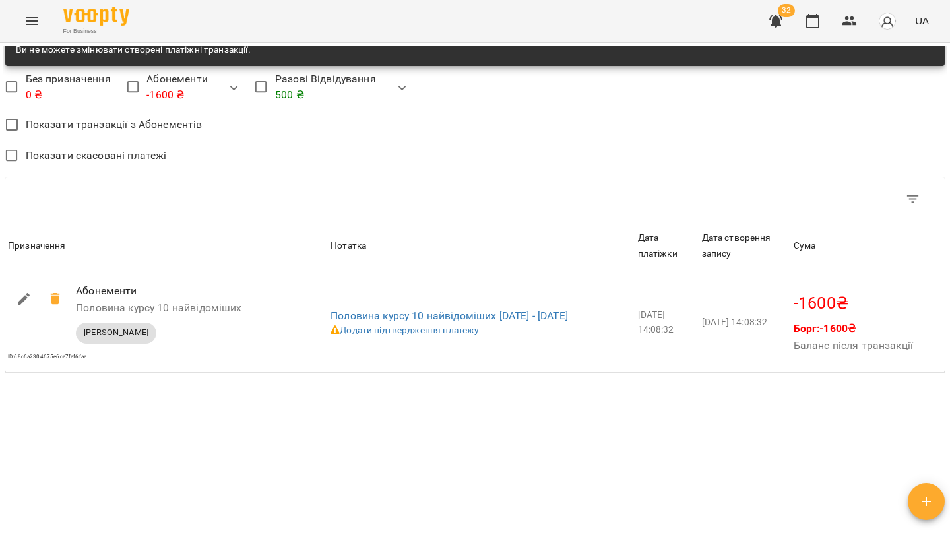
scroll to position [365, 0]
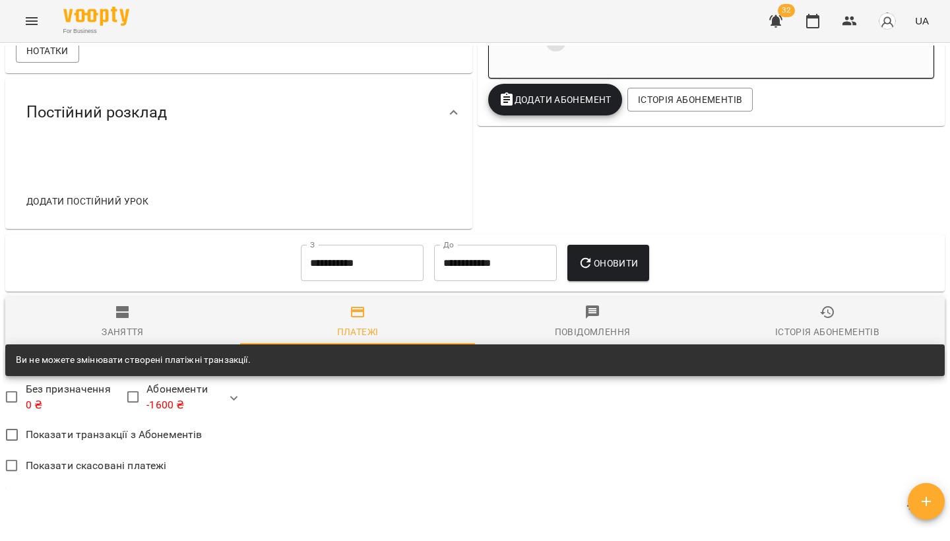
click at [30, 22] on icon "Menu" at bounding box center [32, 21] width 16 height 16
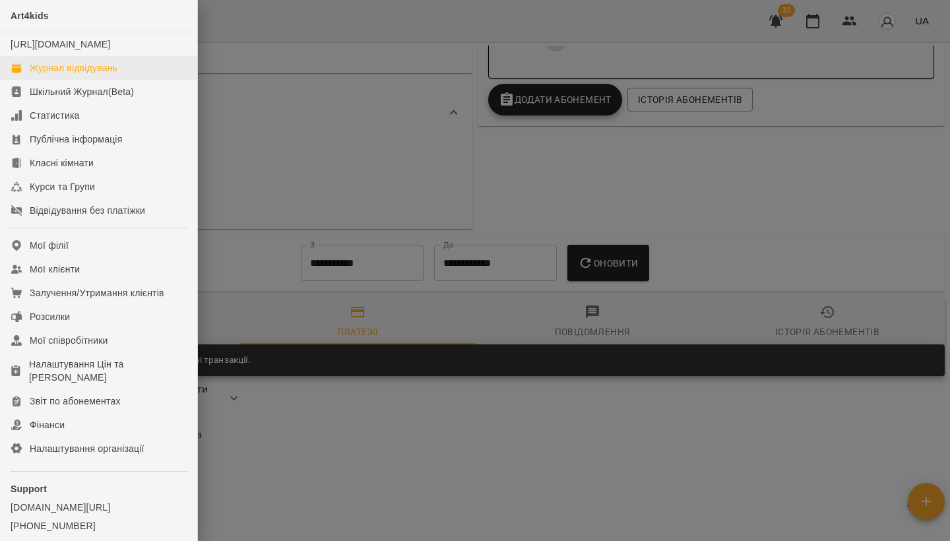
click at [41, 75] on div "Журнал відвідувань" at bounding box center [74, 67] width 88 height 13
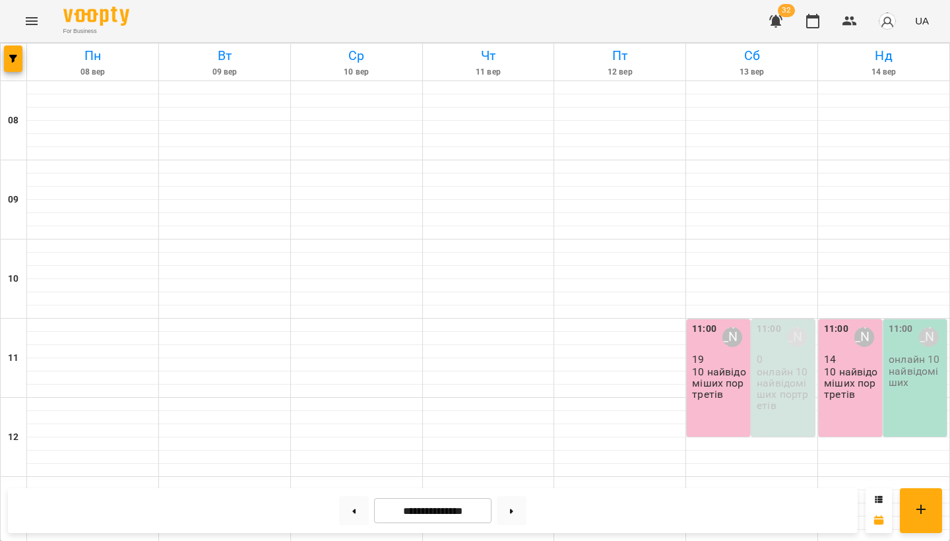
scroll to position [382, 0]
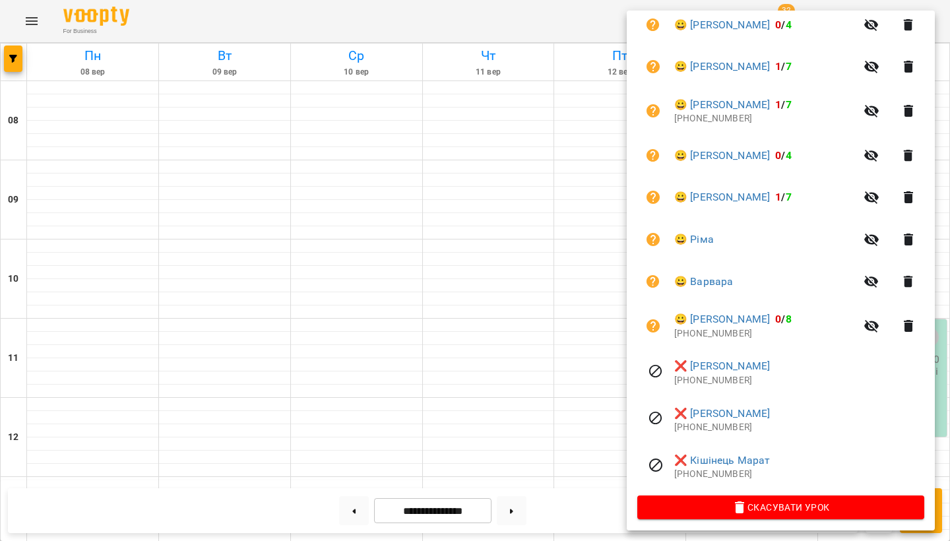
scroll to position [559, 0]
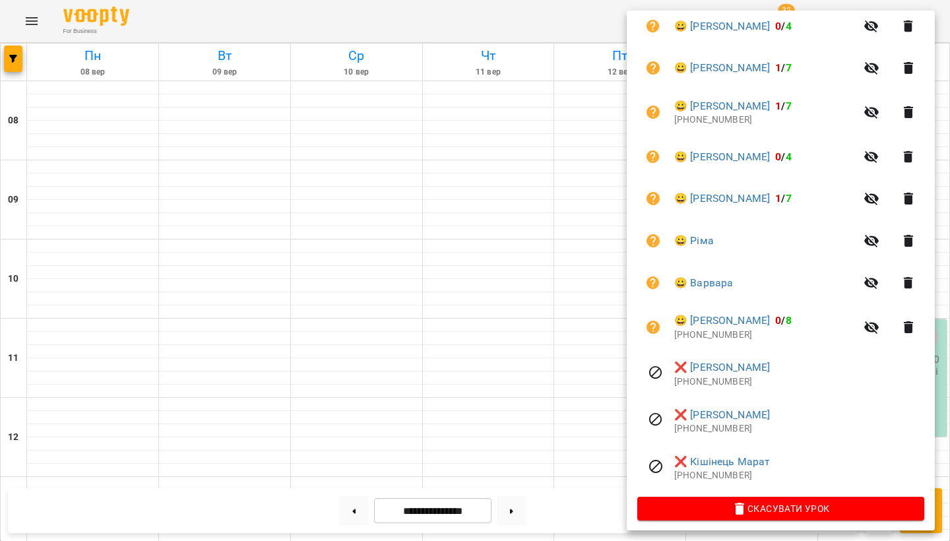
click at [361, 451] on div at bounding box center [475, 270] width 950 height 541
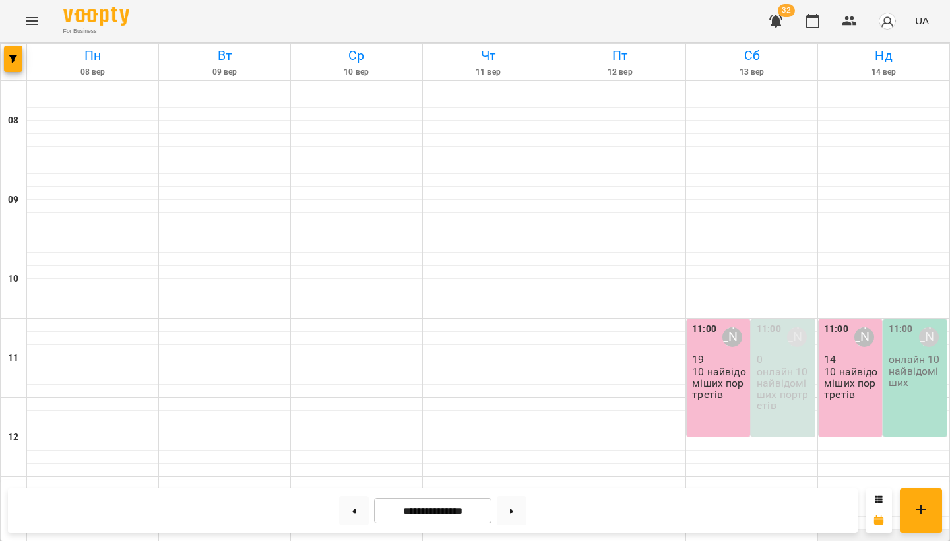
scroll to position [263, 0]
click at [783, 17] on span "32" at bounding box center [785, 10] width 17 height 13
click at [780, 20] on icon "button" at bounding box center [775, 21] width 13 height 13
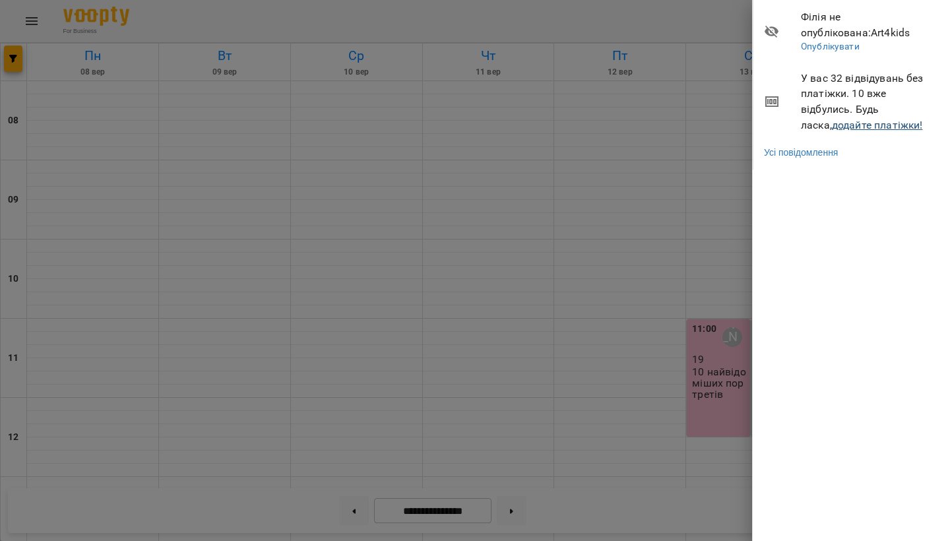
click at [857, 125] on link "додайте платіжки!" at bounding box center [876, 125] width 91 height 13
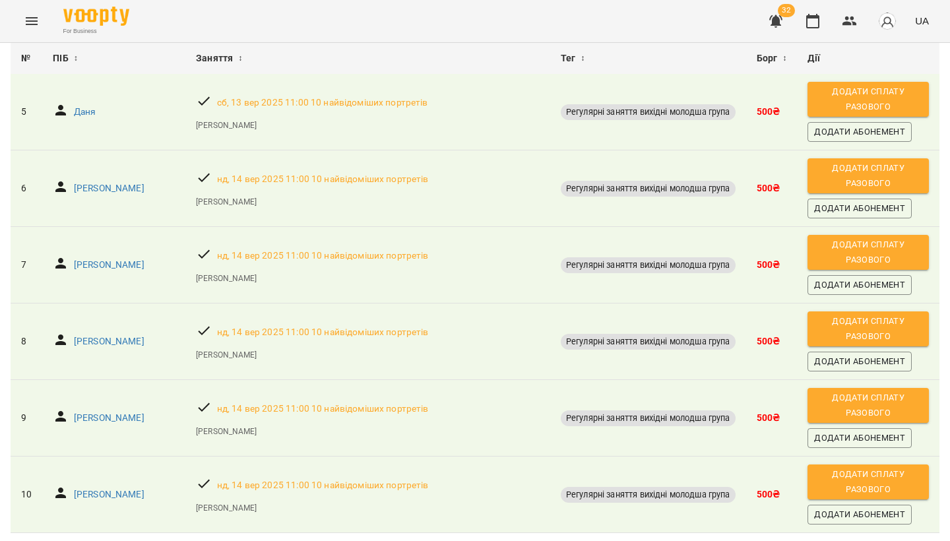
scroll to position [545, 0]
click at [875, 237] on span "Додати сплату разового" at bounding box center [868, 252] width 108 height 30
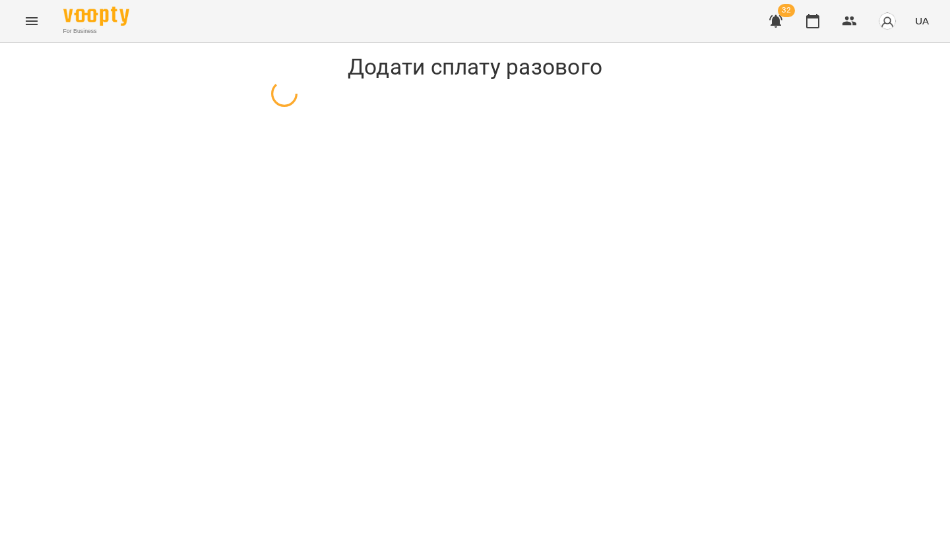
select select "**********"
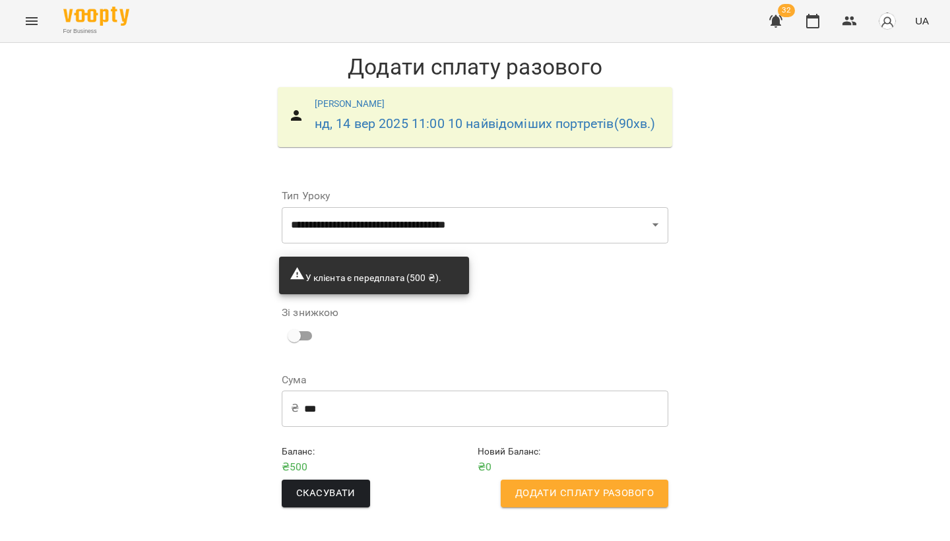
click at [565, 497] on span "Додати сплату разового" at bounding box center [584, 493] width 138 height 17
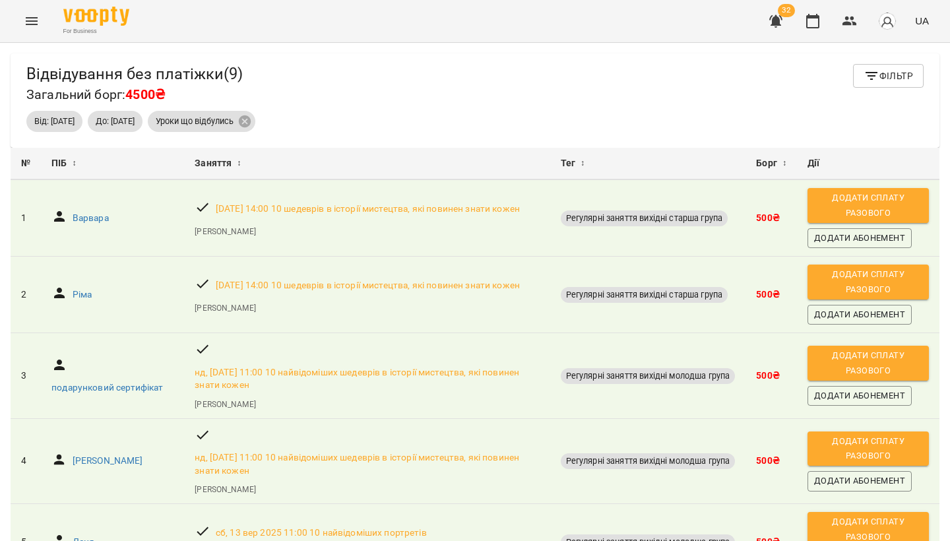
click at [775, 20] on icon "button" at bounding box center [775, 21] width 13 height 13
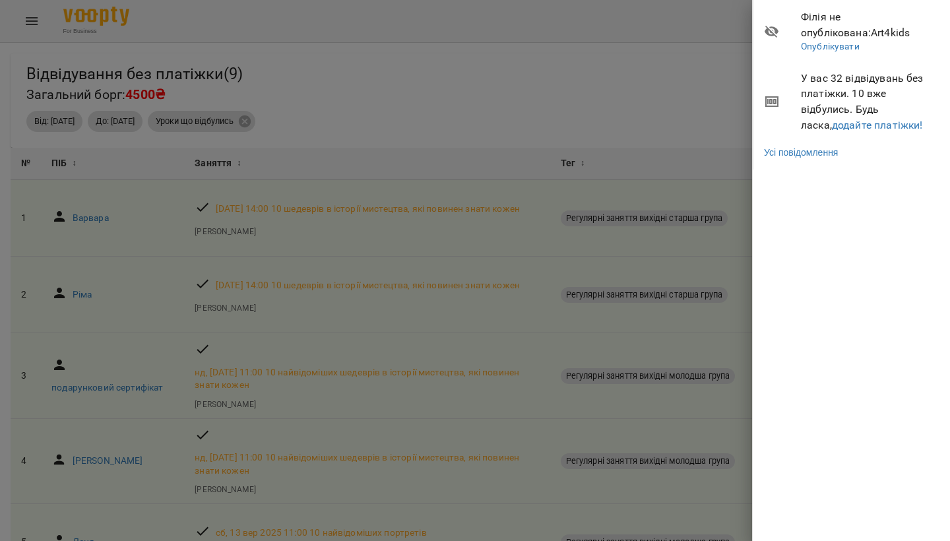
click at [595, 107] on div at bounding box center [475, 270] width 950 height 541
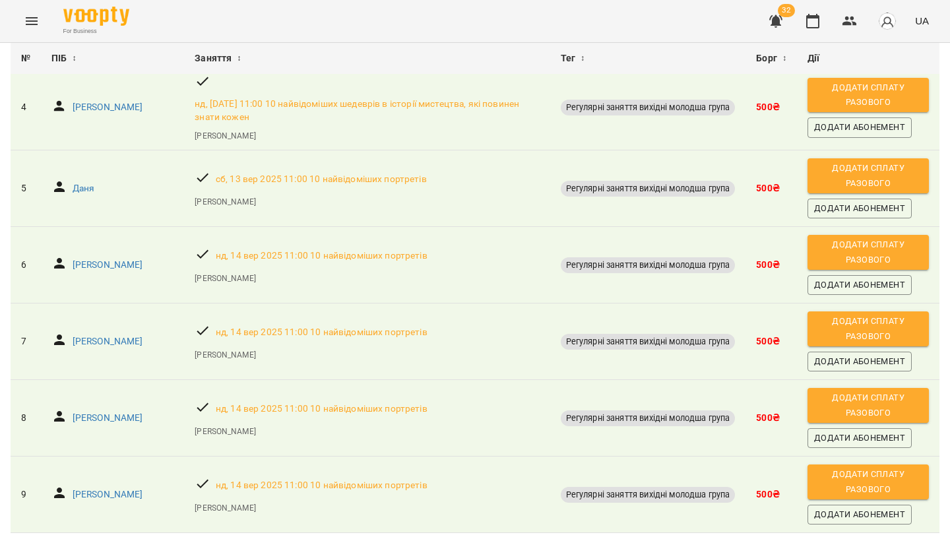
scroll to position [502, 0]
click at [796, 513] on body "For Business 32 UA Відвідування без платіжки ( 9 ) Загальний борг: 4500₴ Фільтр…" at bounding box center [475, 292] width 950 height 584
click at [795, 463] on li "100" at bounding box center [790, 468] width 39 height 24
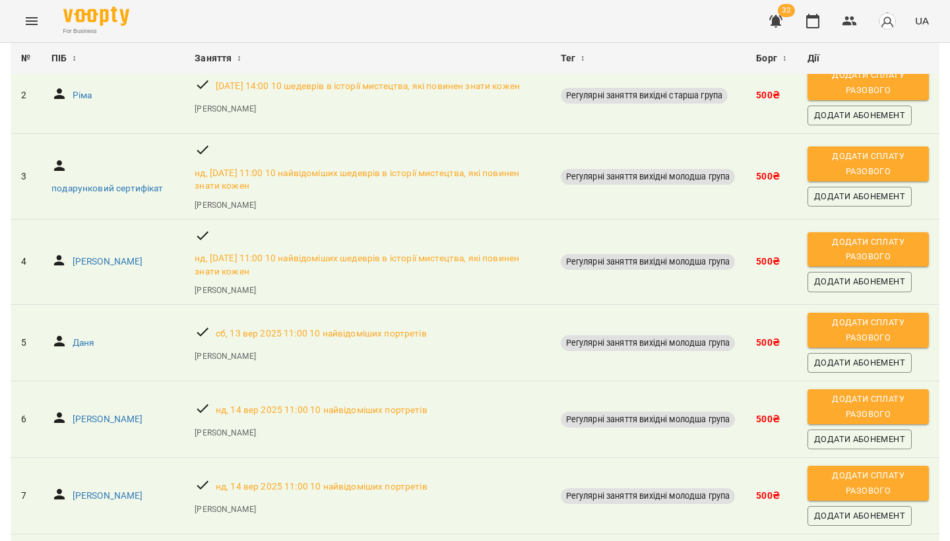
scroll to position [174, 0]
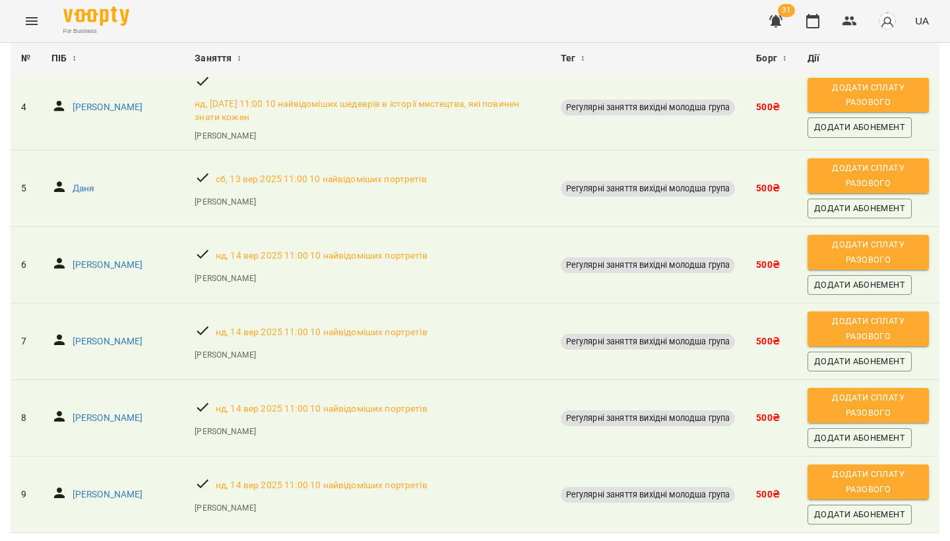
scroll to position [502, 0]
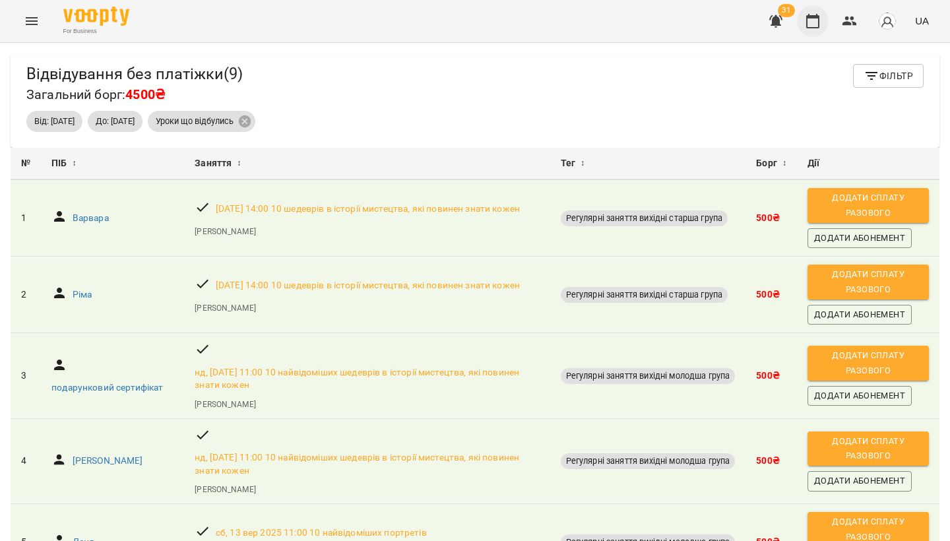
scroll to position [0, 0]
click at [774, 18] on icon "button" at bounding box center [775, 21] width 13 height 13
